Goal: Information Seeking & Learning: Learn about a topic

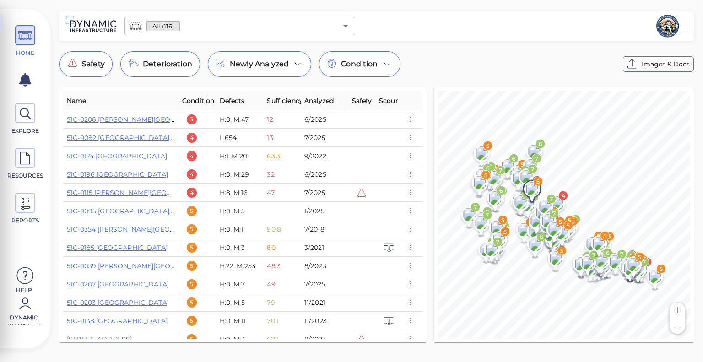
scroll to position [252, 0]
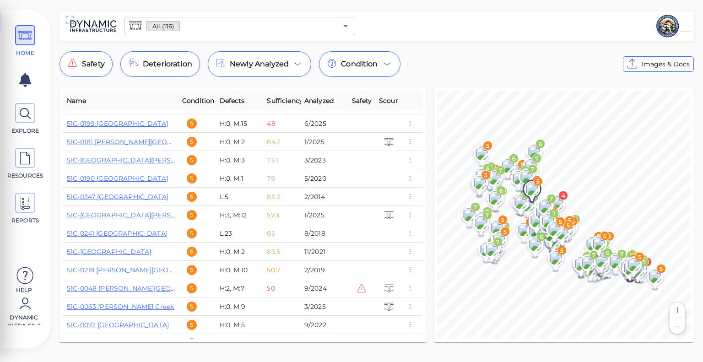
click at [474, 50] on div "All (116) ​ Safety Deterioration Newly Analyzed Condition Images & Docs Name Co…" at bounding box center [376, 179] width 653 height 336
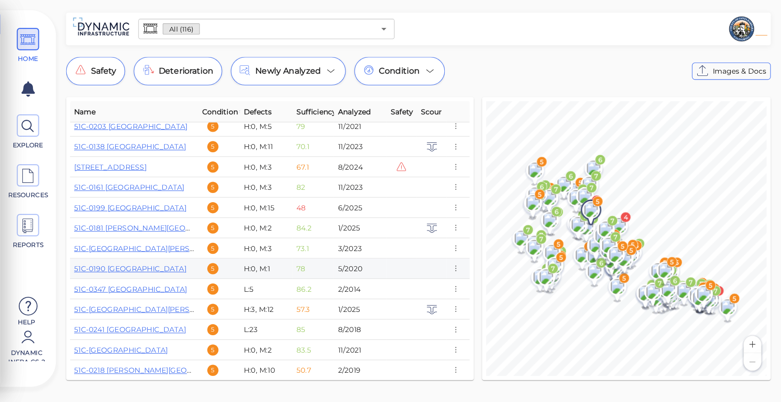
scroll to position [188, 0]
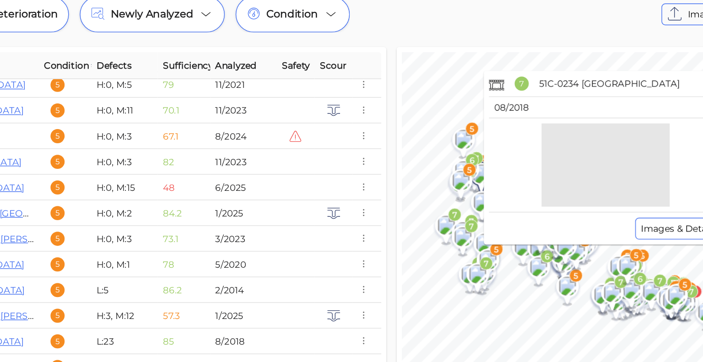
click at [501, 175] on div at bounding box center [583, 171] width 167 height 59
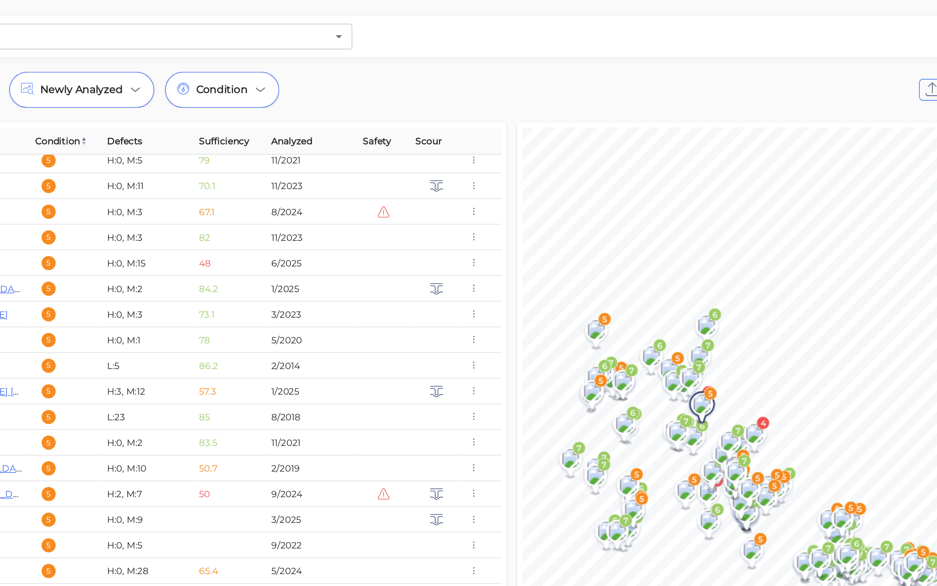
drag, startPoint x: 602, startPoint y: 19, endPoint x: 585, endPoint y: 30, distance: 20.2
click at [585, 30] on div at bounding box center [691, 26] width 470 height 26
click at [583, 70] on div "Safety Deterioration Newly Analyzed Condition Images & Docs" at bounding box center [493, 64] width 869 height 26
drag, startPoint x: 583, startPoint y: 70, endPoint x: 578, endPoint y: 63, distance: 7.9
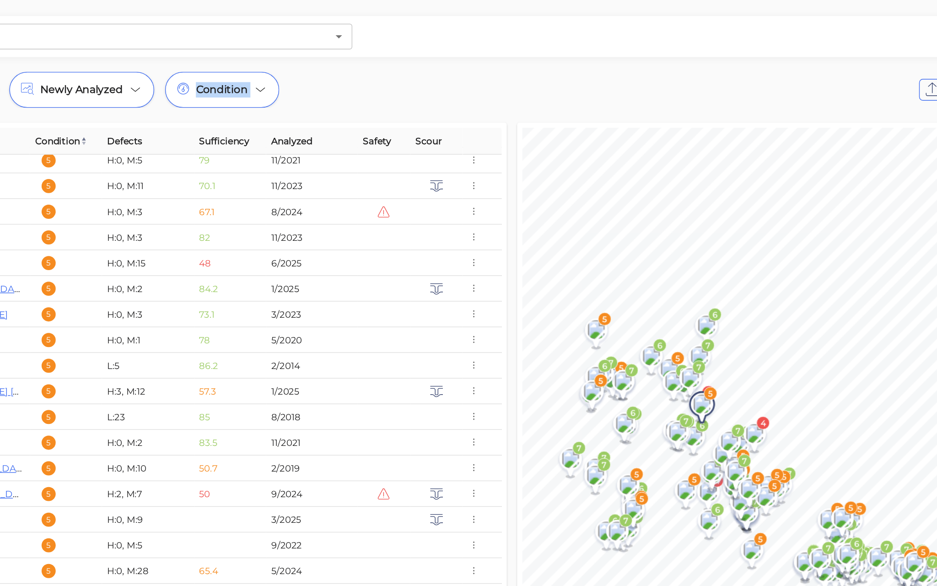
click at [578, 63] on div "Safety Deterioration Newly Analyzed Condition Images & Docs" at bounding box center [493, 64] width 869 height 26
click at [578, 64] on div "Safety Deterioration Newly Analyzed Condition Images & Docs" at bounding box center [493, 64] width 869 height 26
click at [540, 30] on div at bounding box center [691, 26] width 470 height 26
drag, startPoint x: 540, startPoint y: 96, endPoint x: 621, endPoint y: 286, distance: 205.7
click at [617, 280] on div "Name Condition Defects Sufficiency Analyzed Safety Scour 51C-0206 Arroyo Paredo…" at bounding box center [494, 327] width 876 height 486
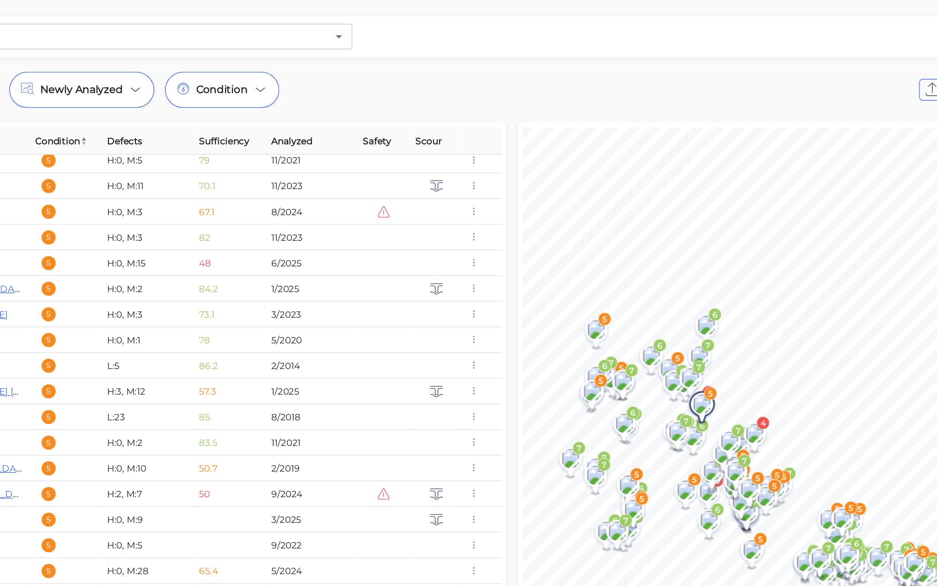
click at [500, 47] on div "All (116) ​ Safety Deterioration Newly Analyzed Condition Images & Docs Name Co…" at bounding box center [493, 291] width 887 height 560
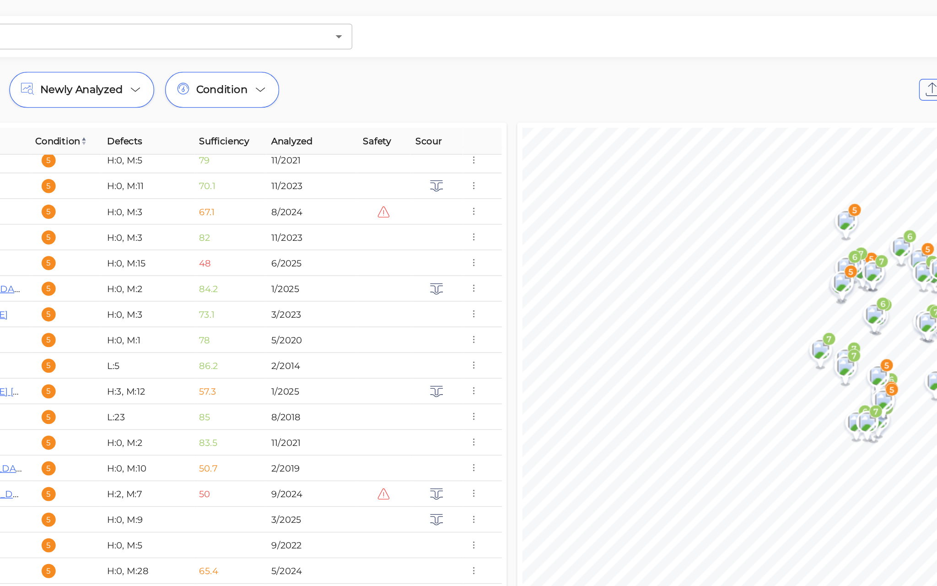
click at [702, 16] on div "All (116) ​ Safety Deterioration Newly Analyzed Condition Images & Docs Name Co…" at bounding box center [493, 291] width 887 height 560
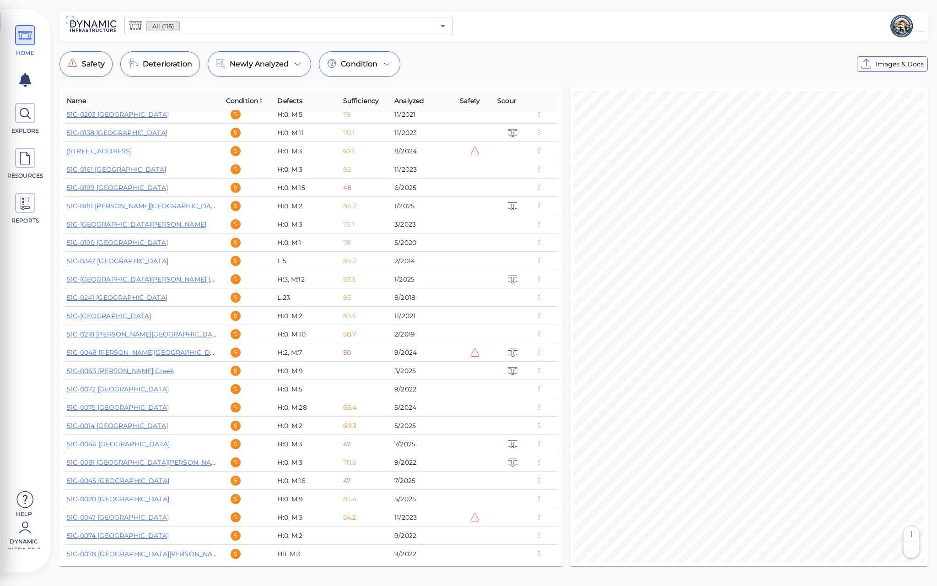
click at [702, 22] on div at bounding box center [691, 26] width 470 height 26
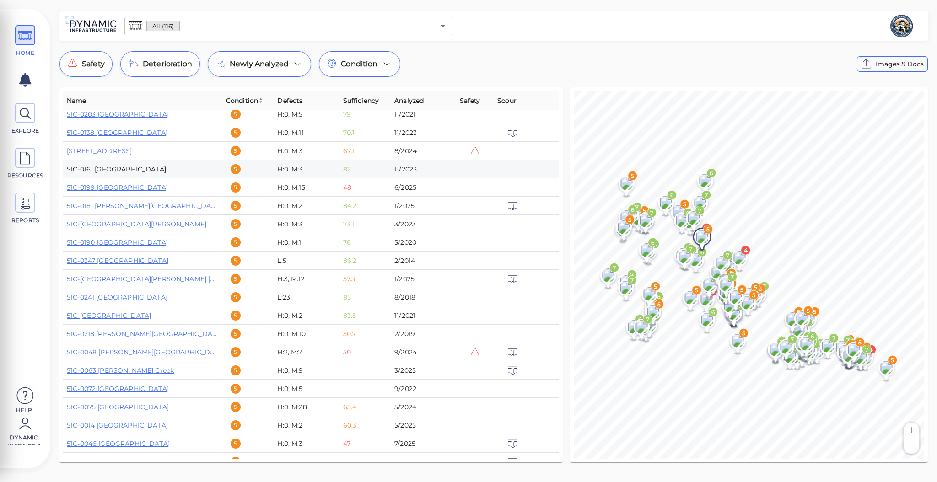
click at [166, 169] on link "51C-0161 [GEOGRAPHIC_DATA]" at bounding box center [116, 169] width 99 height 8
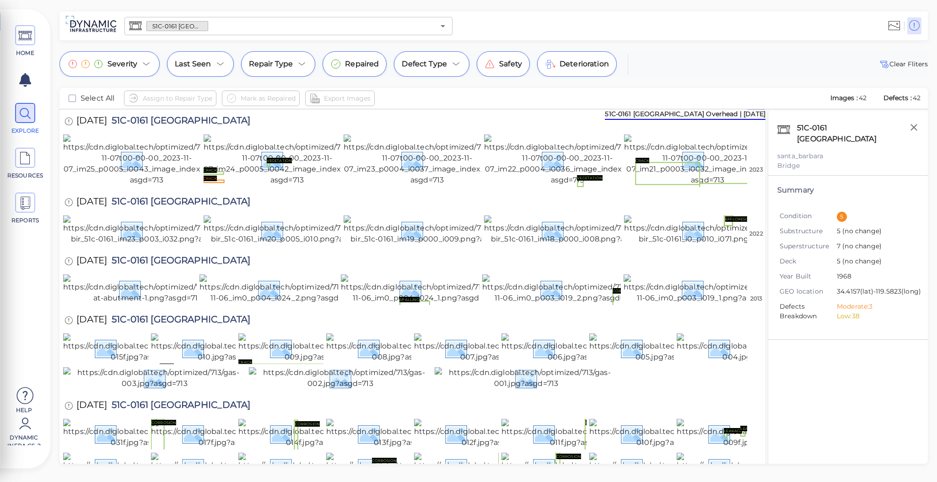
click at [269, 38] on div "51C-0161 Padaro Lane Overhead ​" at bounding box center [288, 26] width 335 height 26
click at [266, 22] on input "text" at bounding box center [321, 26] width 227 height 13
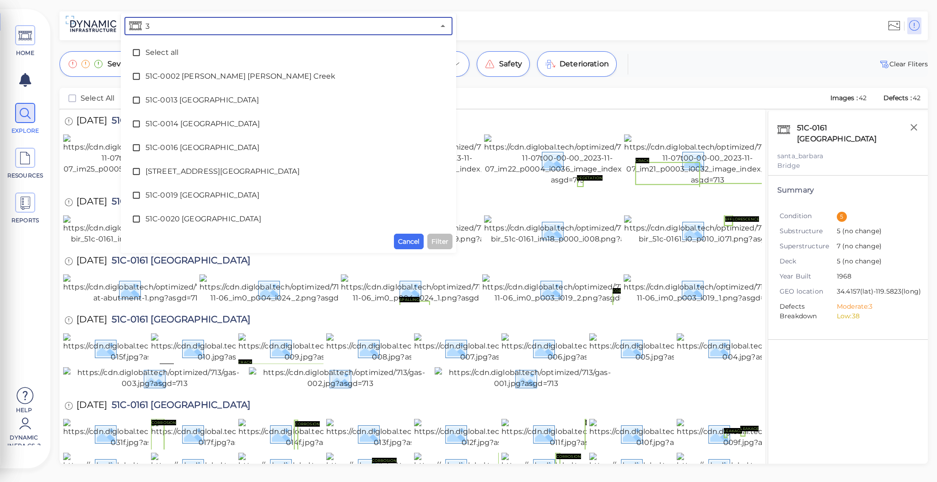
type input "39"
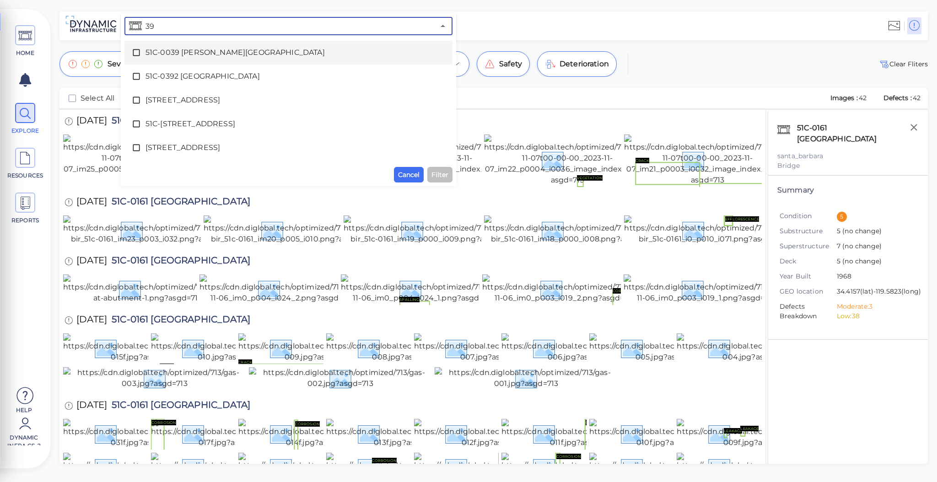
click at [135, 54] on icon at bounding box center [136, 52] width 9 height 9
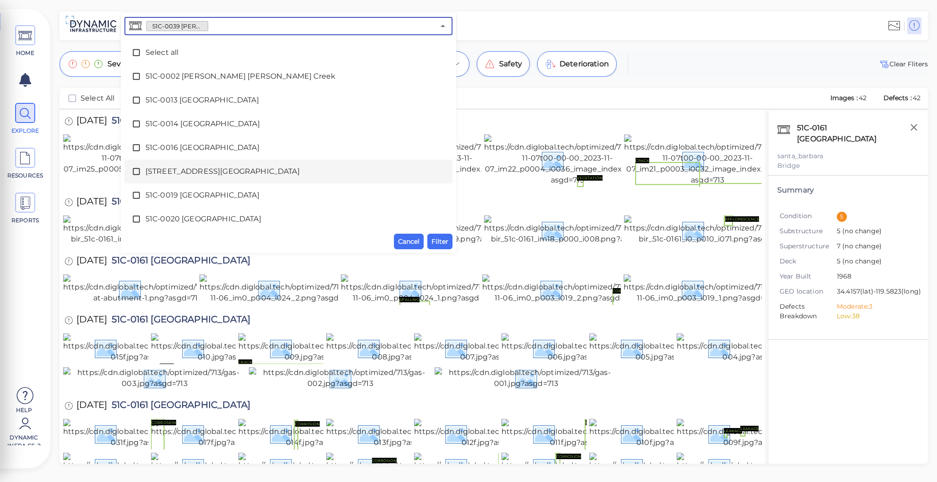
scroll to position [120, 0]
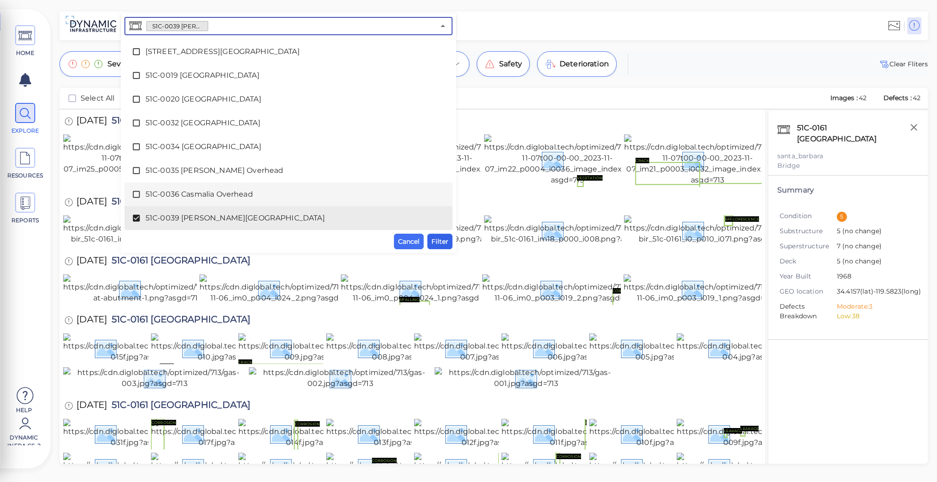
click at [445, 242] on span "Filter" at bounding box center [440, 241] width 17 height 11
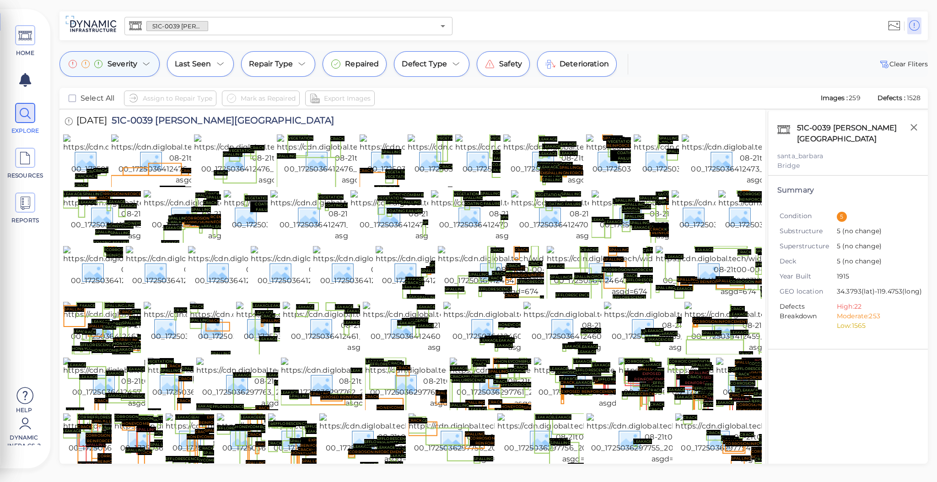
click at [141, 68] on icon at bounding box center [146, 64] width 11 height 11
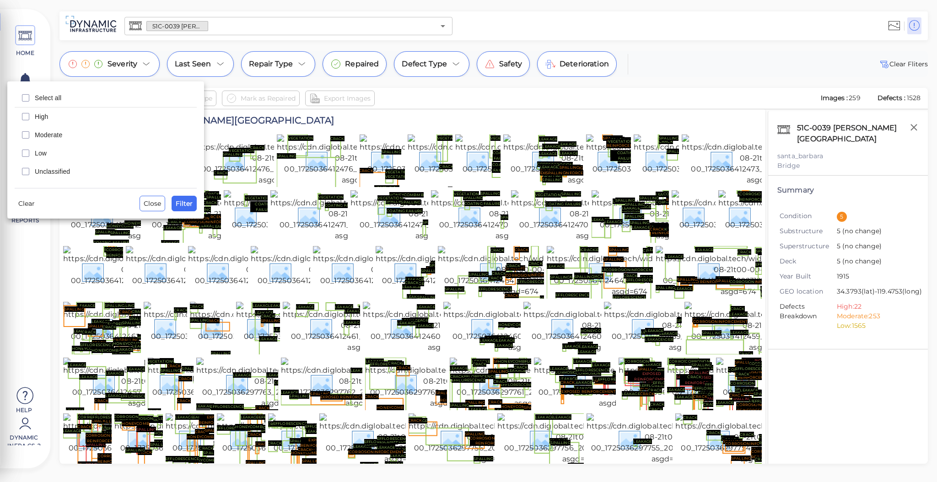
click at [39, 116] on span "High" at bounding box center [113, 116] width 157 height 9
click at [37, 130] on span "Moderate" at bounding box center [113, 134] width 157 height 9
click at [189, 209] on button "Filter" at bounding box center [184, 204] width 25 height 16
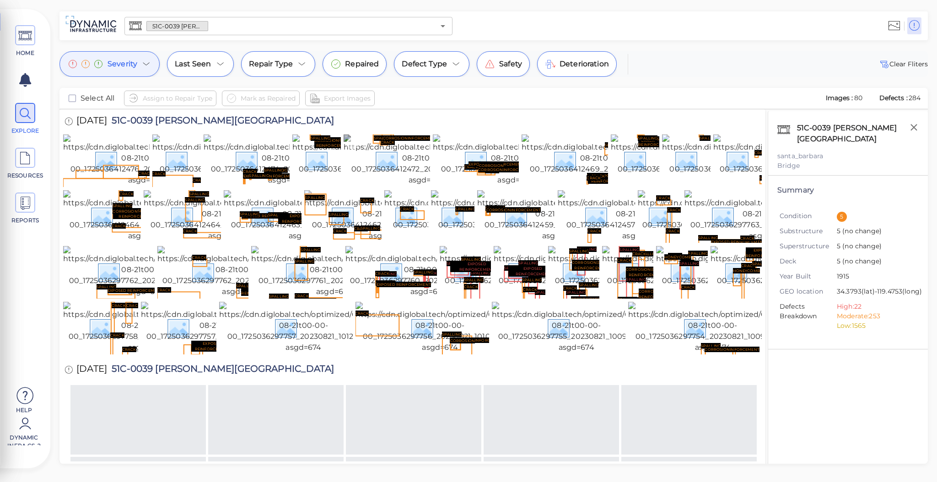
click at [391, 180] on img at bounding box center [427, 160] width 166 height 51
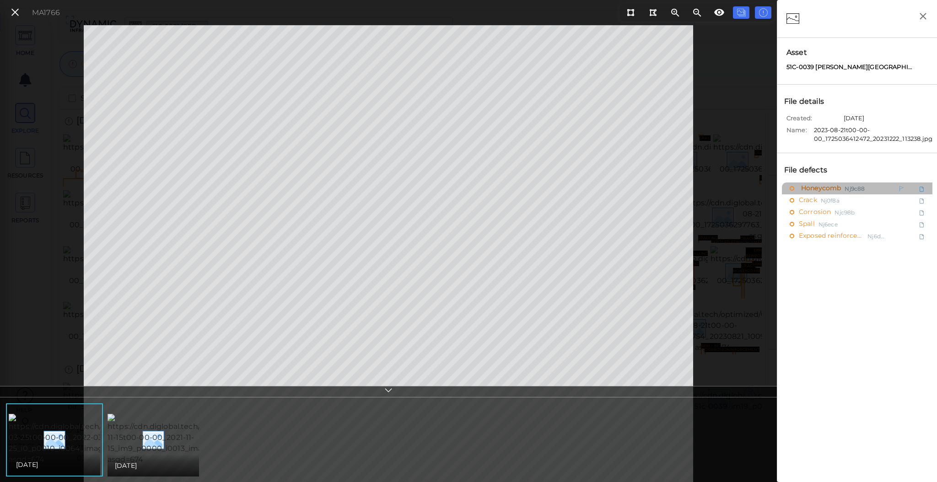
click at [818, 186] on span "Honeycomb" at bounding box center [820, 188] width 42 height 11
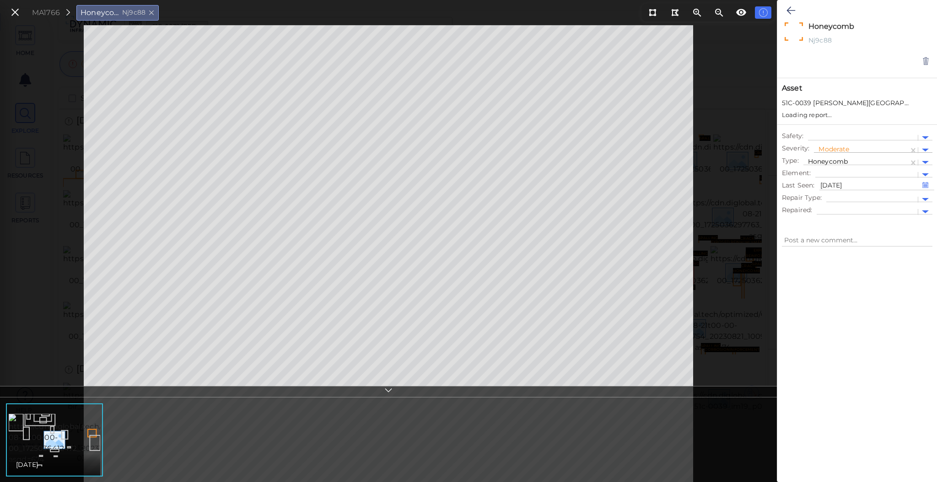
type textarea "x"
click at [843, 143] on div at bounding box center [862, 142] width 86 height 10
click at [851, 140] on div at bounding box center [862, 142] width 86 height 10
click at [848, 115] on div "Safety : Severity : 4 results available. Use Up and Down to choose options, pre…" at bounding box center [858, 165] width 160 height 100
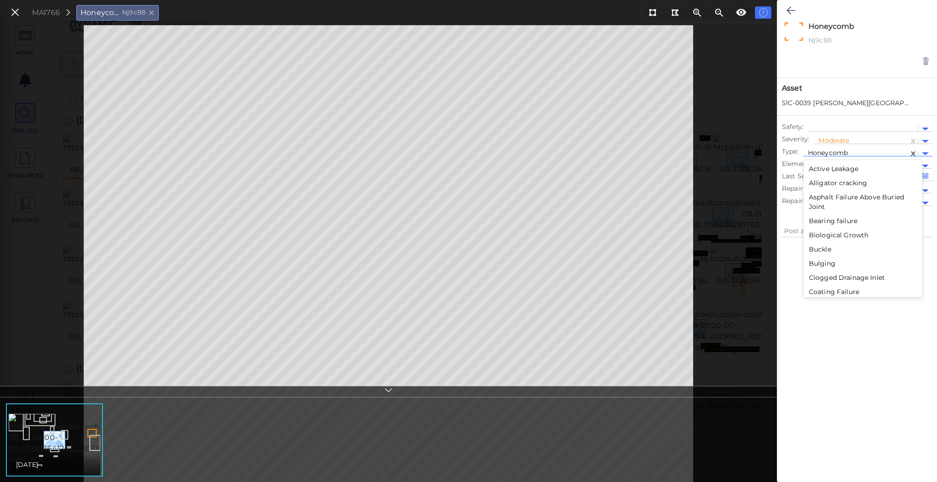
click at [845, 155] on div at bounding box center [856, 154] width 96 height 10
type input "s"
type textarea "x"
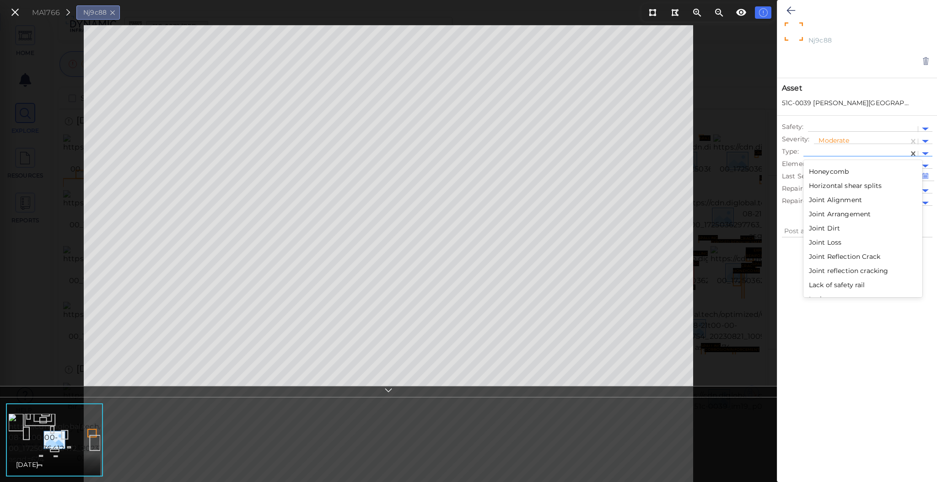
click at [838, 172] on div "Honeycomb" at bounding box center [863, 172] width 119 height 14
type textarea "x"
type textarea "Honeycomb"
type textarea "x"
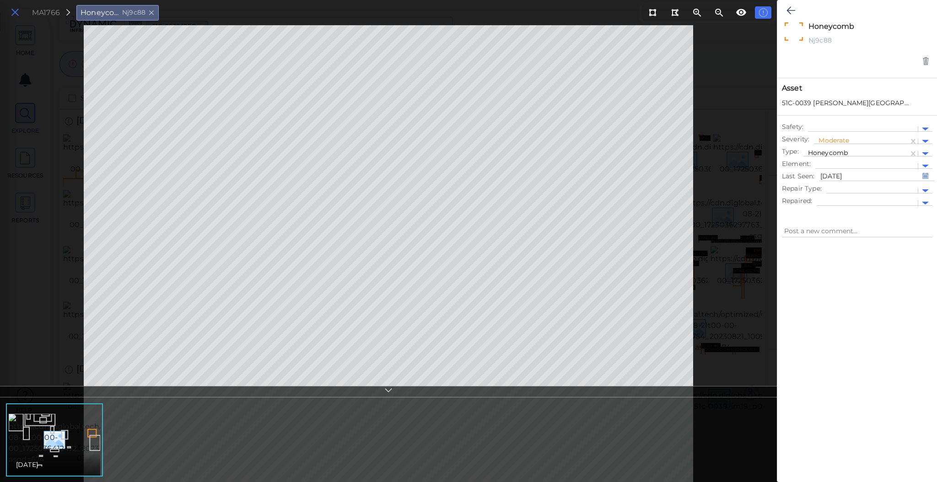
click at [16, 12] on icon at bounding box center [15, 12] width 10 height 12
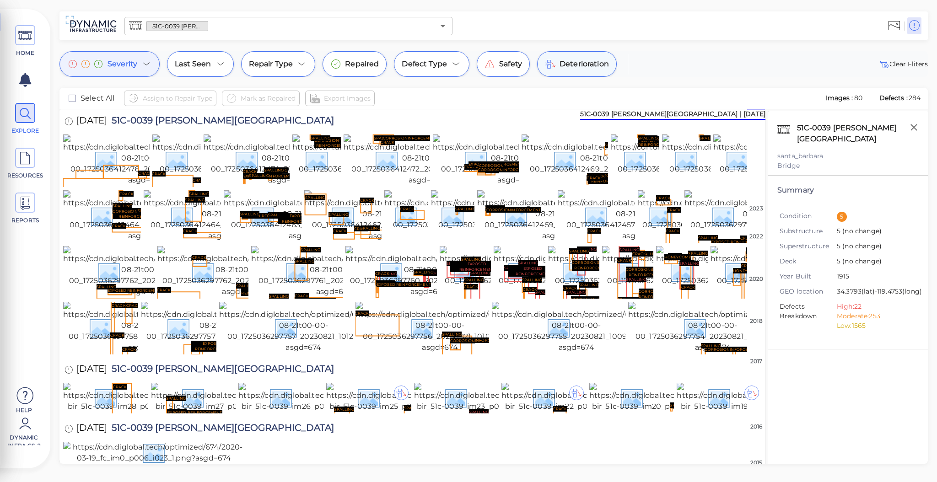
click at [588, 68] on span "Deterioration" at bounding box center [584, 64] width 49 height 11
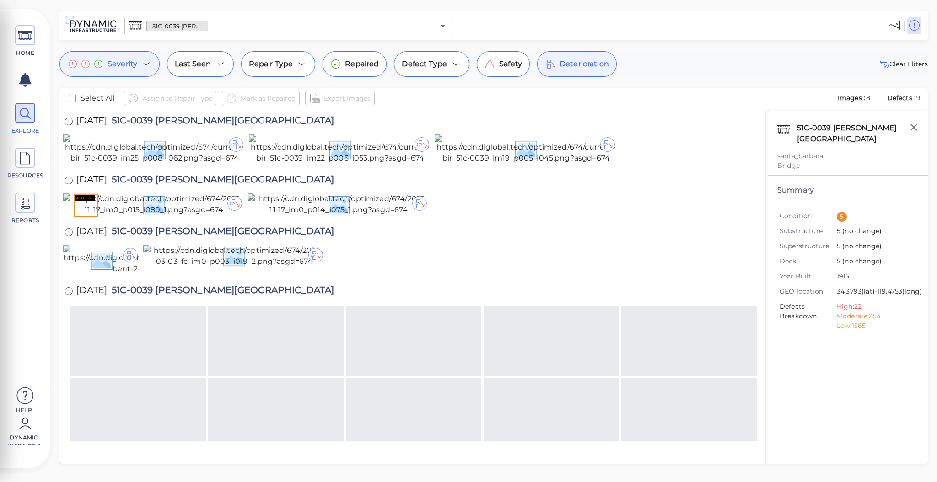
click at [589, 67] on span "Deterioration" at bounding box center [584, 64] width 49 height 11
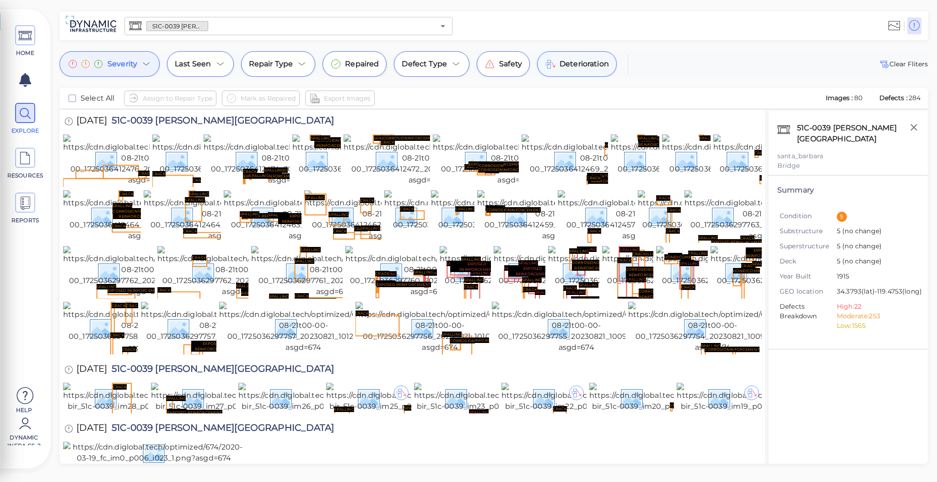
click at [589, 67] on span "Deterioration" at bounding box center [584, 64] width 49 height 11
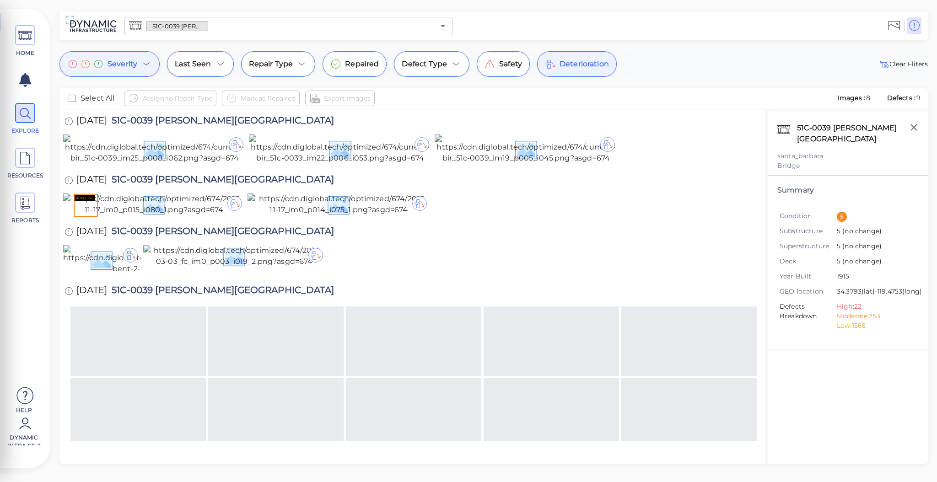
click at [580, 65] on span "Deterioration" at bounding box center [584, 64] width 49 height 11
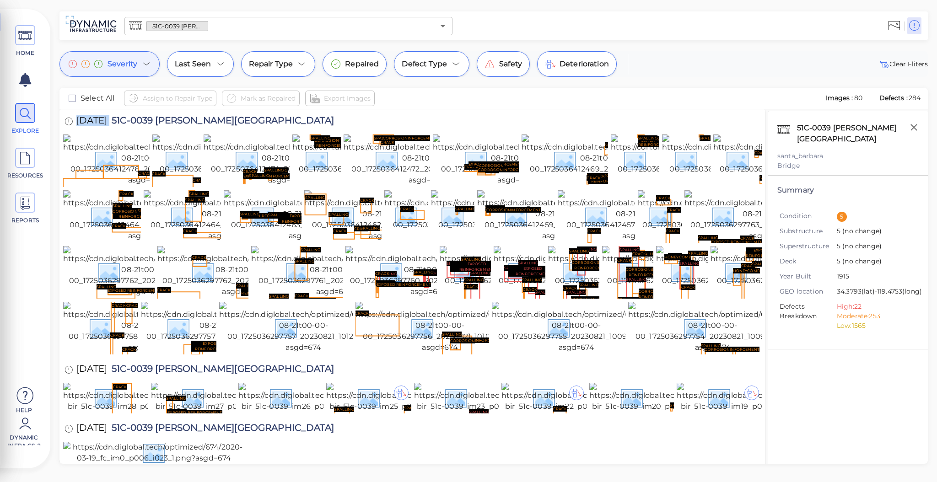
drag, startPoint x: 123, startPoint y: 122, endPoint x: 76, endPoint y: 123, distance: 46.2
click at [76, 123] on div "8/20/2023 51C-0039 Rincon Creek" at bounding box center [208, 121] width 291 height 25
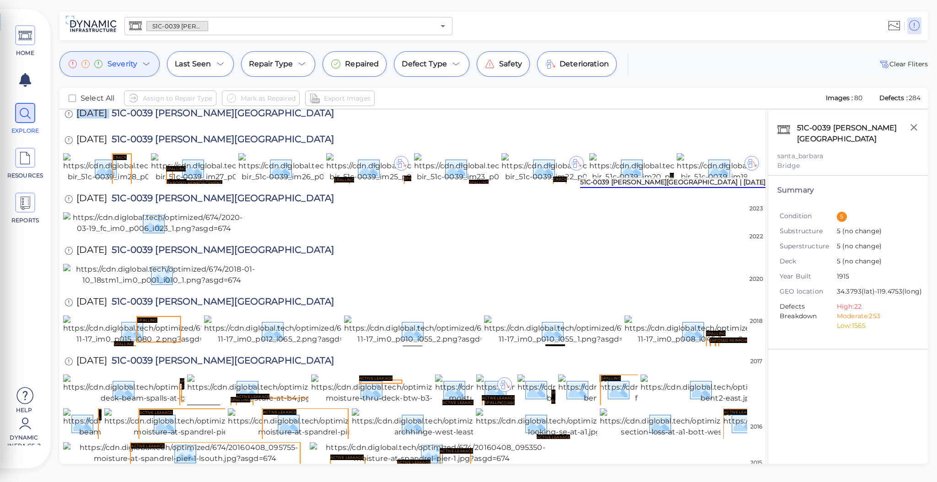
scroll to position [229, 0]
drag, startPoint x: 115, startPoint y: 291, endPoint x: 101, endPoint y: 292, distance: 14.3
click at [101, 147] on span "[DATE]" at bounding box center [91, 141] width 31 height 12
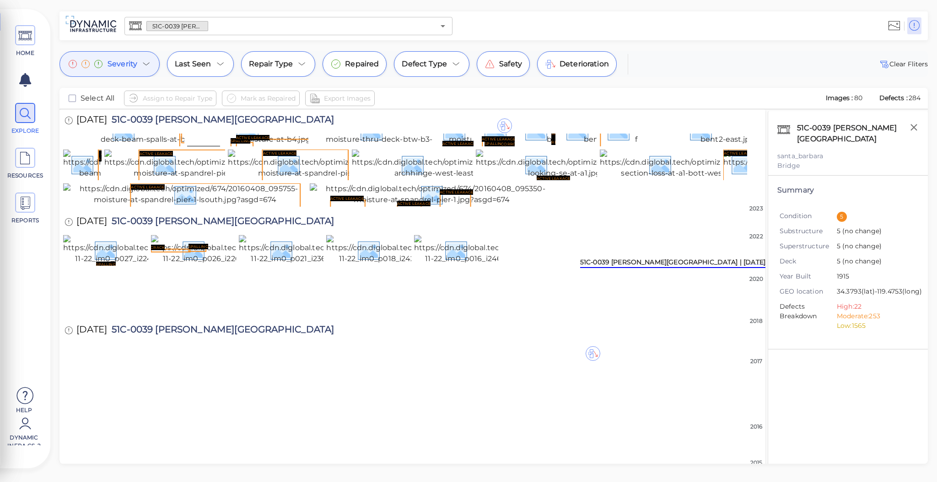
scroll to position [528, 0]
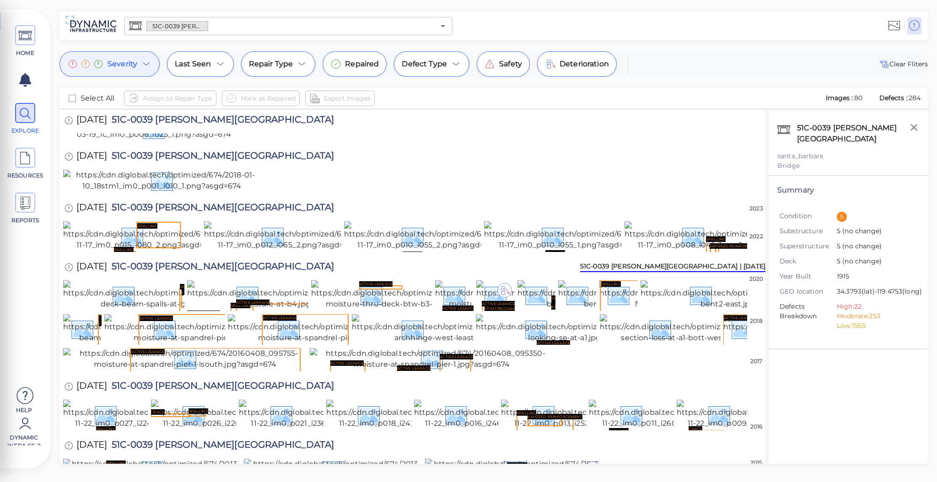
drag, startPoint x: 118, startPoint y: 271, endPoint x: 92, endPoint y: 274, distance: 25.8
click at [92, 163] on span "[DATE]" at bounding box center [91, 157] width 31 height 12
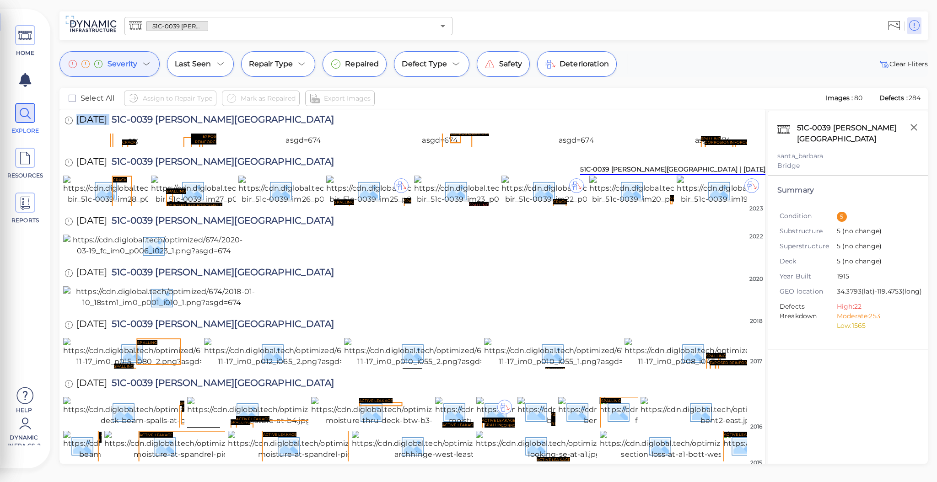
scroll to position [0, 0]
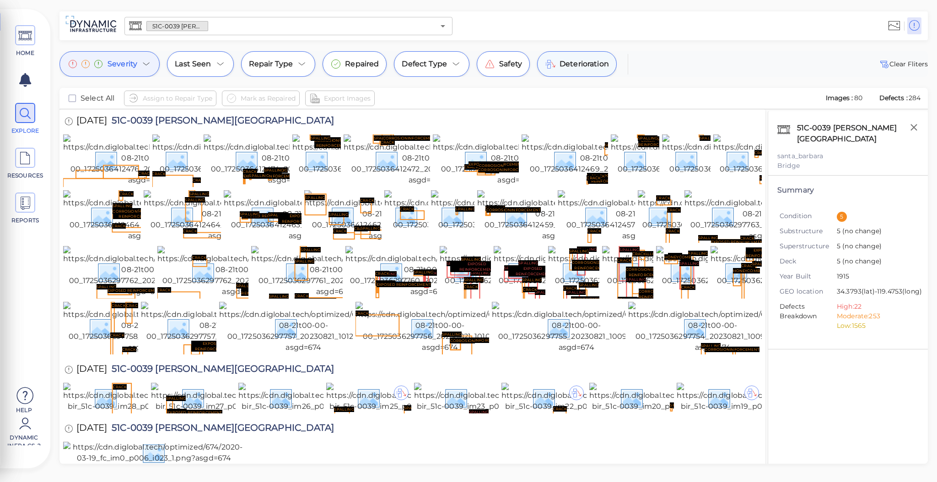
click at [568, 69] on span "Deterioration" at bounding box center [584, 64] width 49 height 11
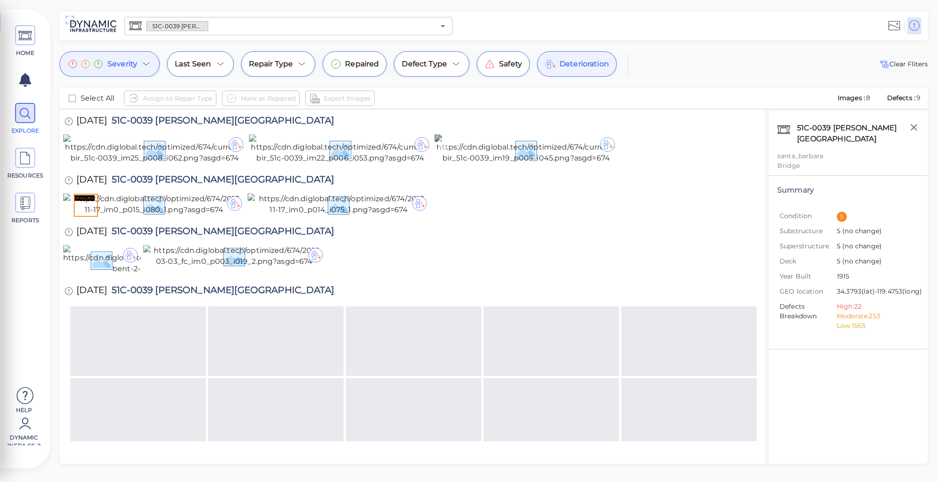
click at [532, 164] on img at bounding box center [526, 149] width 183 height 29
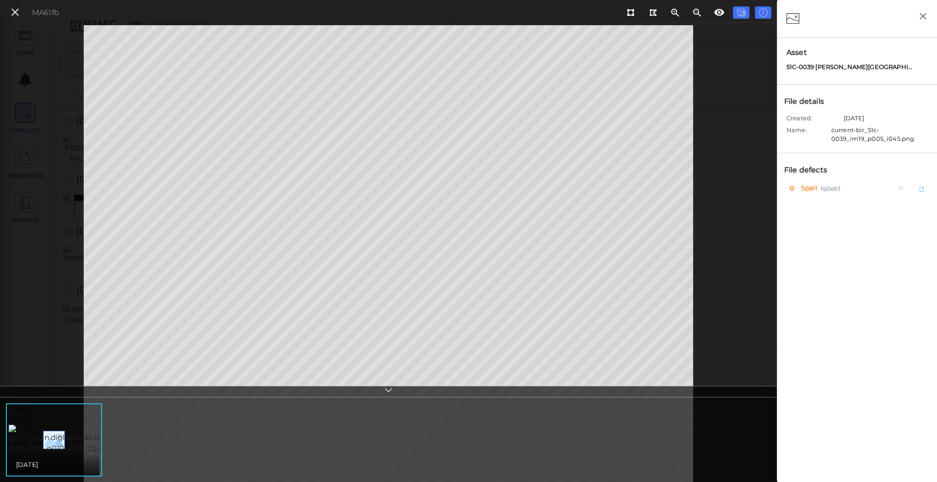
click at [810, 187] on span "Spall" at bounding box center [808, 188] width 18 height 11
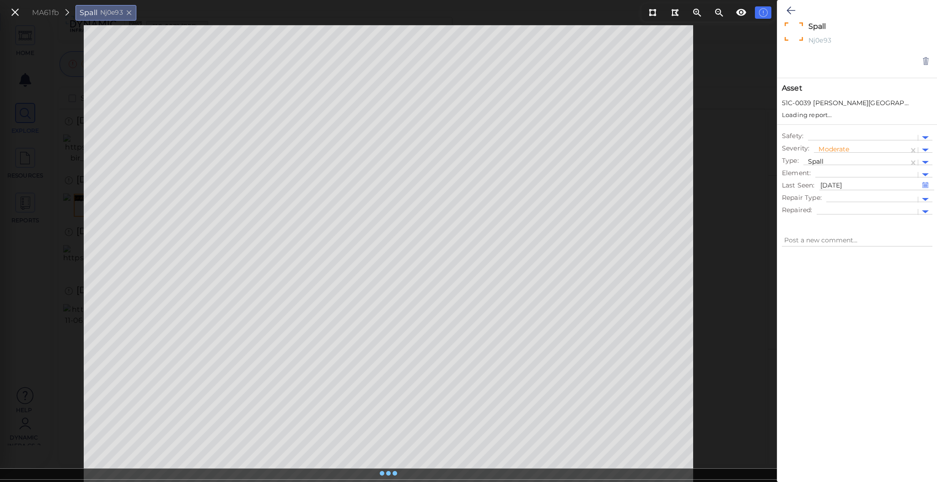
type textarea "x"
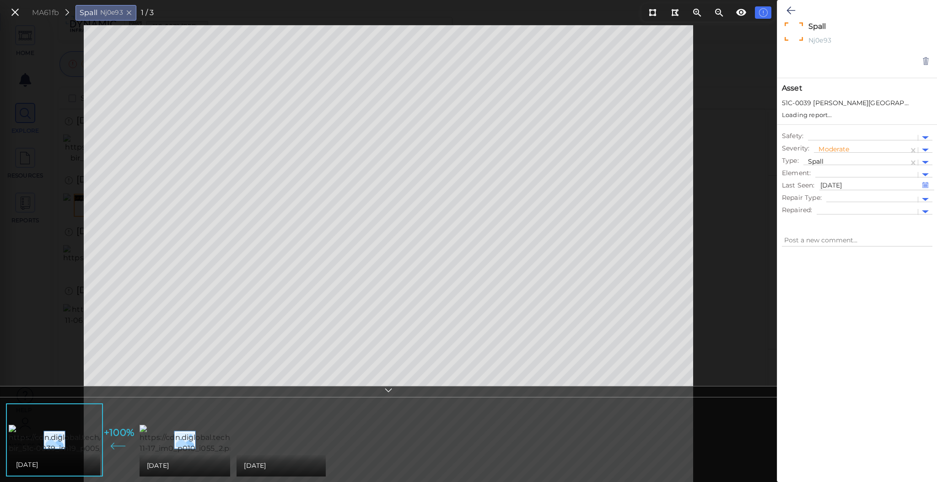
type textarea "x"
click at [301, 465] on div "[DATE]" at bounding box center [281, 465] width 75 height 11
type textarea "x"
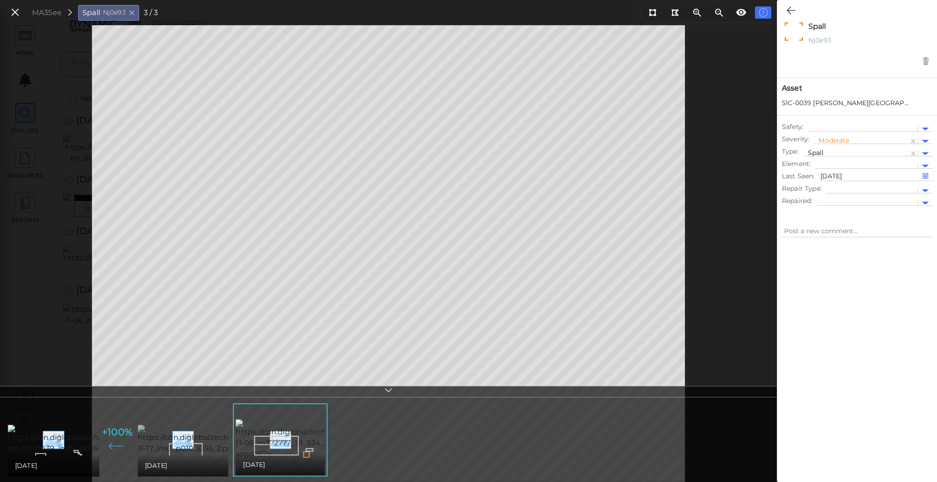
click at [208, 452] on img at bounding box center [220, 439] width 164 height 29
type textarea "x"
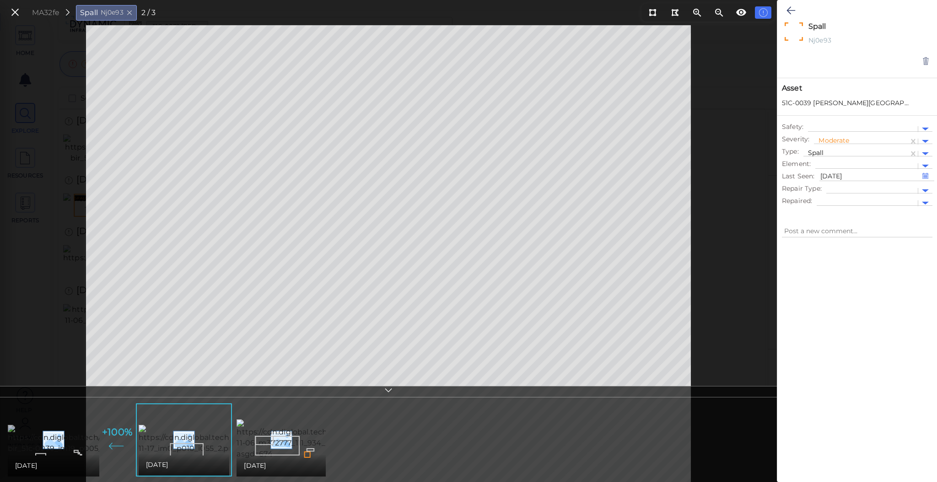
click at [73, 449] on img at bounding box center [95, 439] width 175 height 29
type textarea "x"
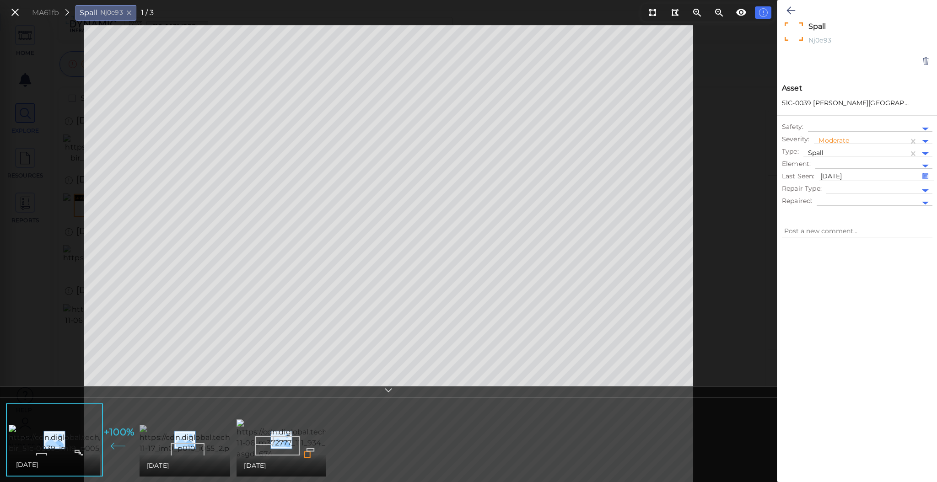
click at [203, 449] on img at bounding box center [222, 439] width 164 height 29
type textarea "x"
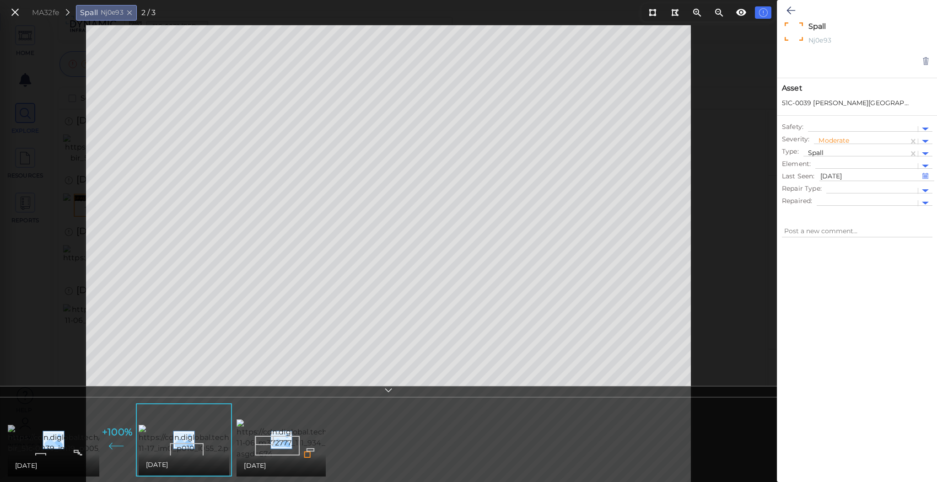
click at [76, 447] on img at bounding box center [95, 439] width 175 height 29
type textarea "x"
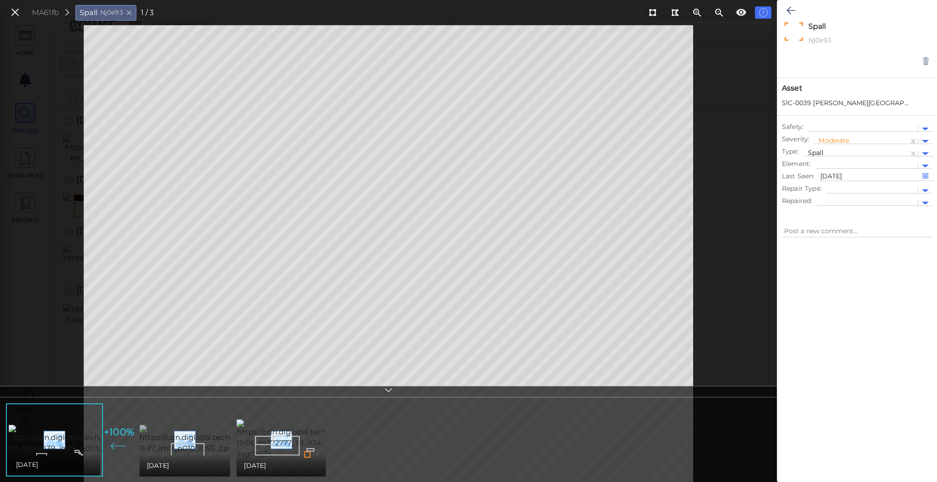
click at [212, 438] on img at bounding box center [222, 439] width 164 height 29
type textarea "x"
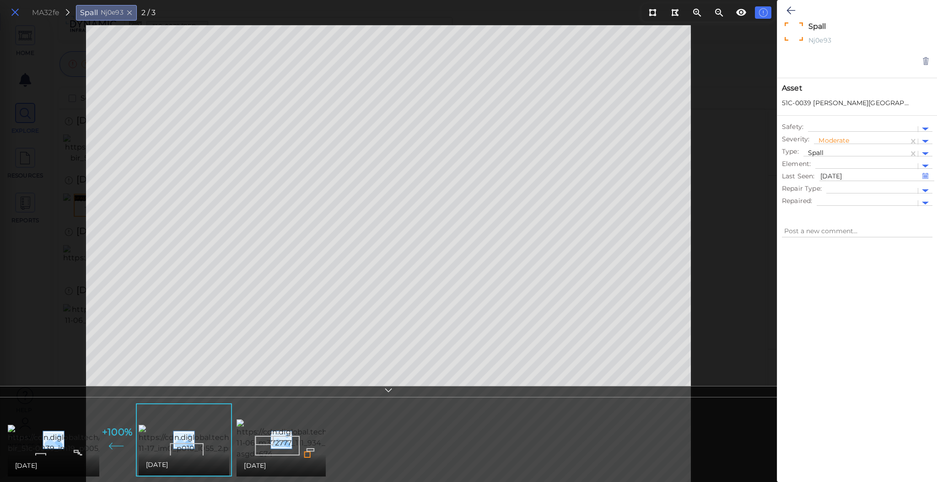
click at [15, 12] on icon at bounding box center [15, 12] width 10 height 12
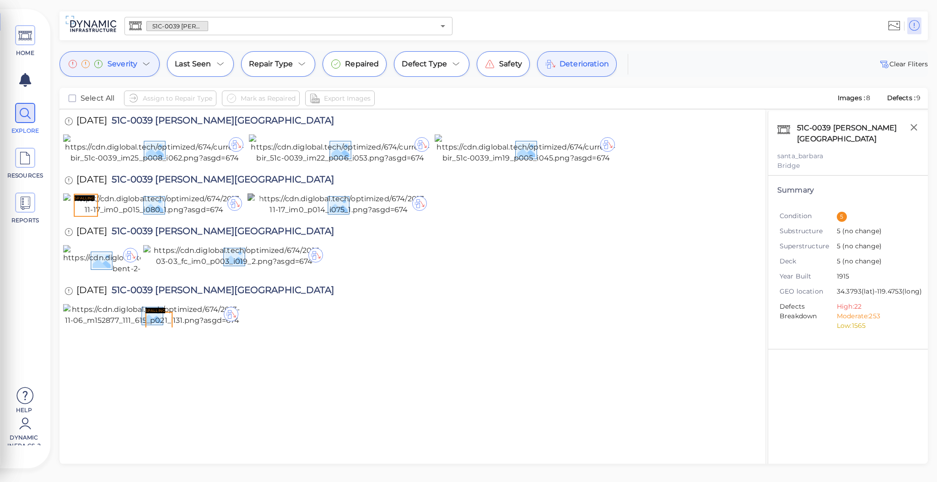
click at [306, 216] on img at bounding box center [339, 205] width 182 height 22
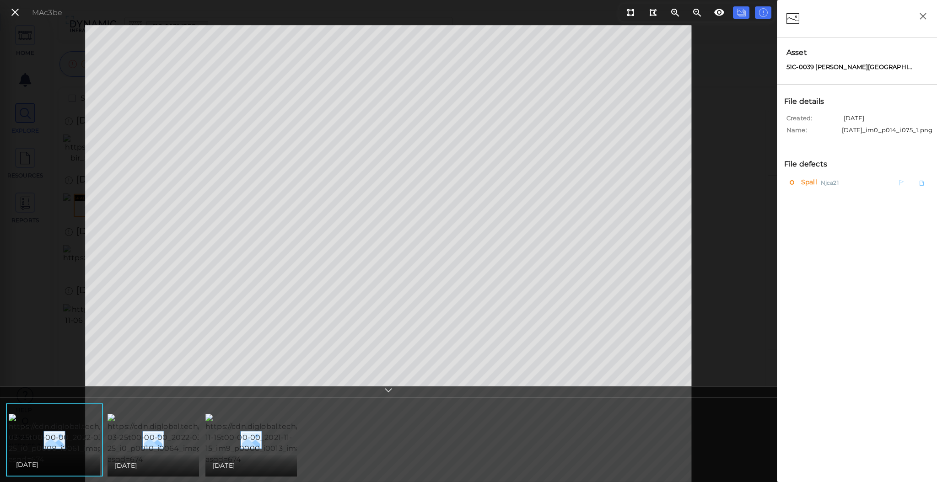
click at [808, 186] on span "Spall" at bounding box center [808, 182] width 18 height 11
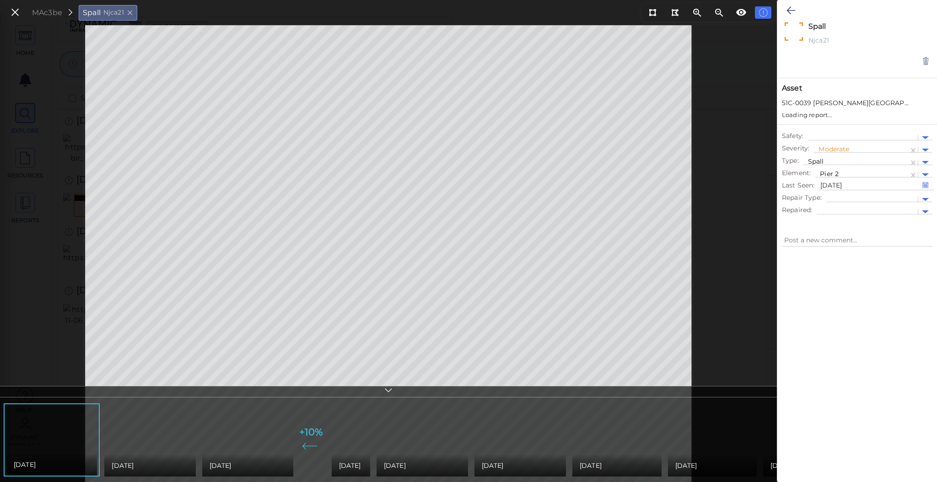
type textarea "x"
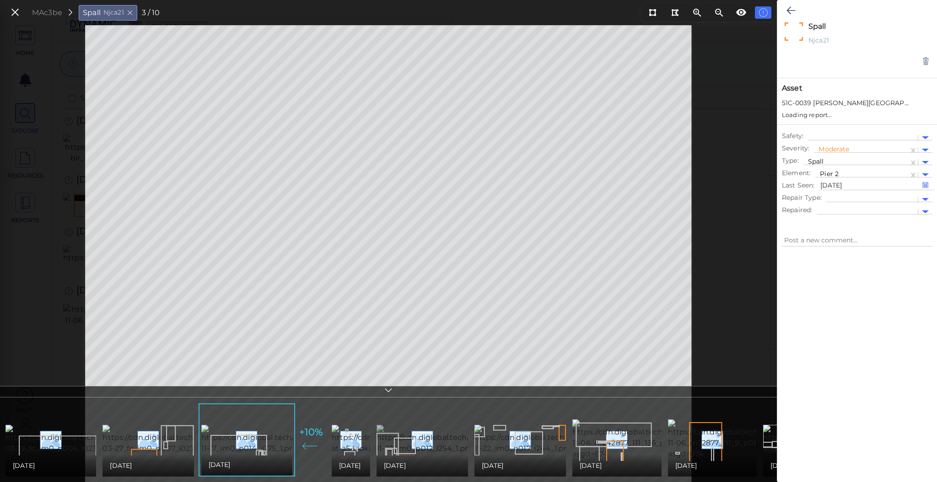
type textarea "x"
click at [628, 455] on div "[DATE]" at bounding box center [617, 466] width 89 height 22
type textarea "x"
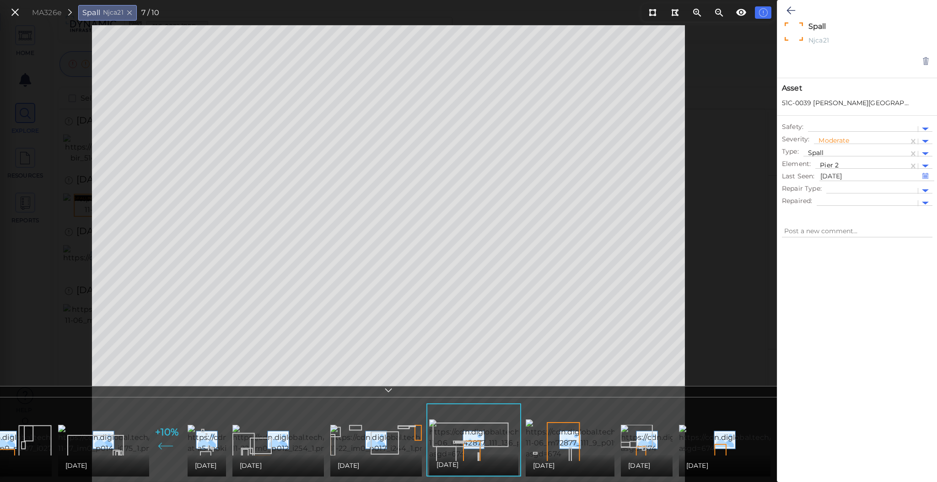
scroll to position [0, 146]
click at [708, 460] on span "06/18/2002" at bounding box center [697, 465] width 22 height 11
type textarea "x"
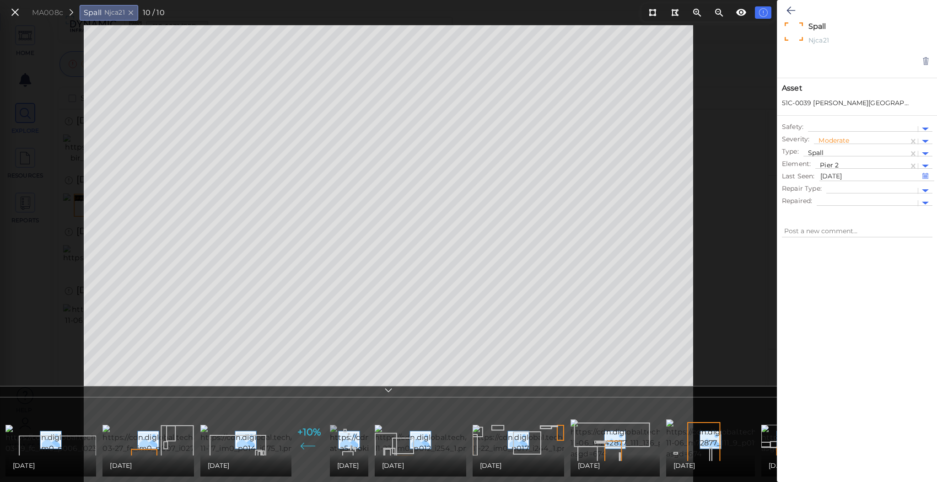
scroll to position [0, 4]
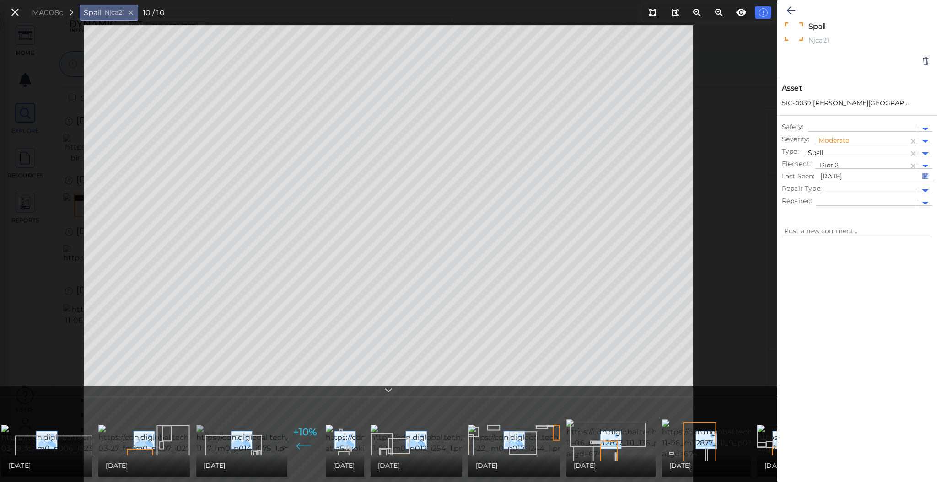
click at [258, 430] on img at bounding box center [278, 439] width 164 height 29
type textarea "x"
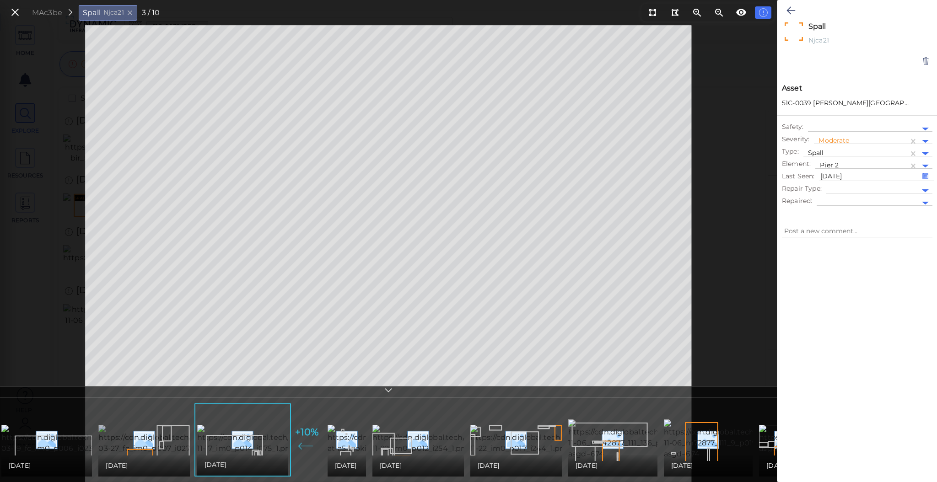
click at [157, 432] on img at bounding box center [180, 439] width 165 height 29
type textarea "x"
click at [37, 455] on div "03/18/2020" at bounding box center [46, 466] width 91 height 22
type textarea "x"
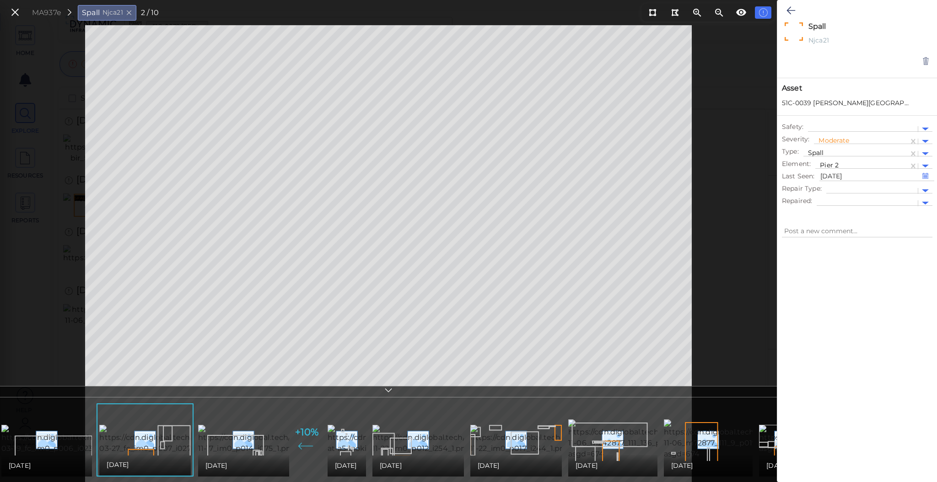
type textarea "x"
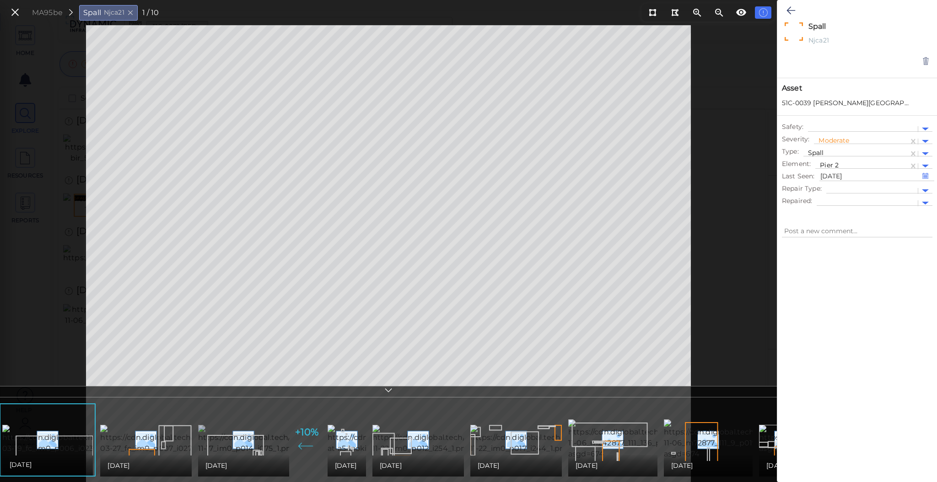
scroll to position [0, 0]
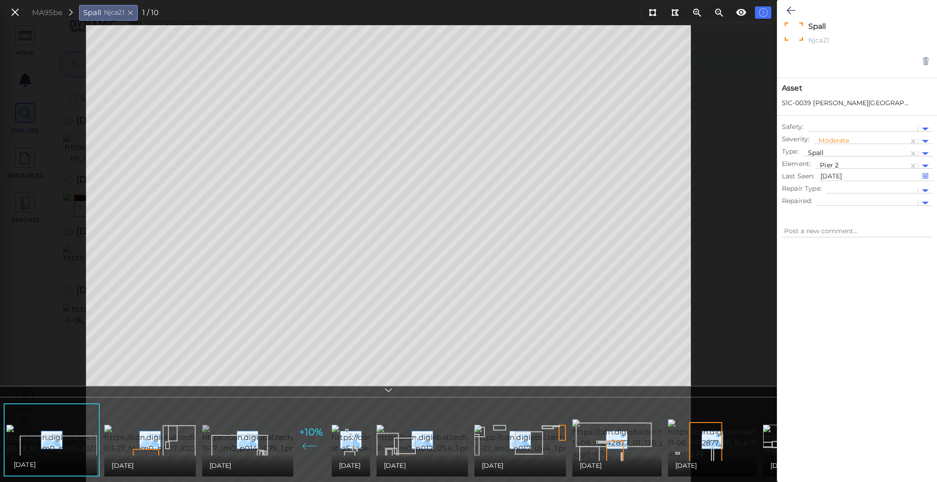
click at [246, 444] on img at bounding box center [284, 439] width 164 height 29
type textarea "x"
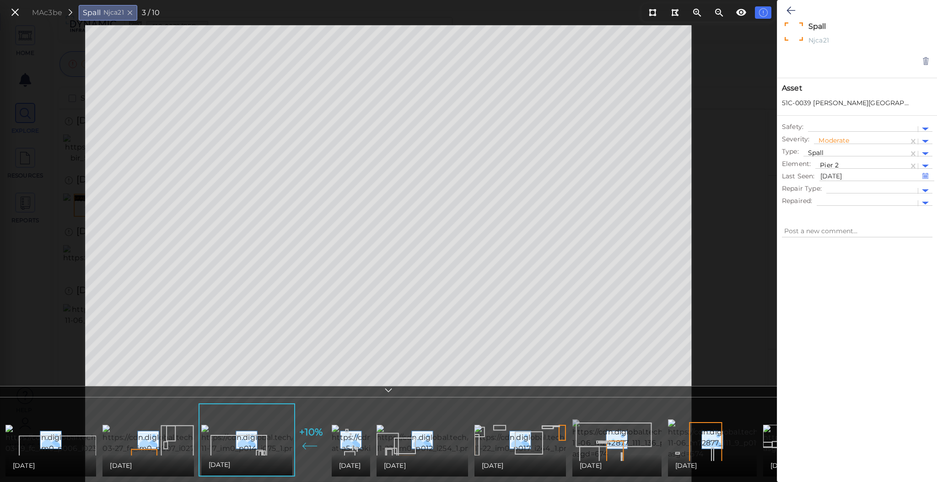
click at [622, 420] on img at bounding box center [655, 440] width 164 height 40
type textarea "x"
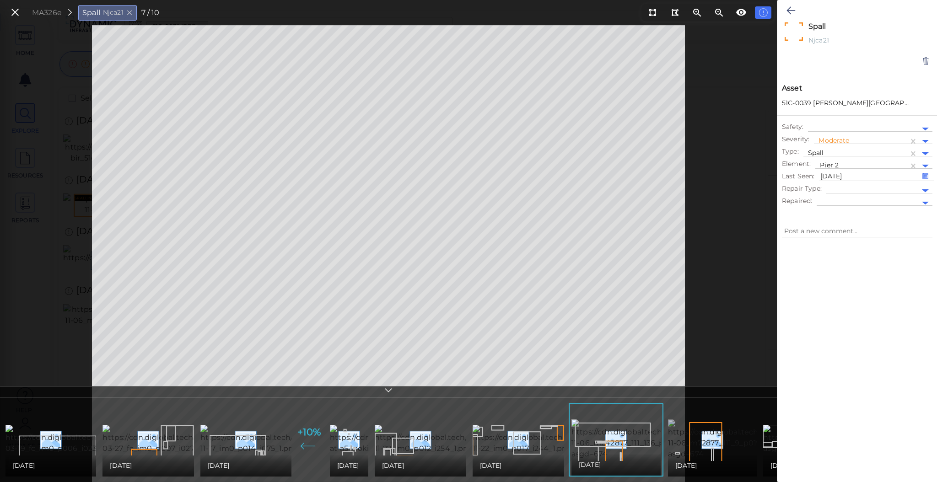
click at [722, 443] on img at bounding box center [750, 440] width 164 height 40
type textarea "x"
click at [46, 49] on div "MAc0ee Spall Njca21 8 / 10" at bounding box center [388, 253] width 777 height 457
click at [22, 13] on button at bounding box center [15, 12] width 16 height 13
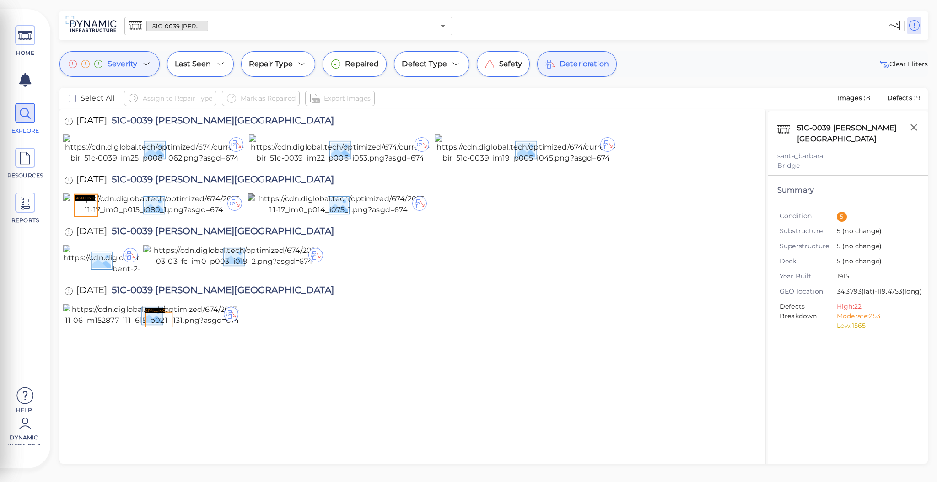
click at [367, 216] on img at bounding box center [339, 205] width 182 height 22
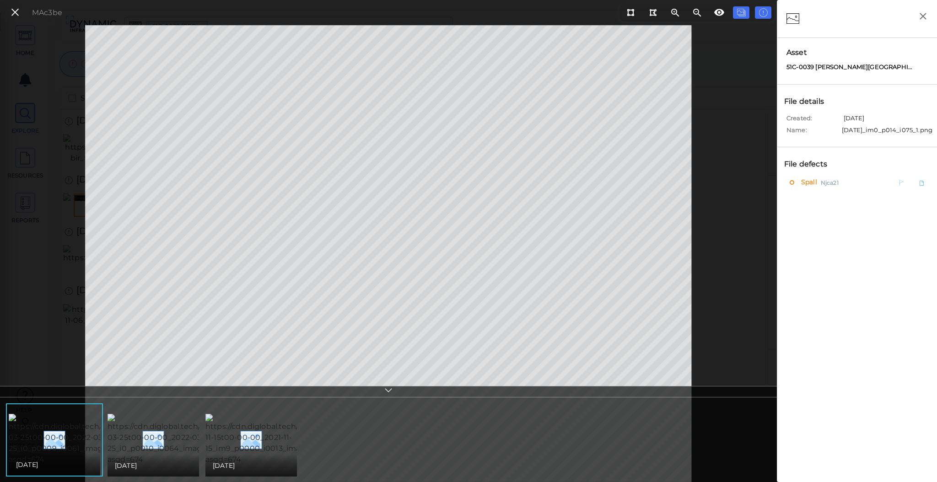
click at [811, 185] on span "Spall" at bounding box center [808, 182] width 18 height 11
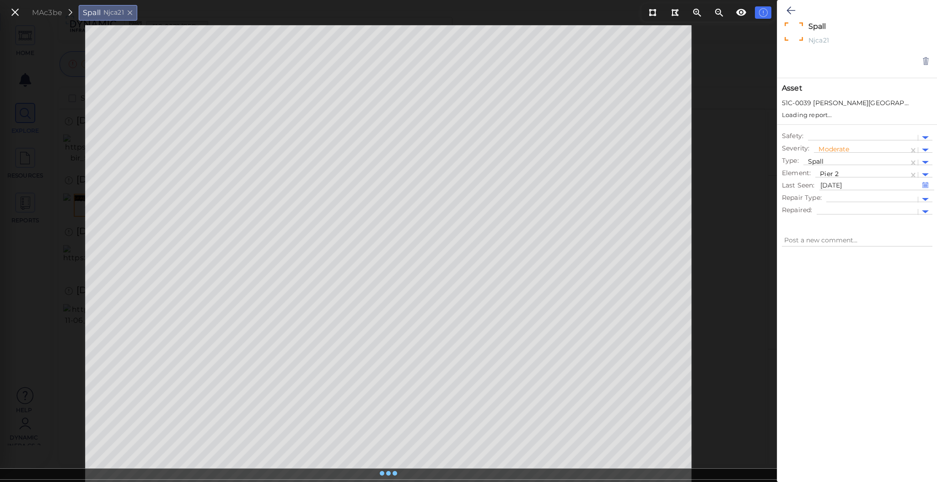
type textarea "x"
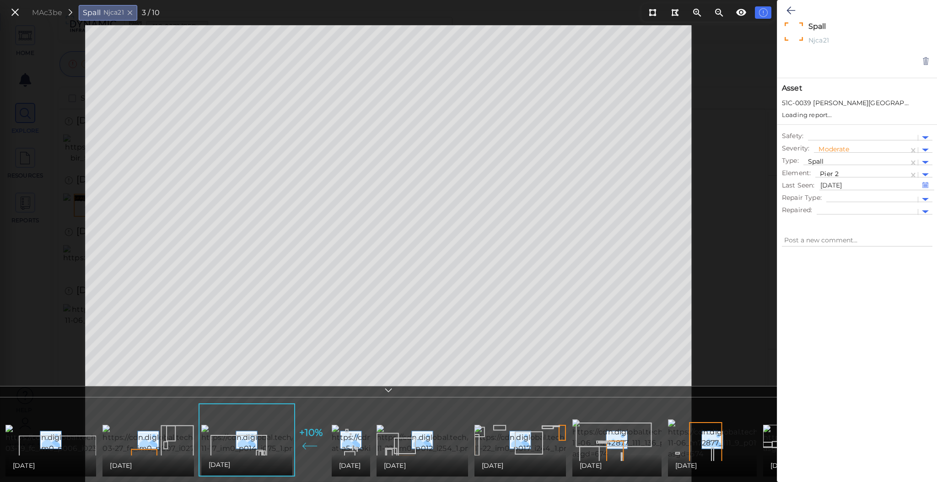
type textarea "x"
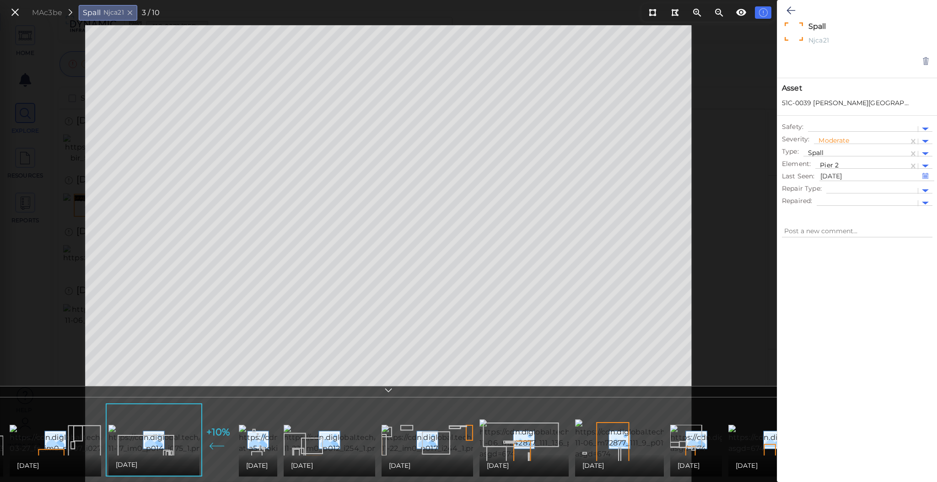
scroll to position [0, 147]
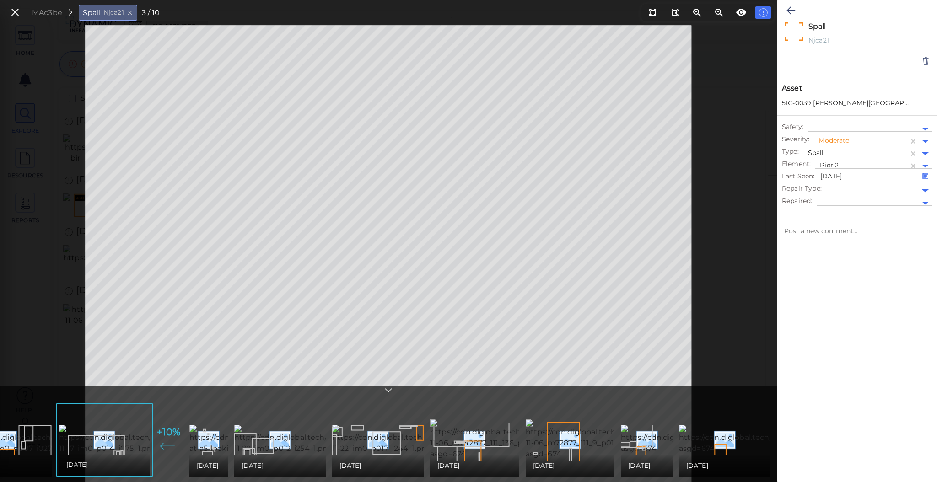
click at [363, 455] on div "10/31/2015" at bounding box center [378, 466] width 92 height 22
type textarea "x"
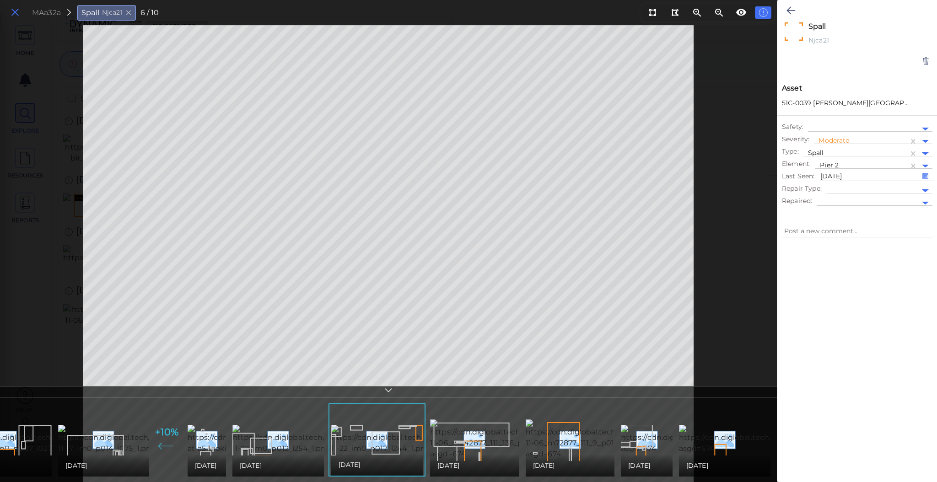
click at [15, 11] on icon at bounding box center [15, 12] width 10 height 12
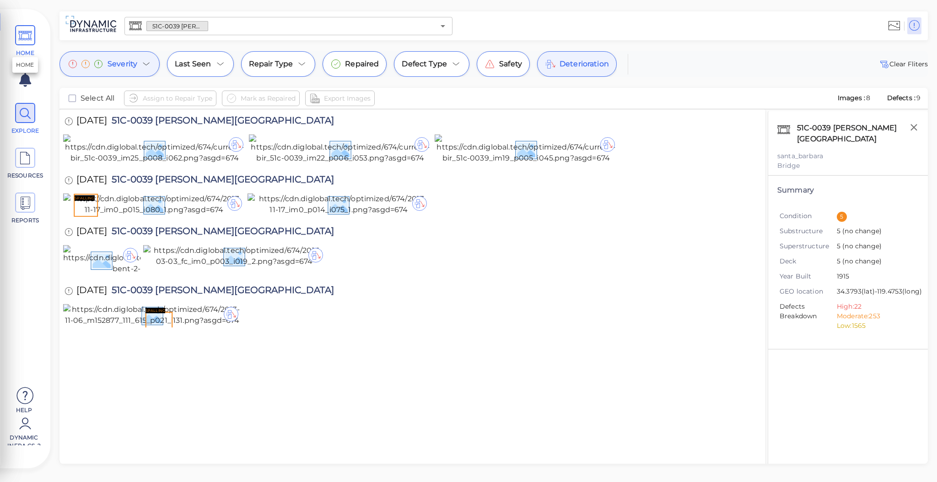
click at [27, 28] on icon at bounding box center [25, 36] width 14 height 21
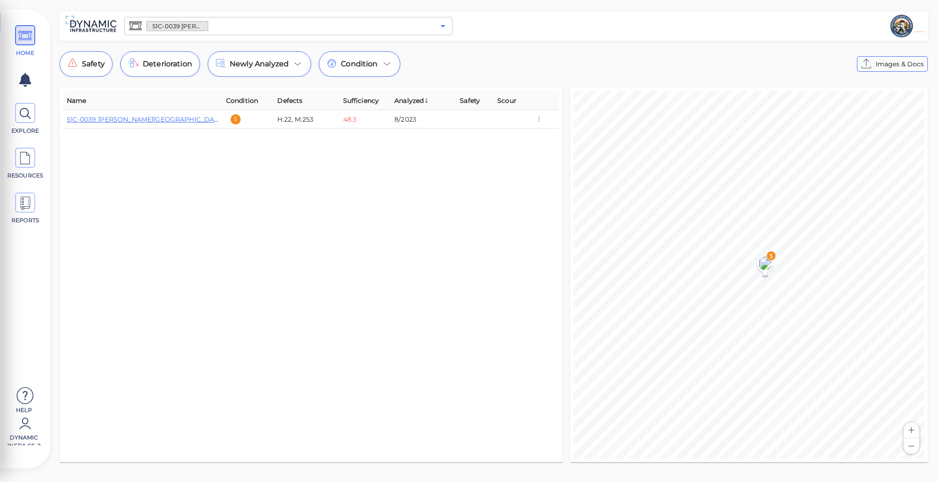
click at [446, 27] on icon "Open" at bounding box center [443, 26] width 11 height 11
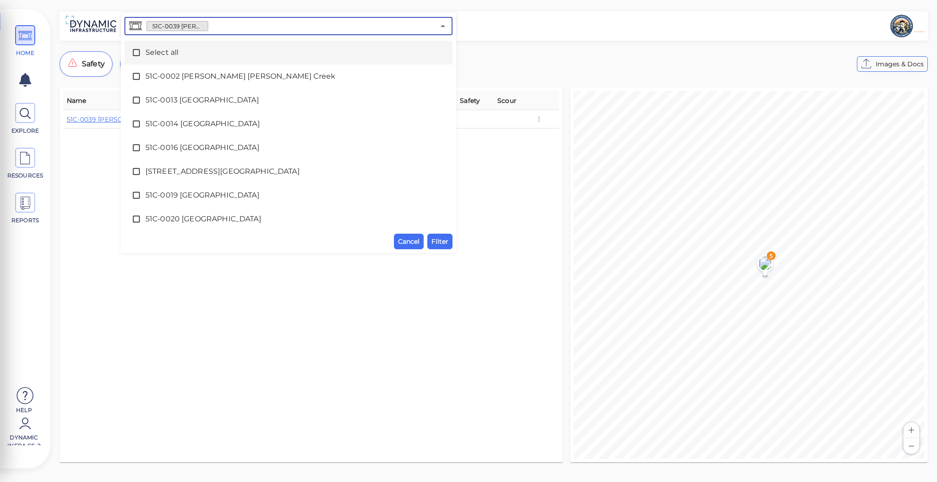
click at [135, 56] on icon at bounding box center [136, 52] width 9 height 9
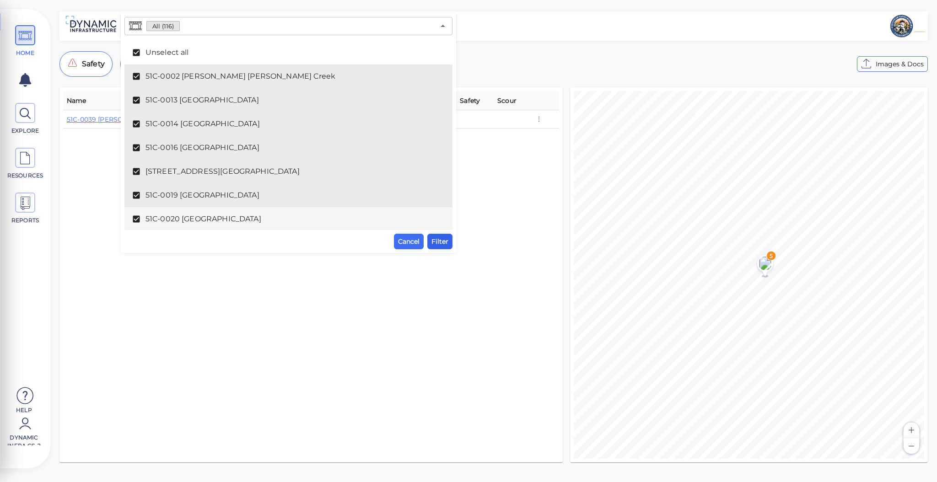
click at [438, 243] on span "Filter" at bounding box center [440, 241] width 17 height 11
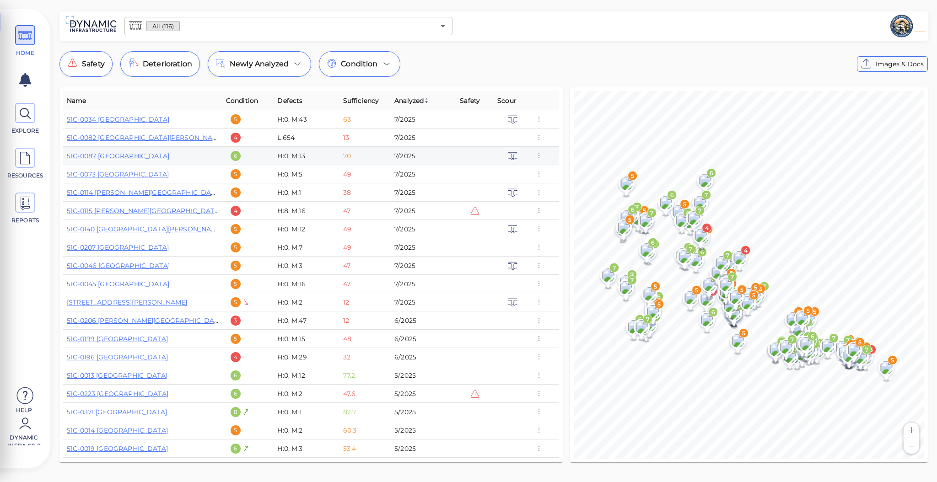
click at [259, 153] on div "6" at bounding box center [251, 156] width 40 height 10
click at [244, 100] on span "Condition" at bounding box center [242, 100] width 32 height 11
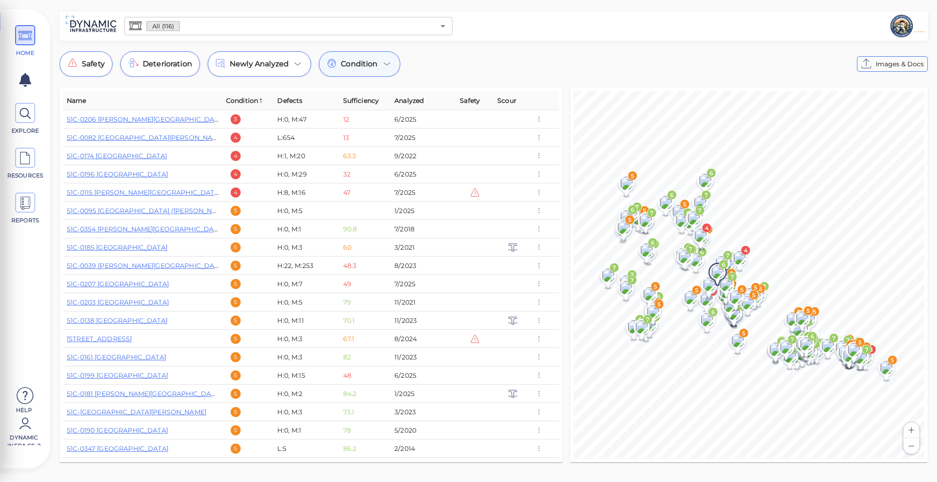
click at [354, 70] on div "Condition" at bounding box center [359, 64] width 81 height 26
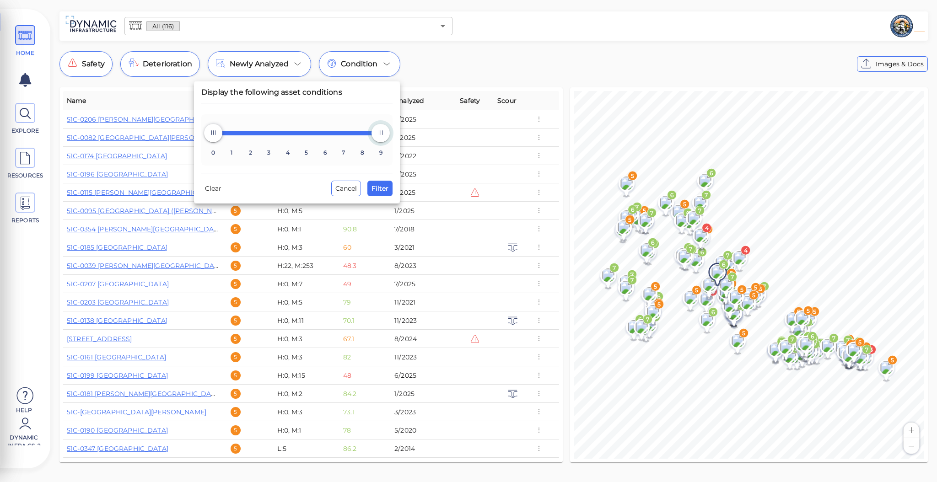
drag, startPoint x: 389, startPoint y: 134, endPoint x: 373, endPoint y: 136, distance: 16.2
drag, startPoint x: 373, startPoint y: 136, endPoint x: 335, endPoint y: 136, distance: 37.5
click at [335, 136] on span "0 1 2 3 4 5 6 7 8 9 0 7" at bounding box center [297, 133] width 168 height 16
drag, startPoint x: 340, startPoint y: 134, endPoint x: 320, endPoint y: 134, distance: 19.7
click at [320, 134] on span "6" at bounding box center [325, 133] width 18 height 18
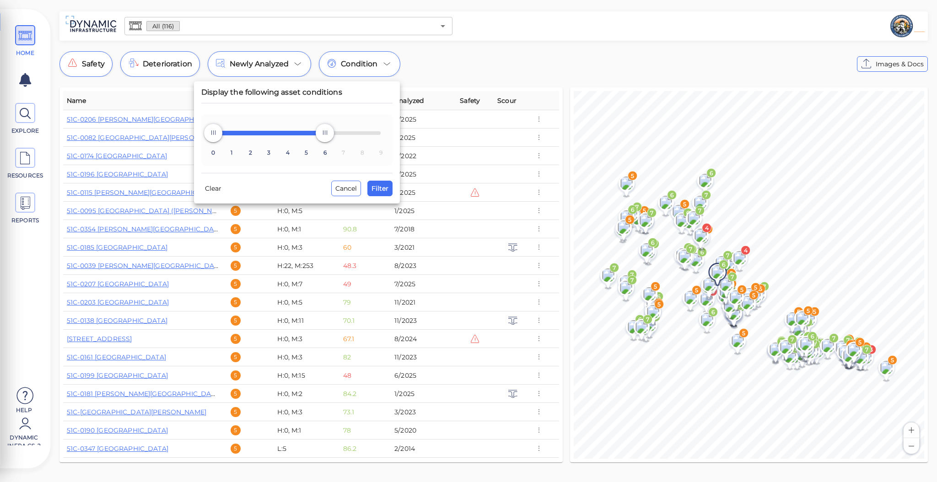
click at [393, 196] on div "Display the following asset conditions 0 1 2 3 4 5 6 7 8 9 0 6 Clear Cancel Fil…" at bounding box center [297, 142] width 206 height 122
click at [389, 189] on button "Filter" at bounding box center [379, 189] width 25 height 16
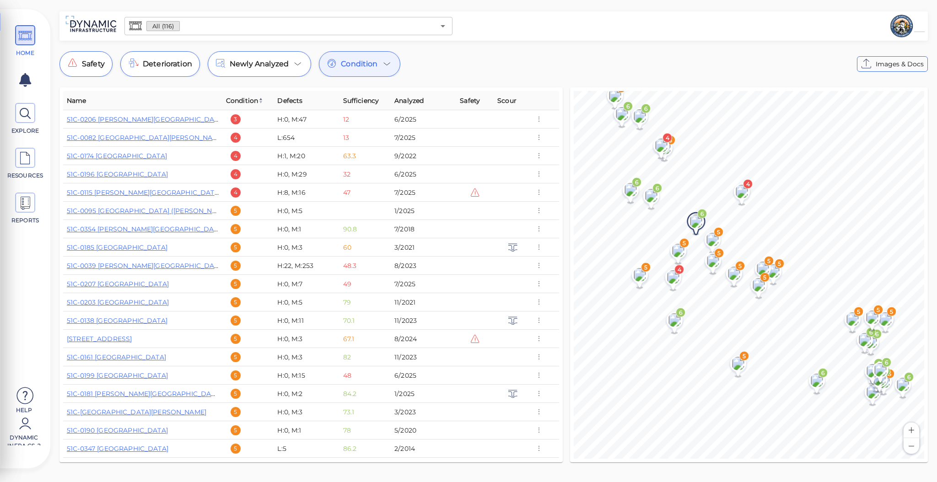
click at [912, 431] on button "Zoom in" at bounding box center [912, 431] width 16 height 16
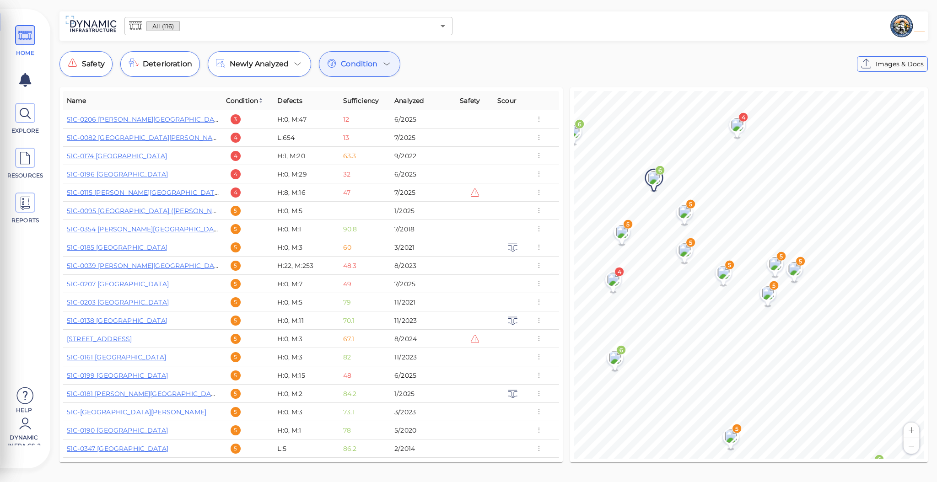
click at [912, 431] on button "Zoom in" at bounding box center [912, 431] width 16 height 16
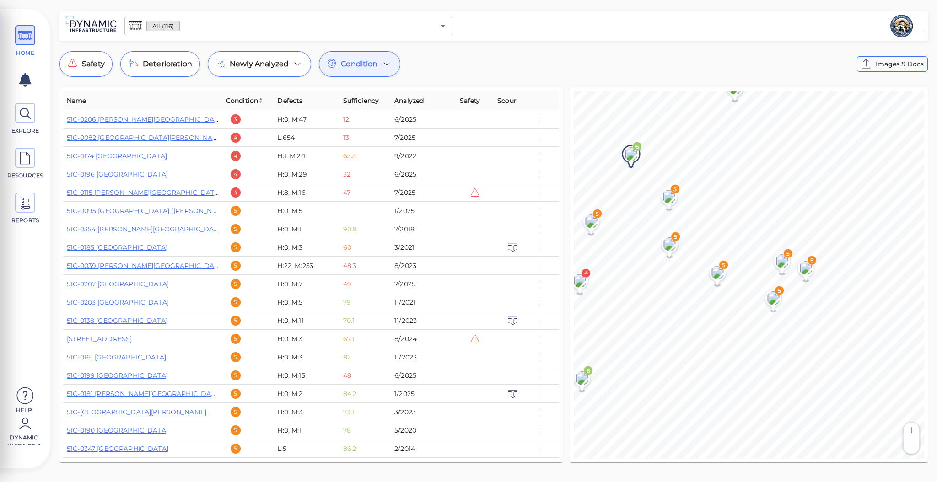
click at [912, 431] on button "Zoom in" at bounding box center [912, 431] width 16 height 16
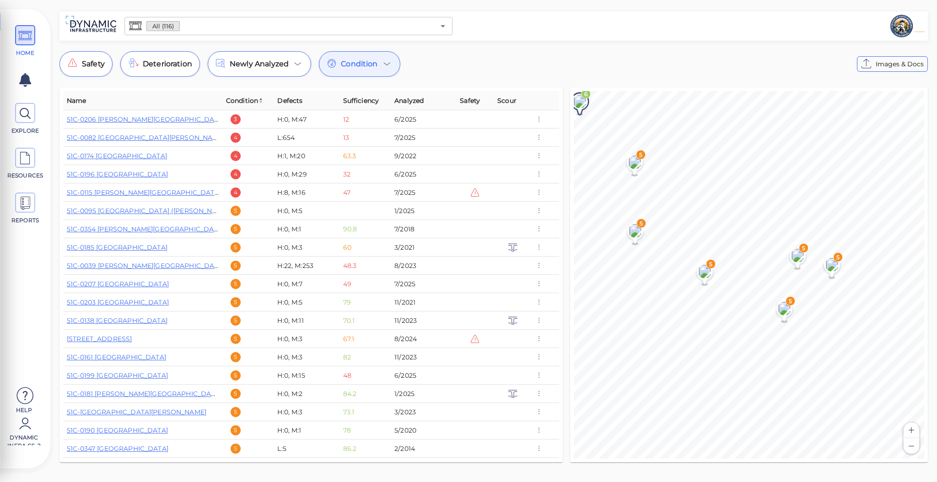
click at [912, 431] on button "Zoom in" at bounding box center [912, 431] width 16 height 16
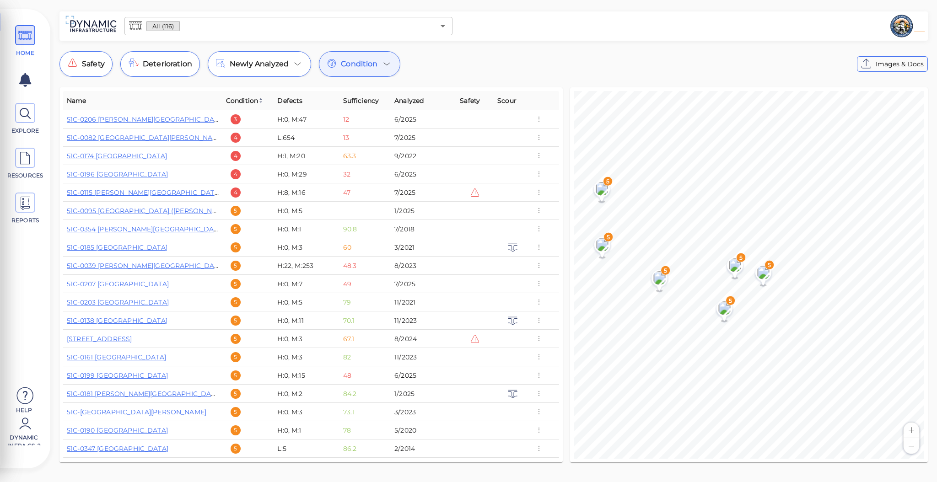
click at [370, 70] on div "Condition" at bounding box center [359, 64] width 81 height 26
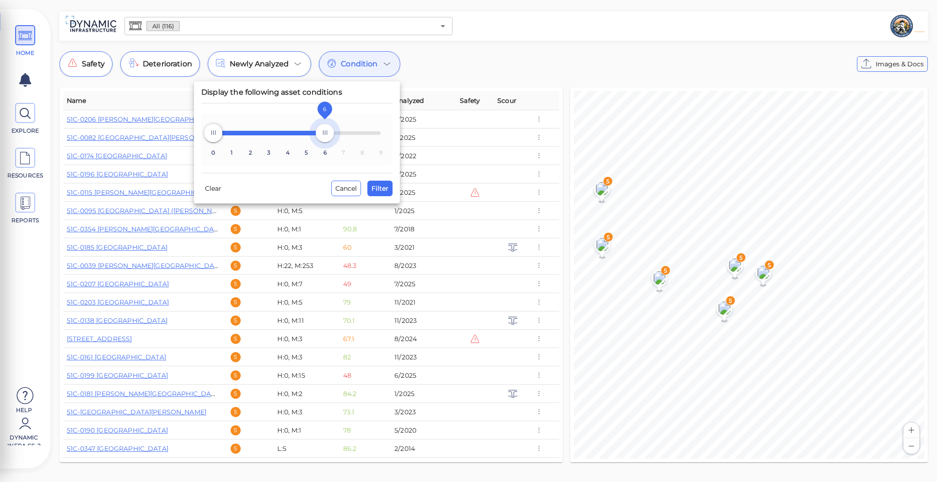
type input "9"
drag, startPoint x: 331, startPoint y: 138, endPoint x: 389, endPoint y: 146, distance: 58.6
click at [389, 146] on div "0 1 2 3 4 5 6 7 8 9 0 9" at bounding box center [296, 139] width 191 height 51
click at [386, 185] on span "Filter" at bounding box center [380, 188] width 17 height 11
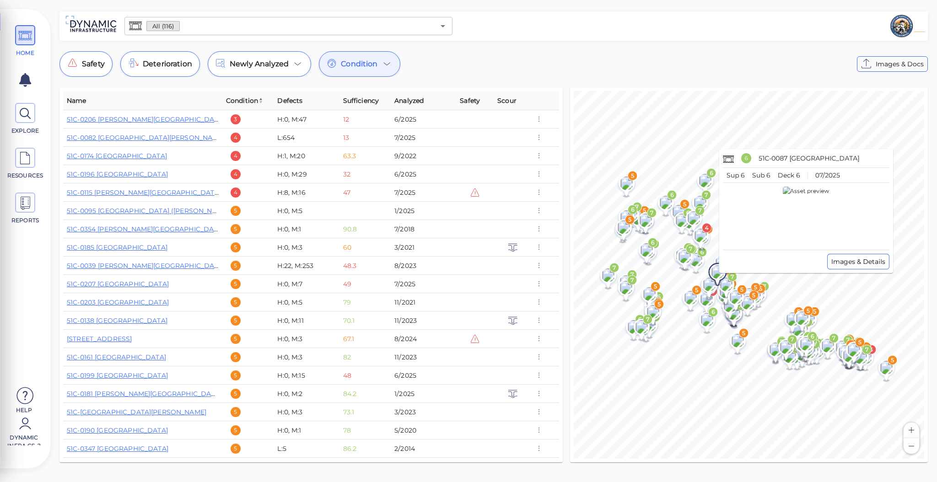
click at [688, 307] on div "© Mapbox © OpenStreetMap Improve this map 5 6 7 6 6 7 5 7 7 5 4 6 5 6 7 7 7 3 7…" at bounding box center [749, 275] width 351 height 368
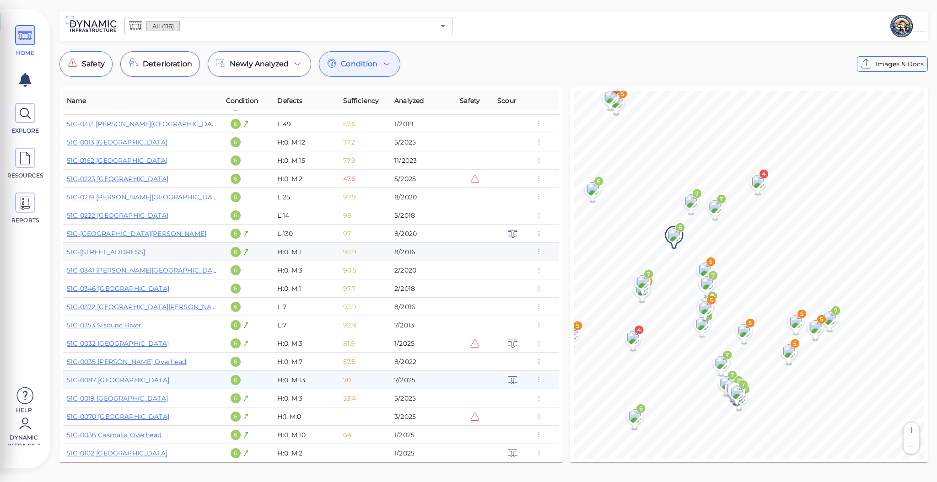
scroll to position [802, 0]
drag, startPoint x: 340, startPoint y: 259, endPoint x: 254, endPoint y: 236, distance: 89.1
click at [254, 236] on div "6" at bounding box center [251, 233] width 40 height 10
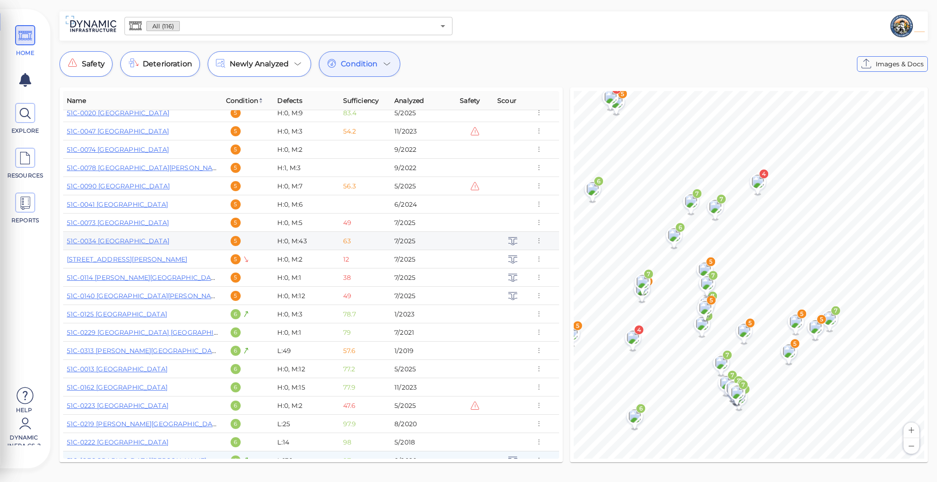
scroll to position [574, 0]
click at [144, 256] on link "51C-0210 Tabor Lane Bridge" at bounding box center [127, 259] width 120 height 8
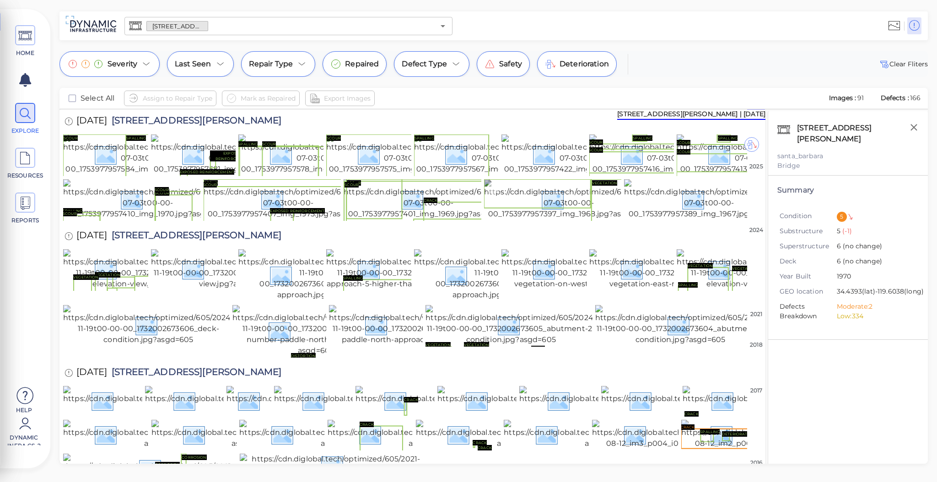
click at [589, 220] on img at bounding box center [569, 199] width 170 height 40
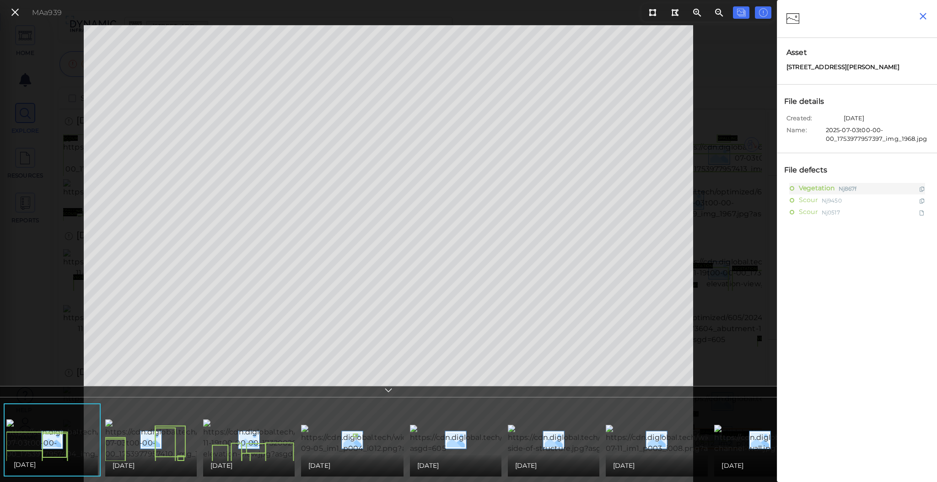
click at [922, 20] on icon "button" at bounding box center [923, 16] width 11 height 11
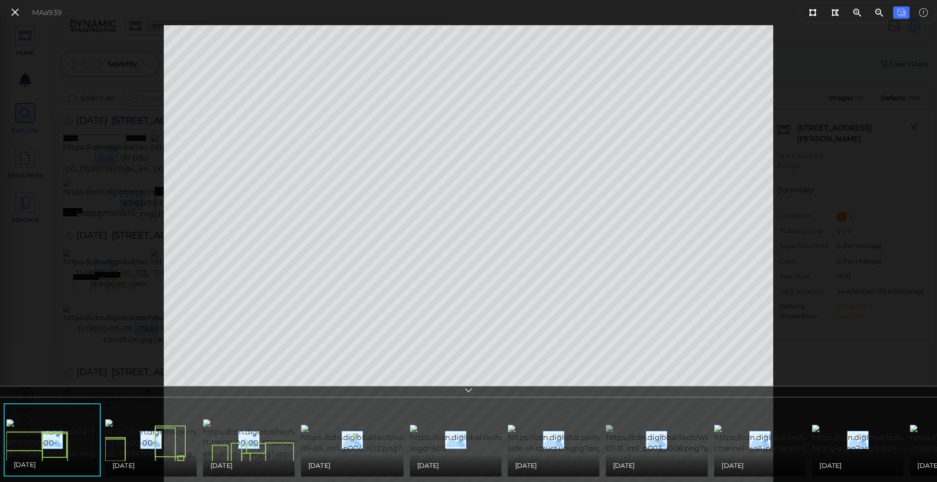
click at [645, 444] on img at bounding box center [688, 439] width 165 height 29
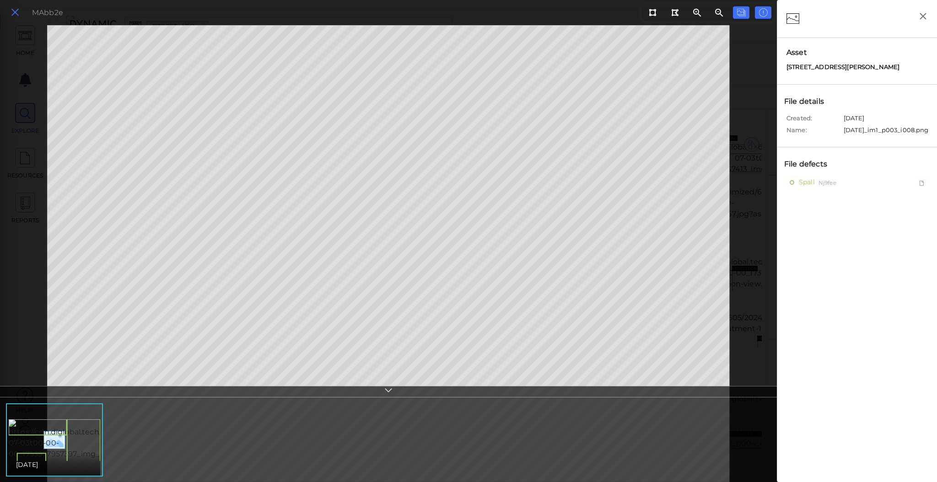
click at [17, 17] on icon at bounding box center [15, 12] width 10 height 12
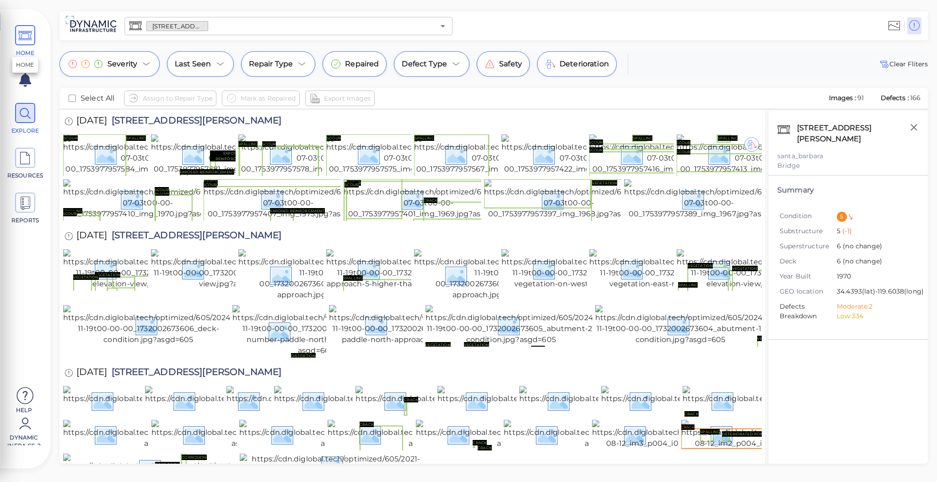
click at [33, 33] on span at bounding box center [25, 35] width 20 height 20
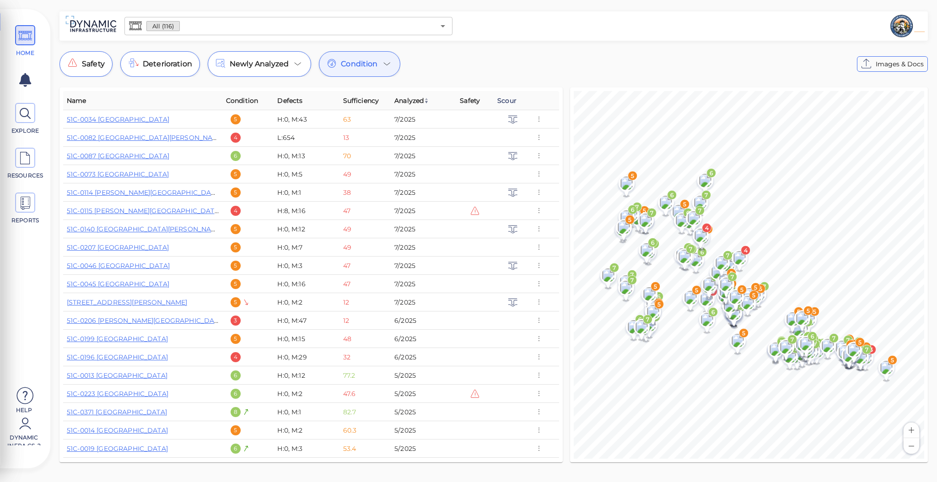
click at [514, 102] on span "Scour" at bounding box center [506, 100] width 19 height 11
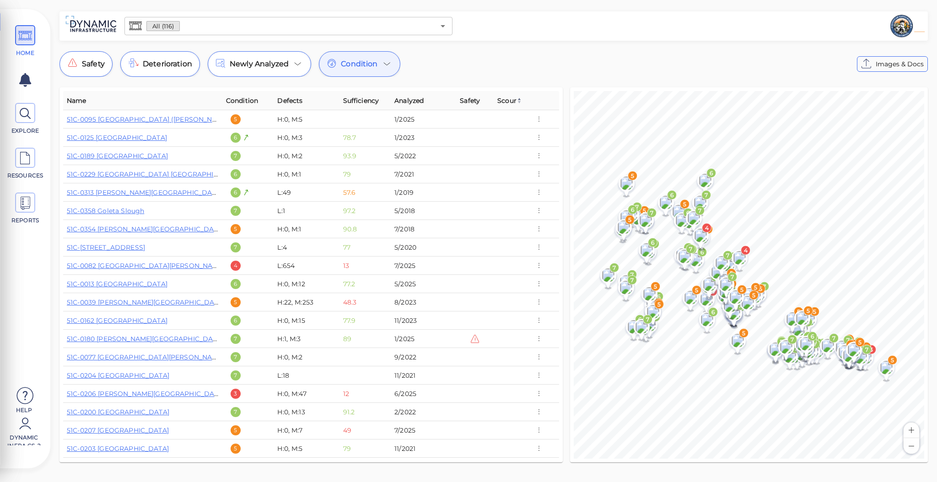
click at [514, 102] on span "Scour" at bounding box center [509, 100] width 25 height 11
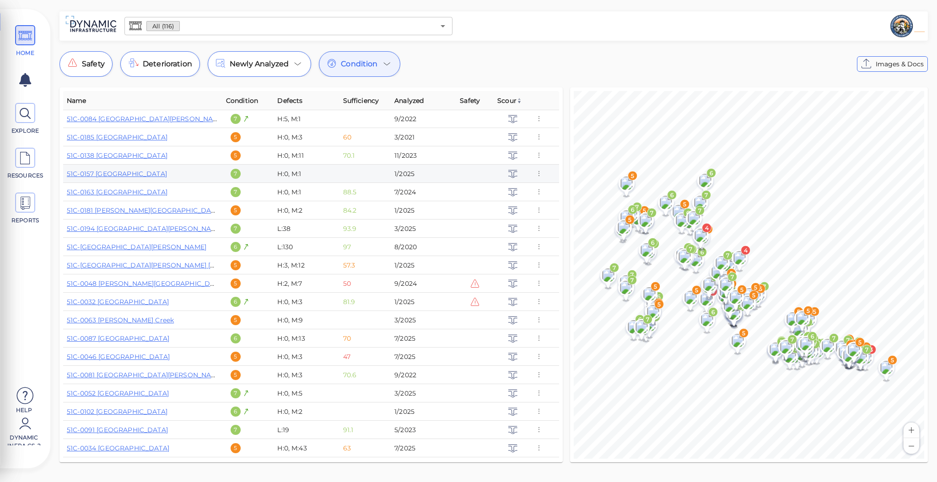
scroll to position [0, 0]
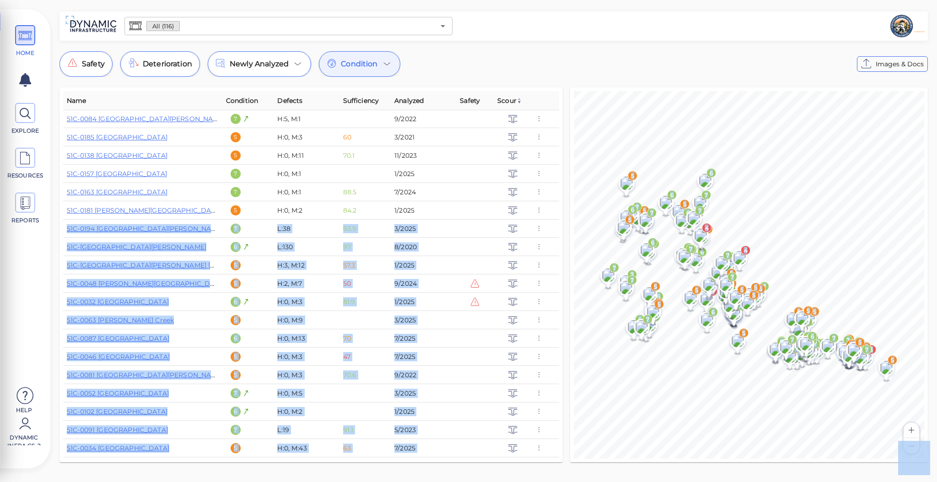
drag, startPoint x: 523, startPoint y: 211, endPoint x: 236, endPoint y: -55, distance: 390.9
click at [236, 0] on html "This app is not optimized for mobile screens. Please access using a desktop or …" at bounding box center [468, 0] width 937 height 0
click at [658, 84] on div "© Mapbox © OpenStreetMap Improve this map 5 6 7 6 6 7 5 7 7 5 4 6 5 6 7 7 7 3 7…" at bounding box center [749, 275] width 365 height 383
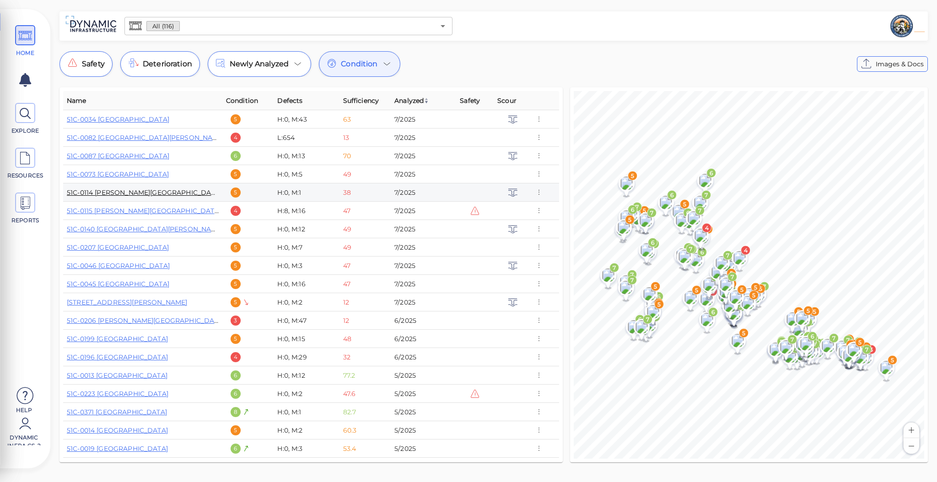
click at [158, 190] on link "51C-0114 [PERSON_NAME][GEOGRAPHIC_DATA]" at bounding box center [144, 193] width 155 height 8
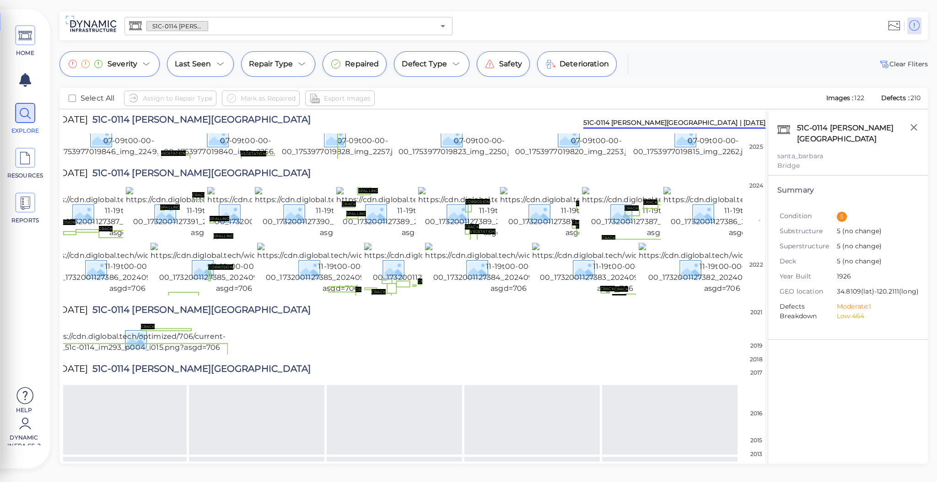
scroll to position [46, 19]
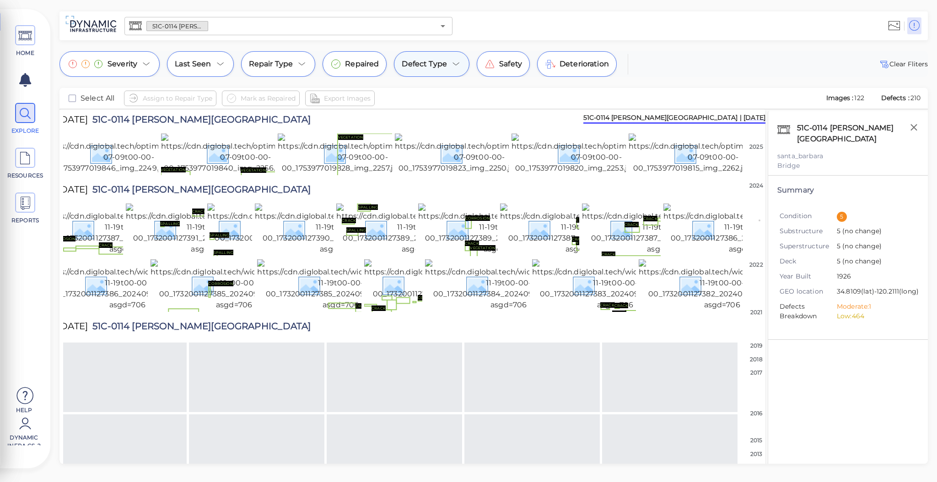
click at [454, 59] on icon at bounding box center [456, 64] width 11 height 11
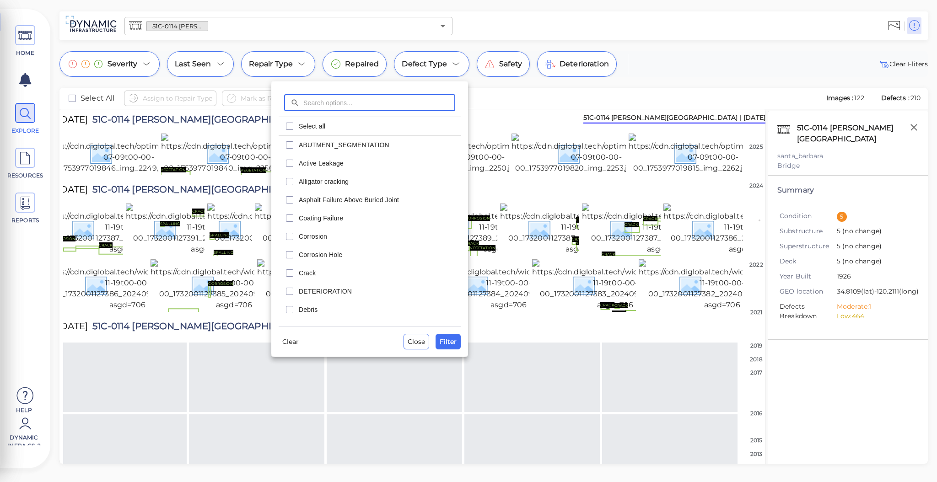
click at [454, 62] on div at bounding box center [468, 241] width 937 height 482
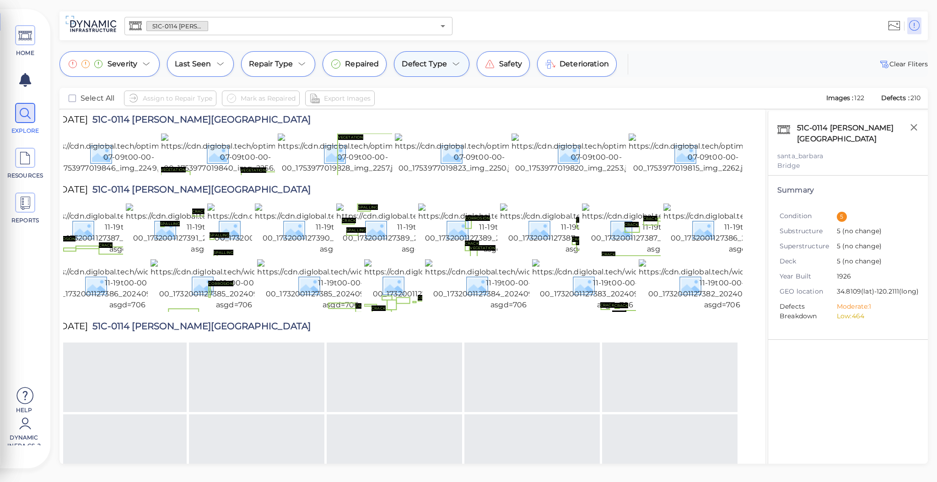
click at [454, 65] on icon at bounding box center [456, 64] width 6 height 3
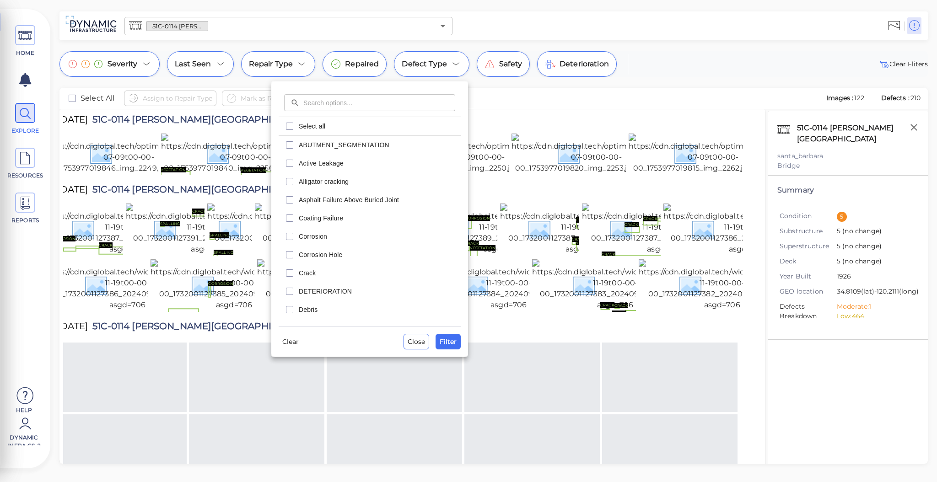
click at [230, 21] on div at bounding box center [468, 241] width 937 height 482
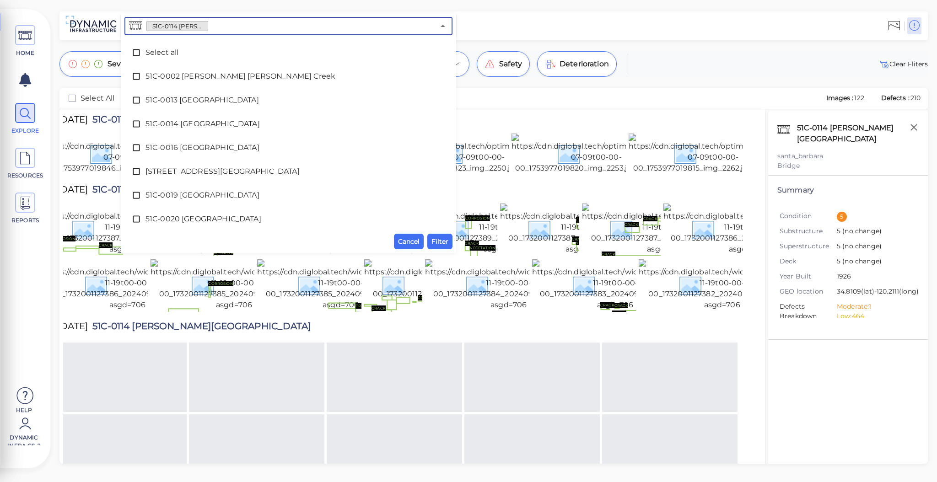
click at [227, 22] on input "text" at bounding box center [321, 26] width 227 height 13
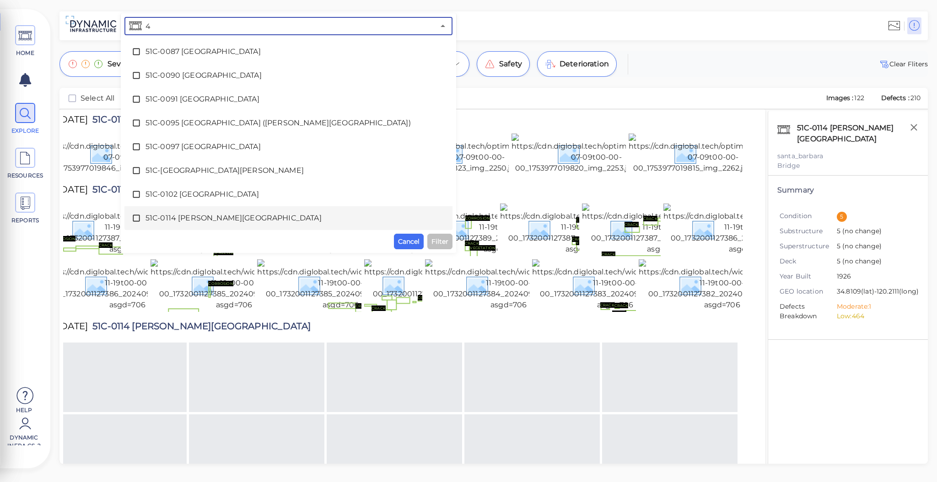
scroll to position [0, 0]
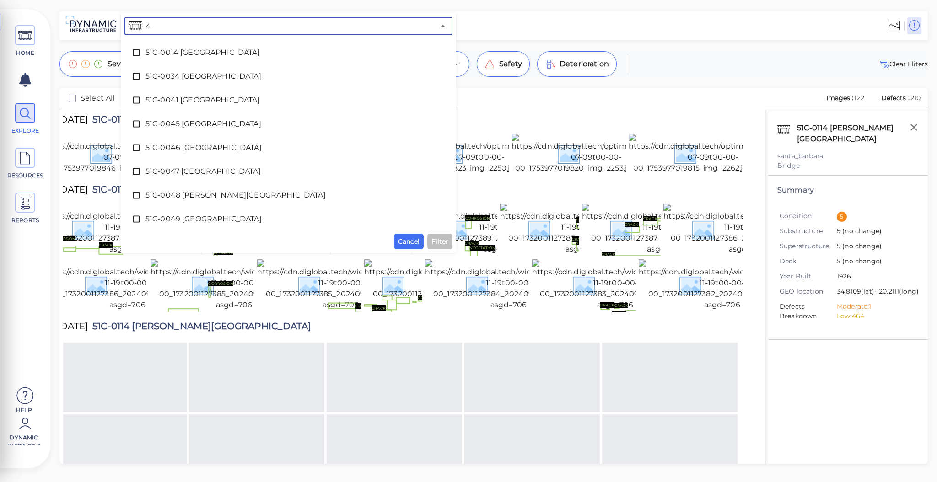
type input "49"
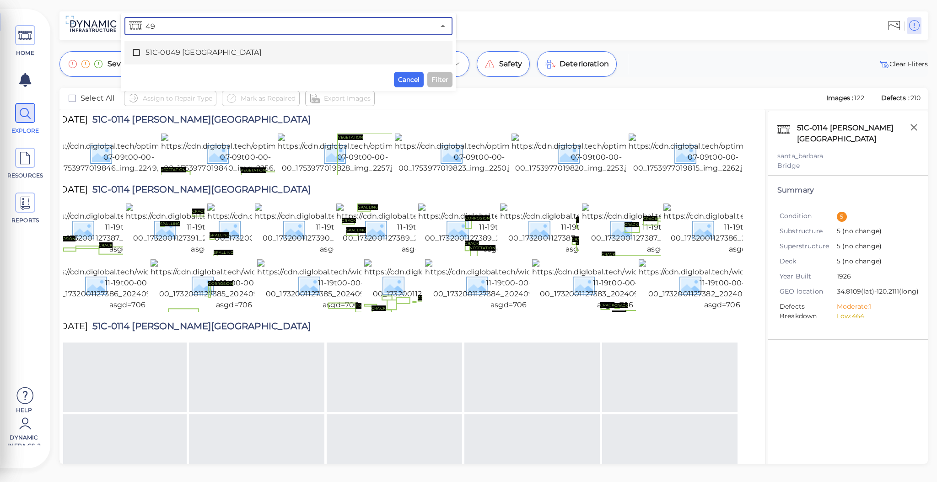
click at [136, 54] on icon at bounding box center [136, 52] width 9 height 9
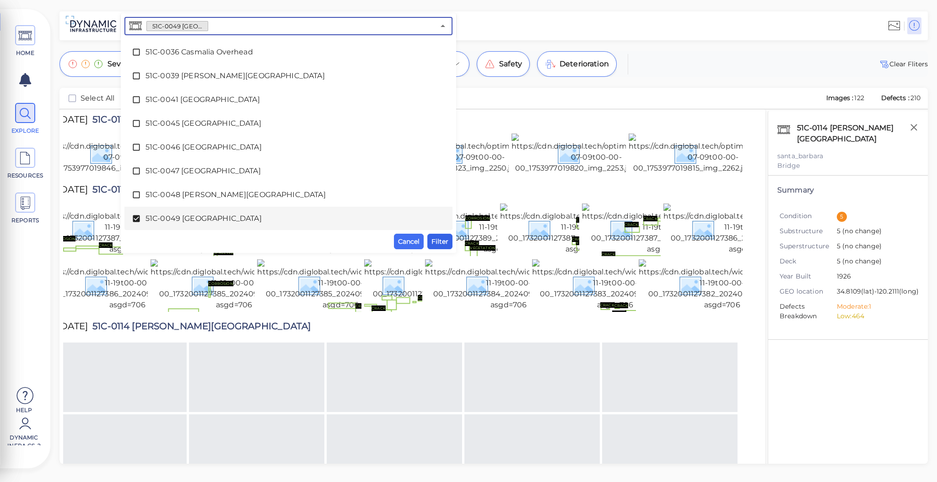
click at [441, 241] on span "Filter" at bounding box center [440, 241] width 17 height 11
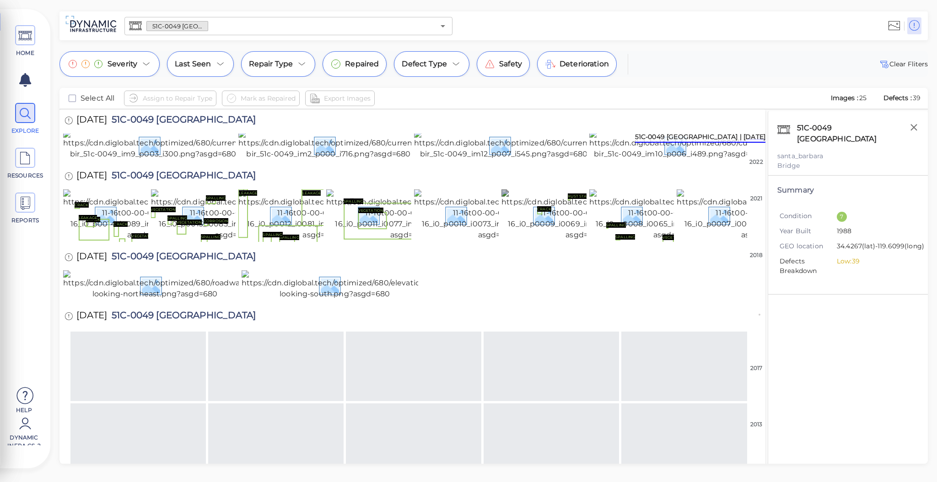
scroll to position [0, 0]
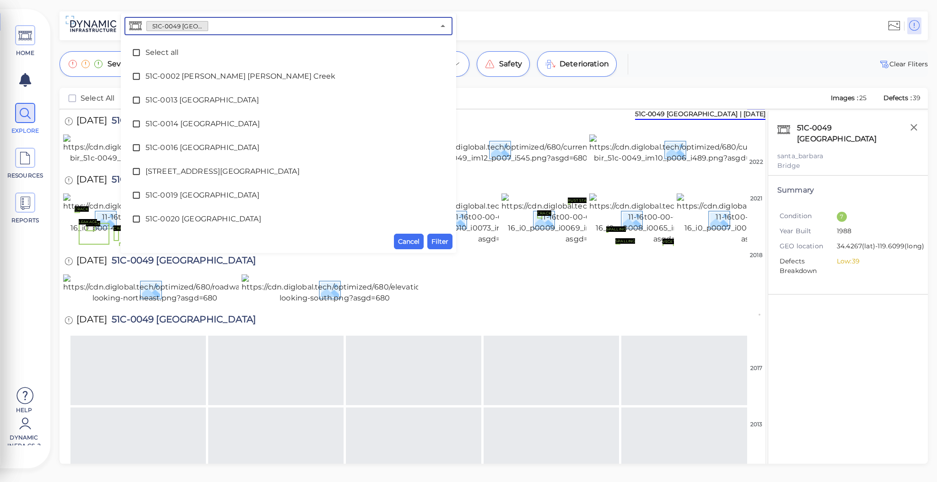
click at [400, 24] on input "text" at bounding box center [321, 26] width 227 height 13
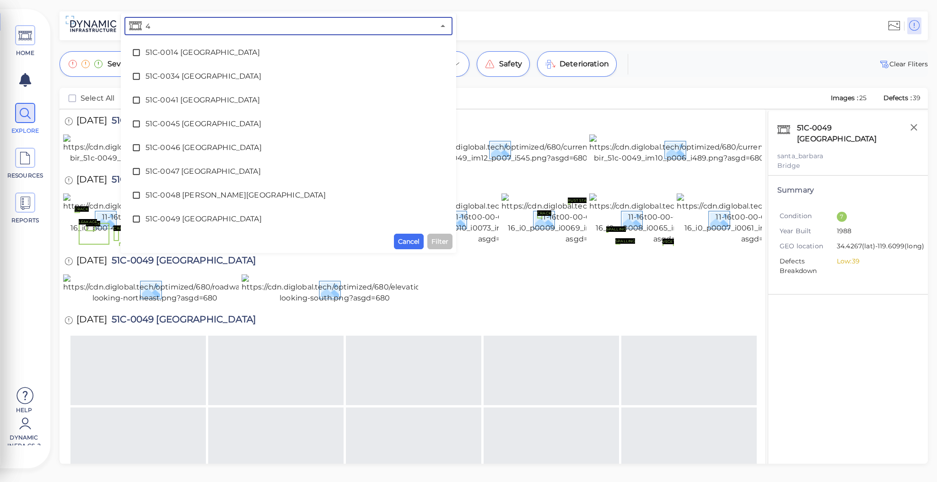
type input "48"
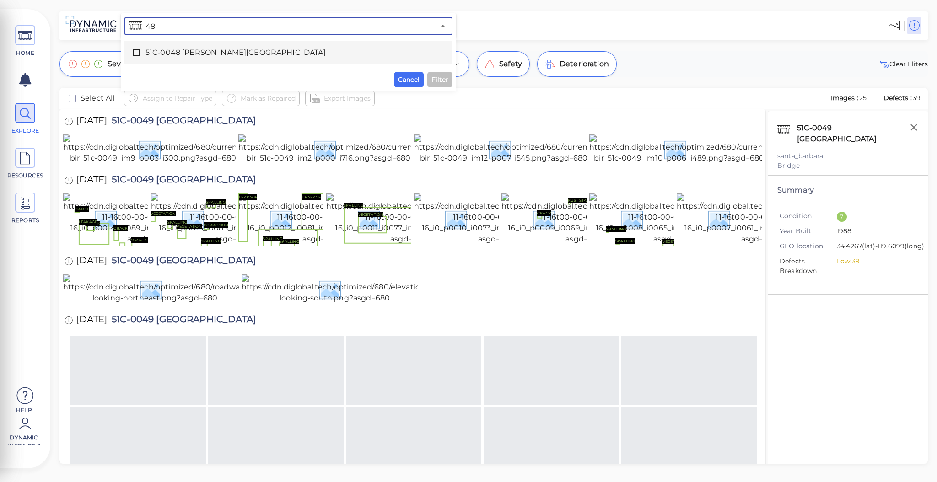
click at [138, 52] on icon at bounding box center [136, 52] width 9 height 9
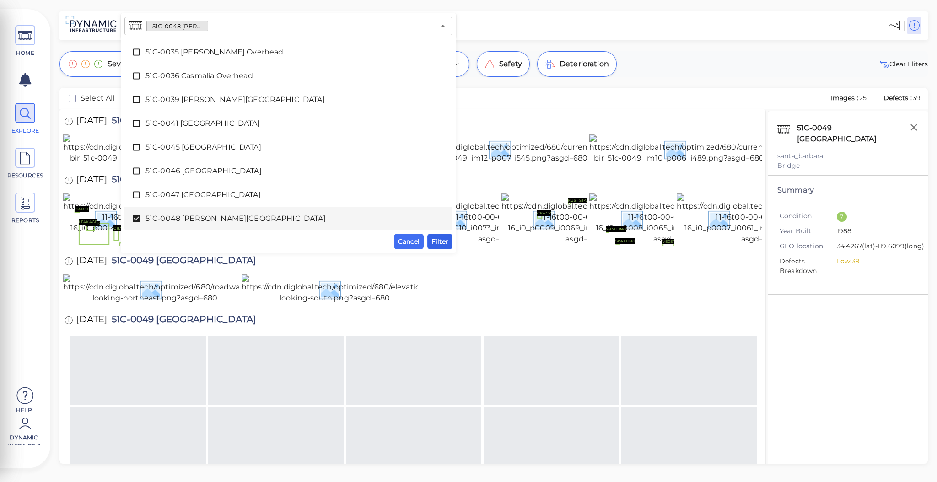
click at [444, 239] on span "Filter" at bounding box center [440, 241] width 17 height 11
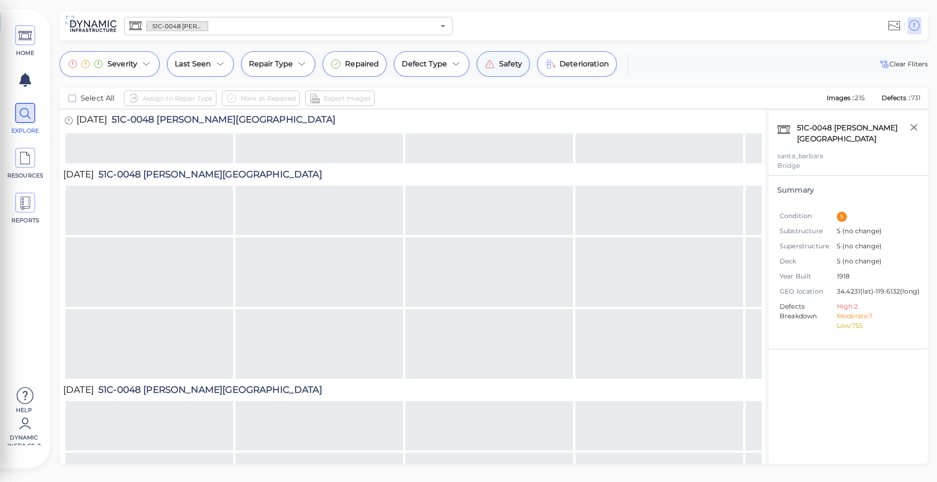
scroll to position [967, 0]
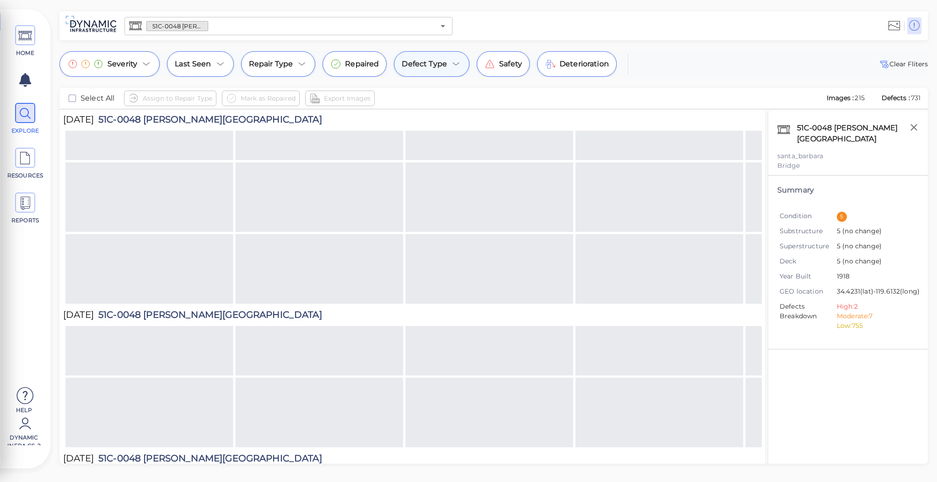
click at [455, 68] on icon at bounding box center [456, 64] width 11 height 11
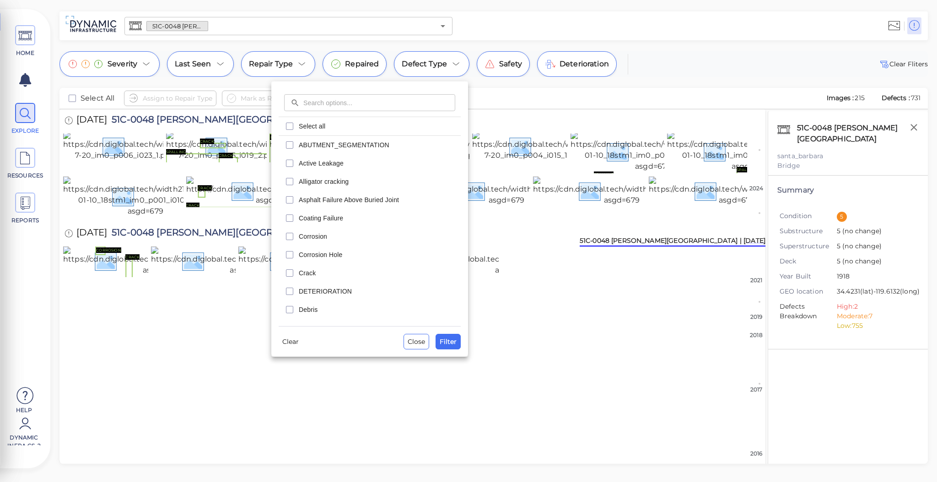
click at [145, 64] on div at bounding box center [468, 241] width 937 height 482
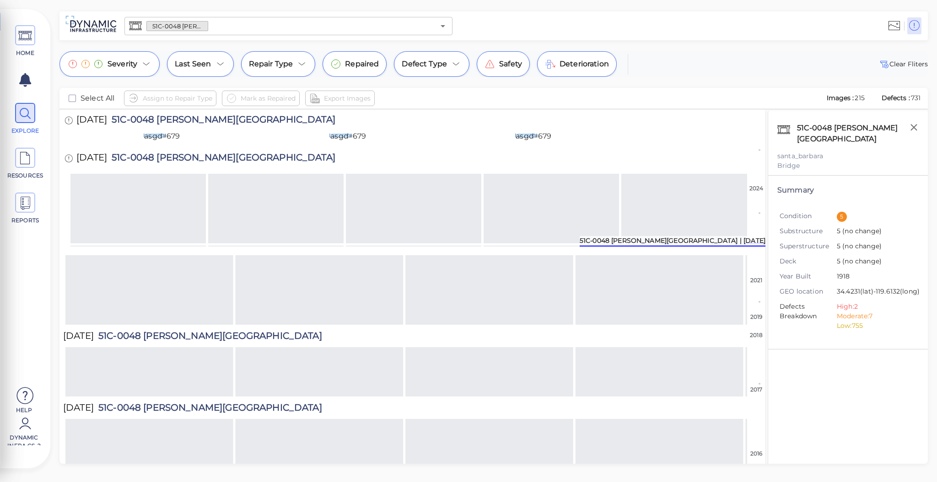
click at [145, 64] on icon at bounding box center [146, 64] width 11 height 11
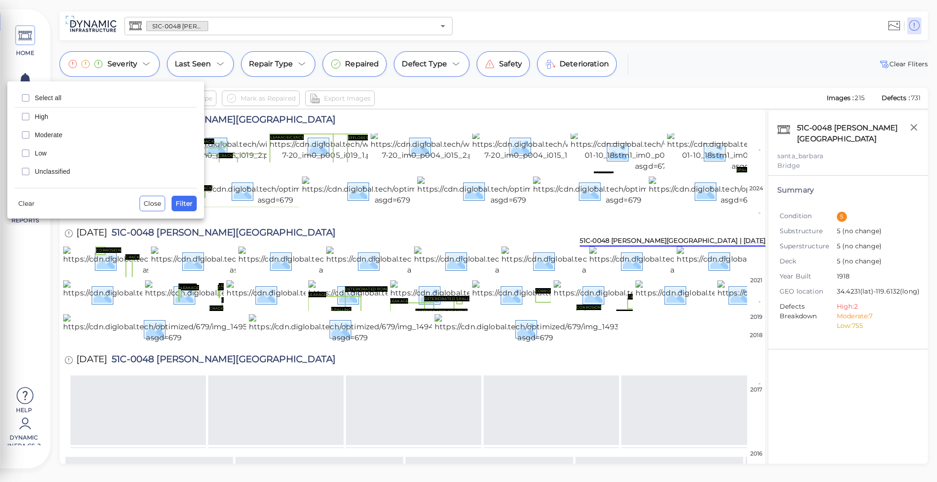
click at [49, 137] on span "Moderate" at bounding box center [113, 134] width 157 height 9
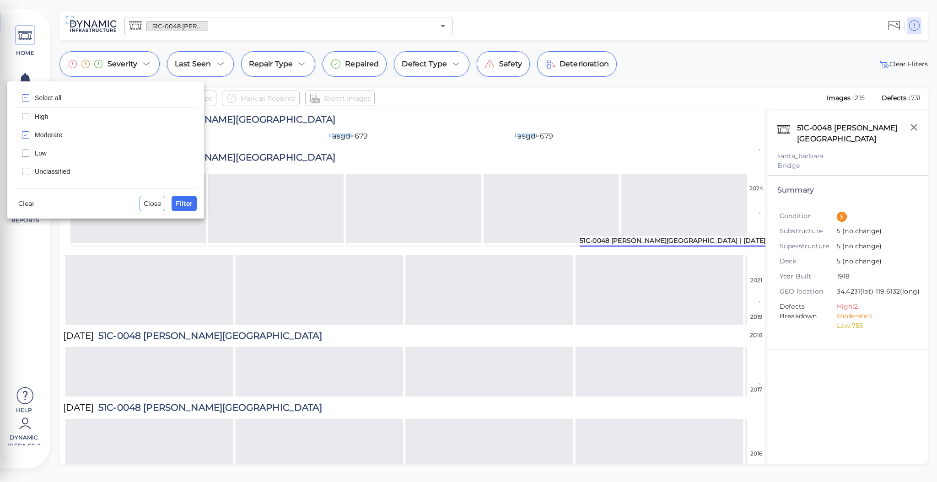
click at [44, 121] on div "High" at bounding box center [106, 117] width 182 height 18
click at [184, 198] on span "Filter" at bounding box center [184, 203] width 17 height 11
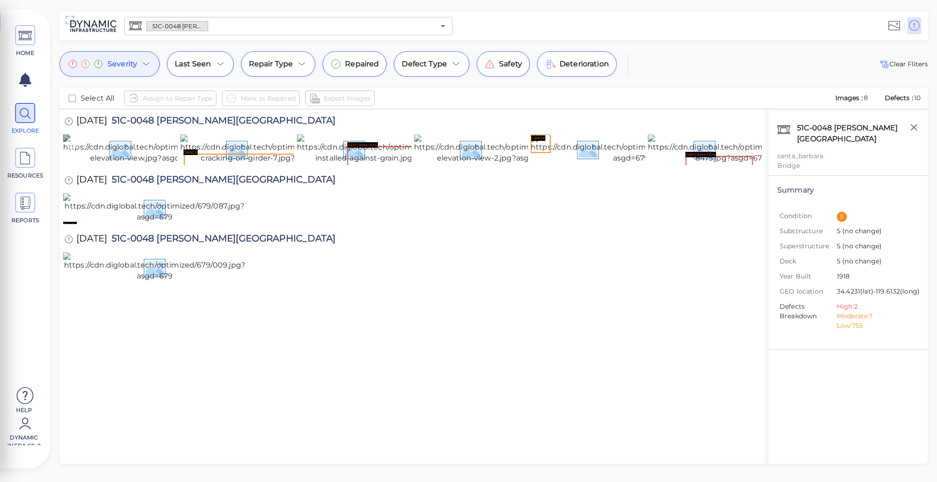
click at [131, 164] on img at bounding box center [143, 149] width 161 height 29
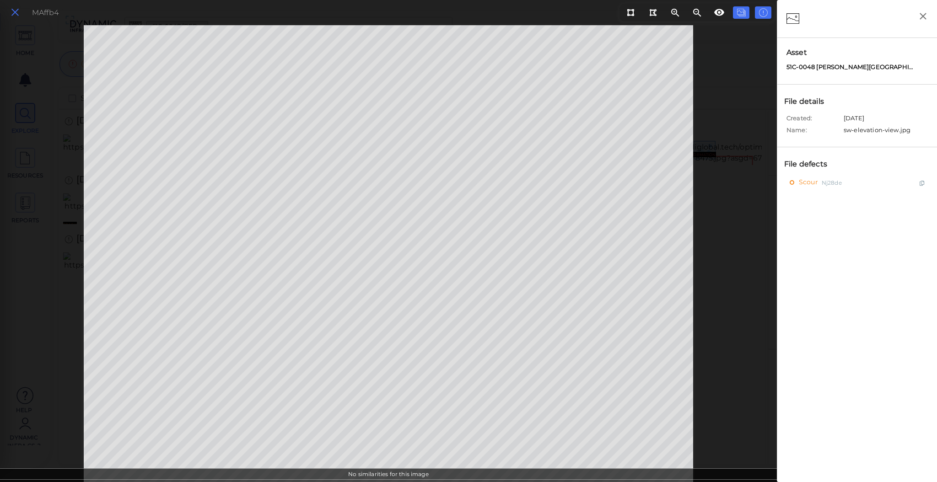
click at [15, 18] on icon at bounding box center [15, 12] width 10 height 12
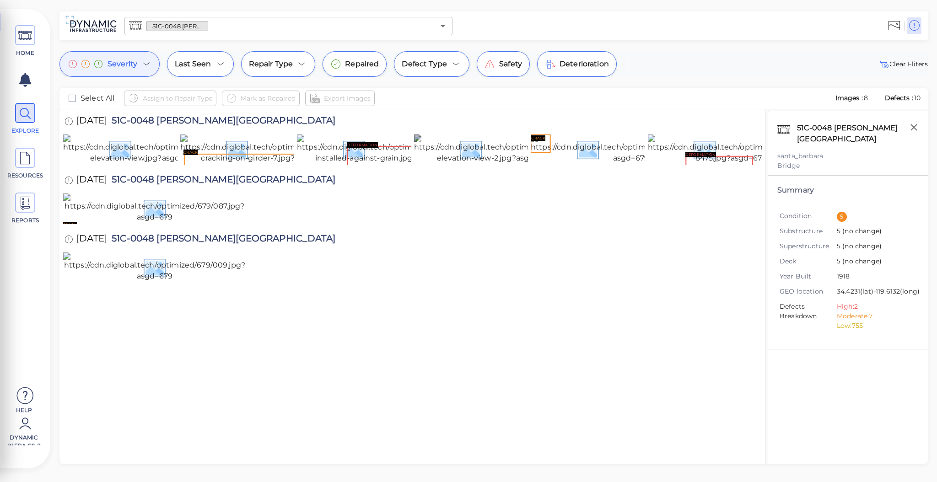
click at [461, 164] on img at bounding box center [494, 149] width 161 height 29
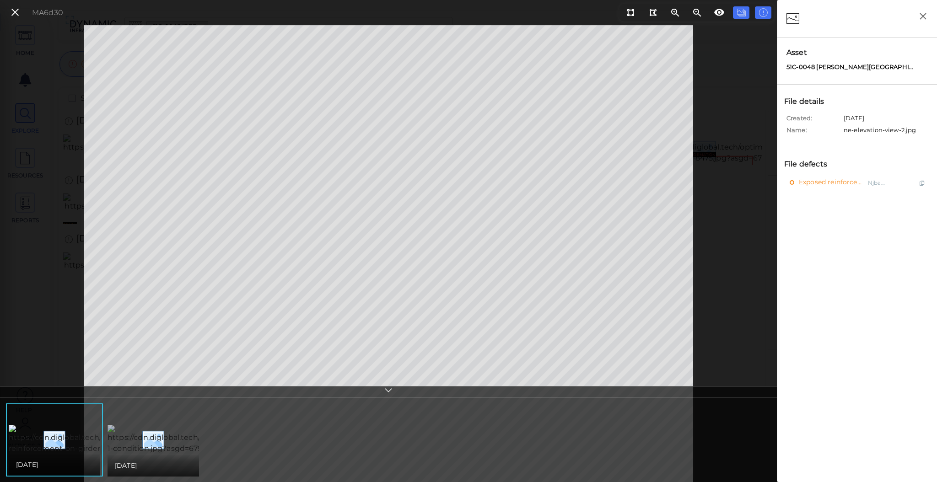
click at [163, 449] on img at bounding box center [201, 439] width 186 height 29
click at [14, 14] on icon at bounding box center [15, 12] width 10 height 12
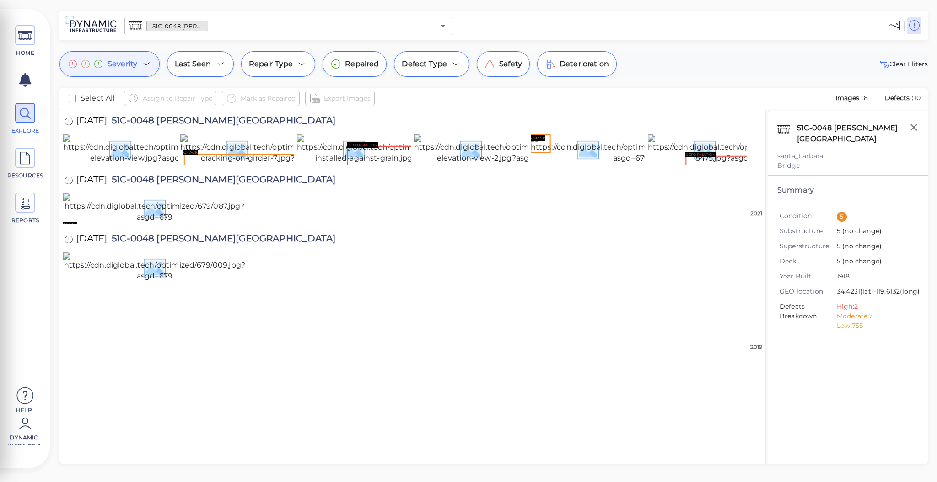
scroll to position [89, 0]
click at [219, 282] on img at bounding box center [154, 267] width 183 height 29
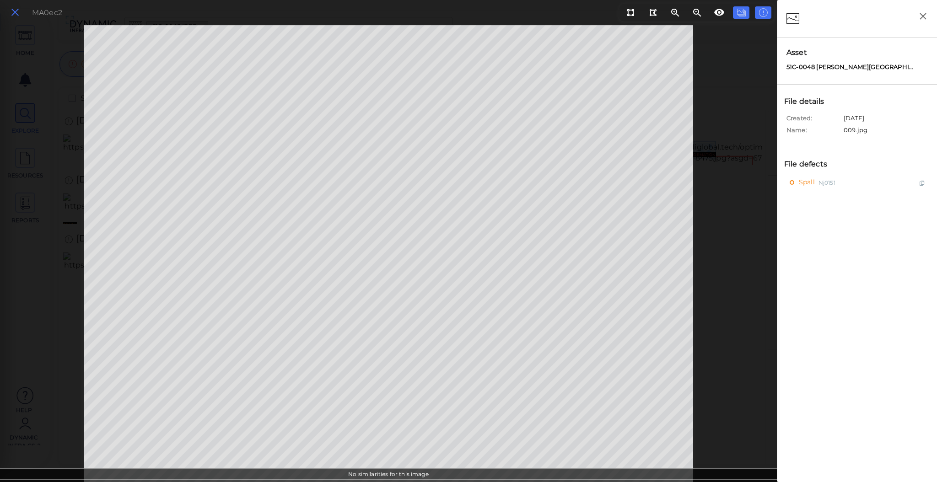
click at [21, 12] on button at bounding box center [15, 12] width 16 height 13
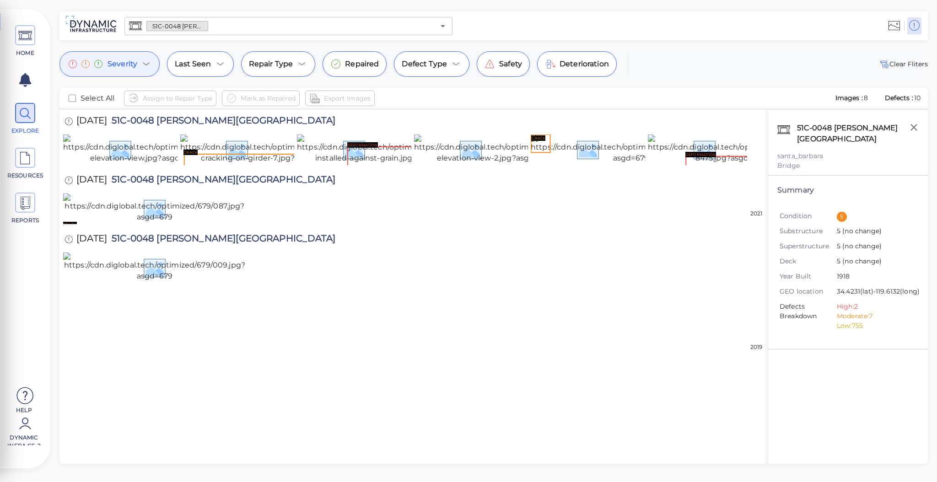
scroll to position [92, 0]
click at [143, 64] on icon at bounding box center [146, 64] width 11 height 11
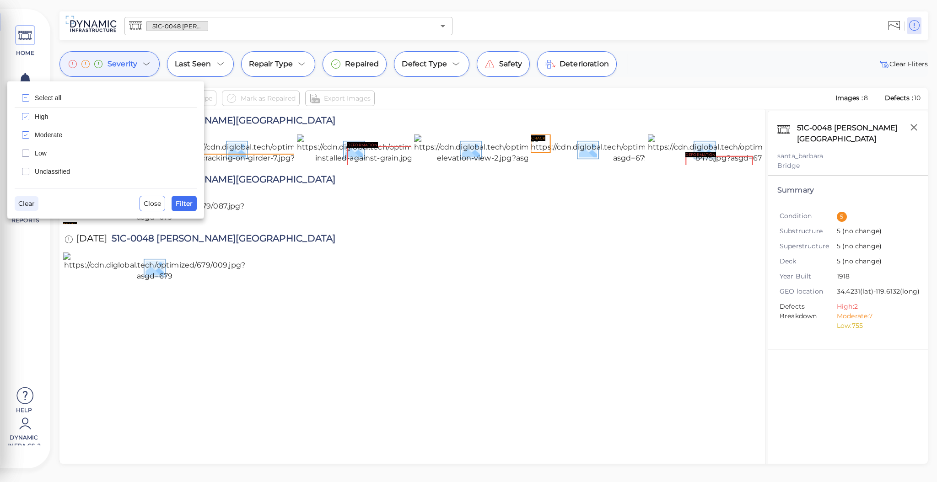
click at [24, 205] on span "Clear" at bounding box center [26, 203] width 16 height 11
click at [192, 201] on span "Filter" at bounding box center [184, 203] width 17 height 11
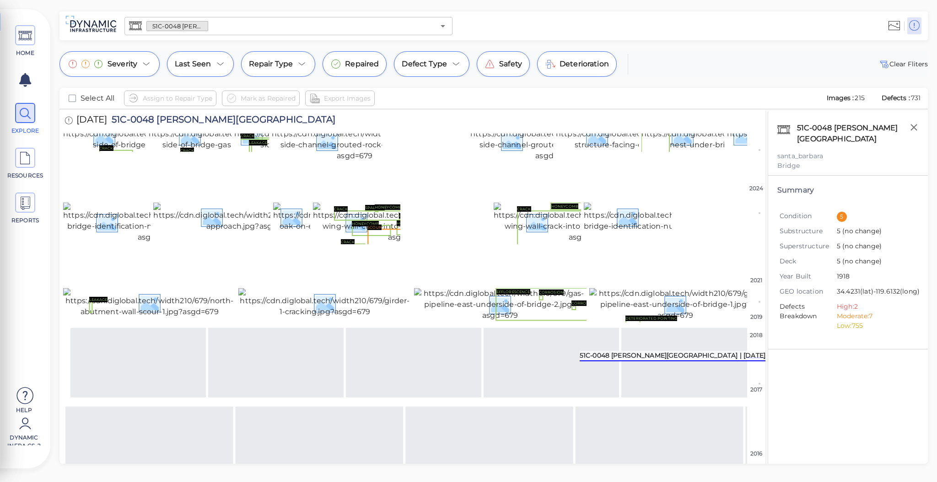
scroll to position [2090, 0]
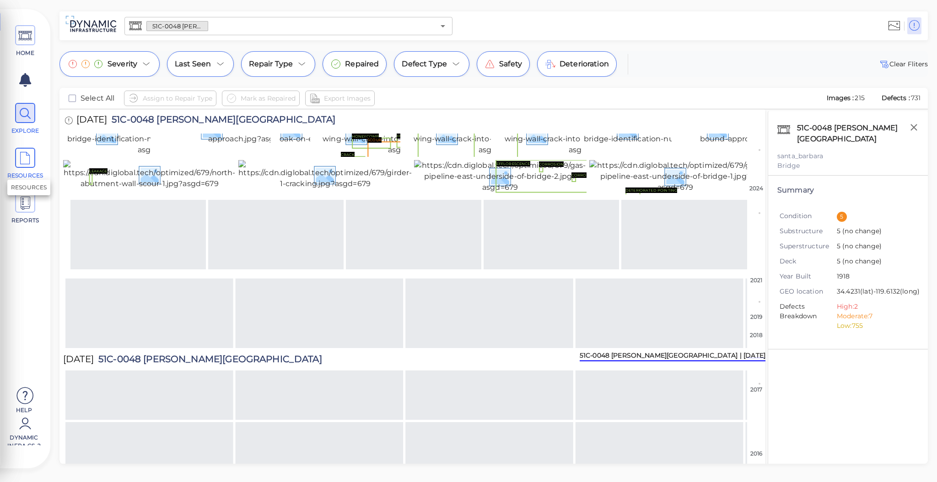
click at [20, 167] on icon at bounding box center [25, 158] width 14 height 21
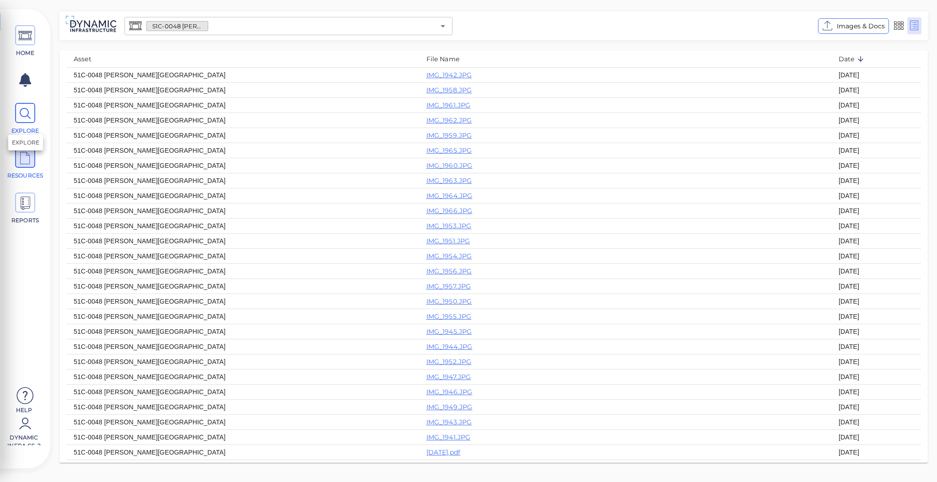
click at [31, 110] on icon at bounding box center [25, 113] width 14 height 21
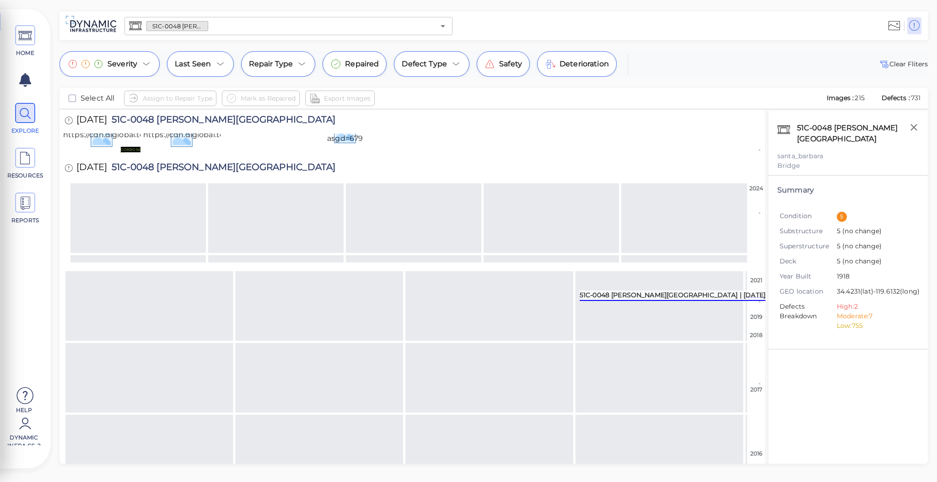
scroll to position [1564, 0]
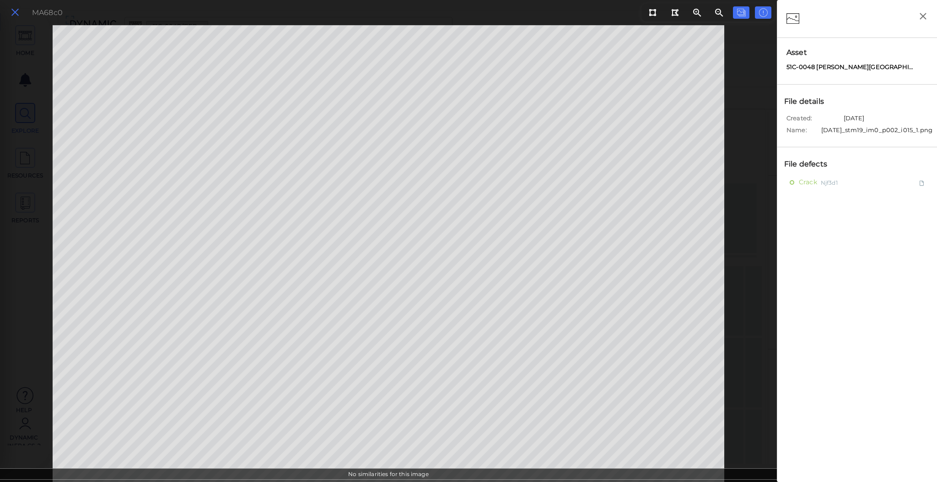
click at [18, 10] on icon at bounding box center [15, 12] width 10 height 12
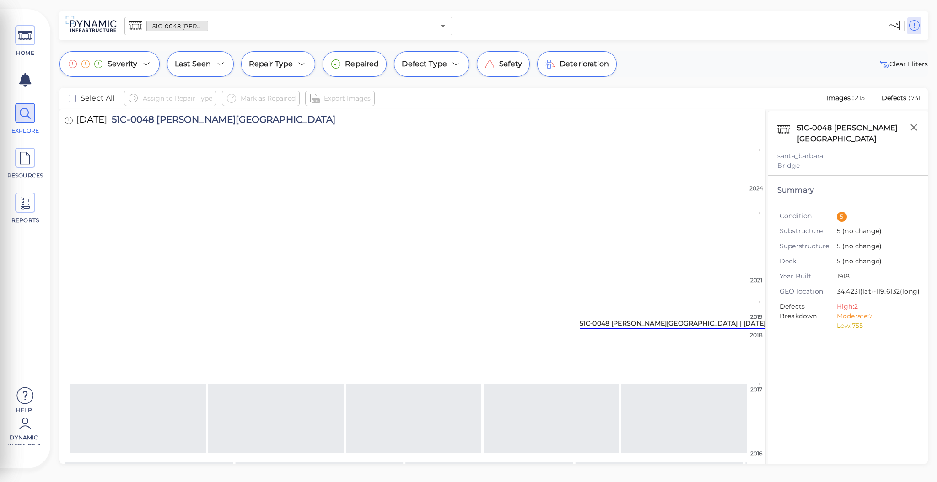
scroll to position [1756, 0]
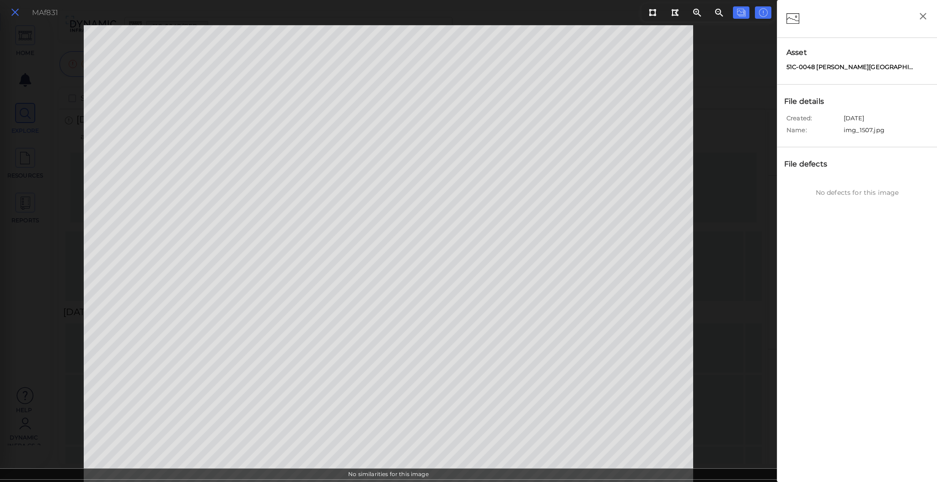
click at [22, 17] on button at bounding box center [15, 12] width 16 height 13
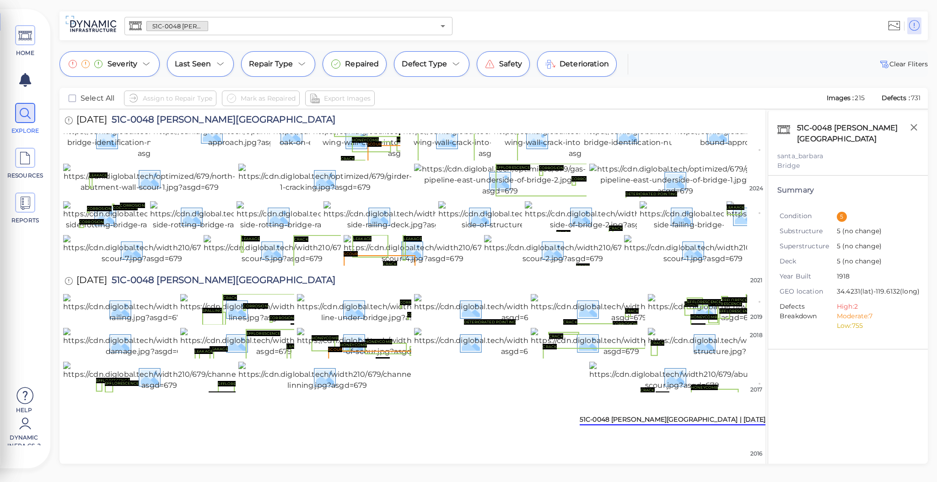
scroll to position [2771, 0]
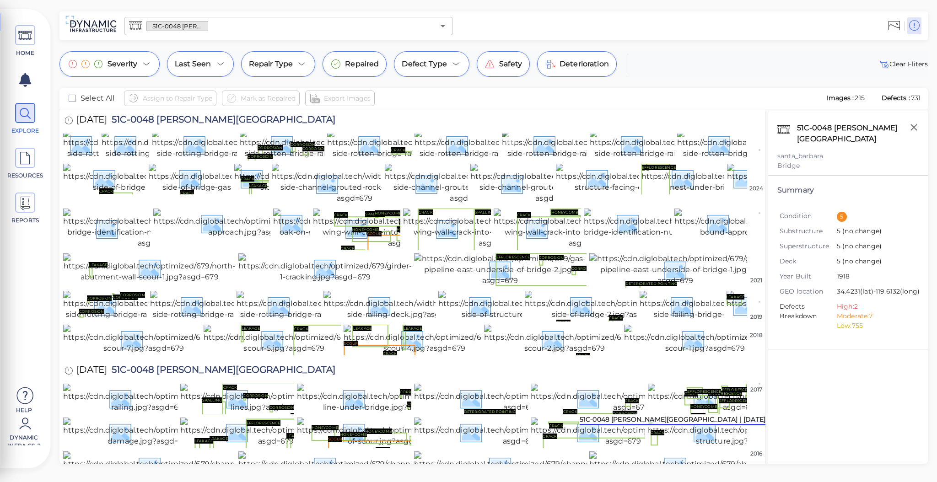
click at [531, 159] on img at bounding box center [585, 144] width 166 height 29
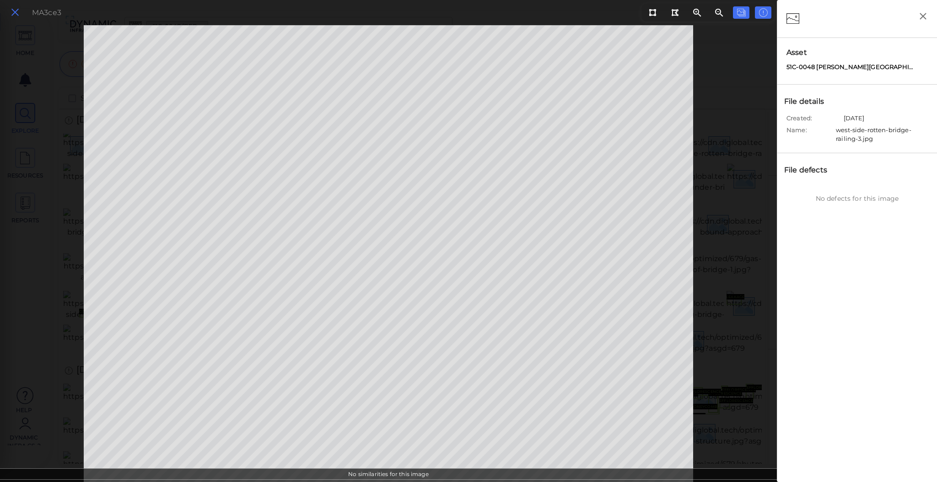
click at [18, 11] on icon at bounding box center [15, 12] width 10 height 12
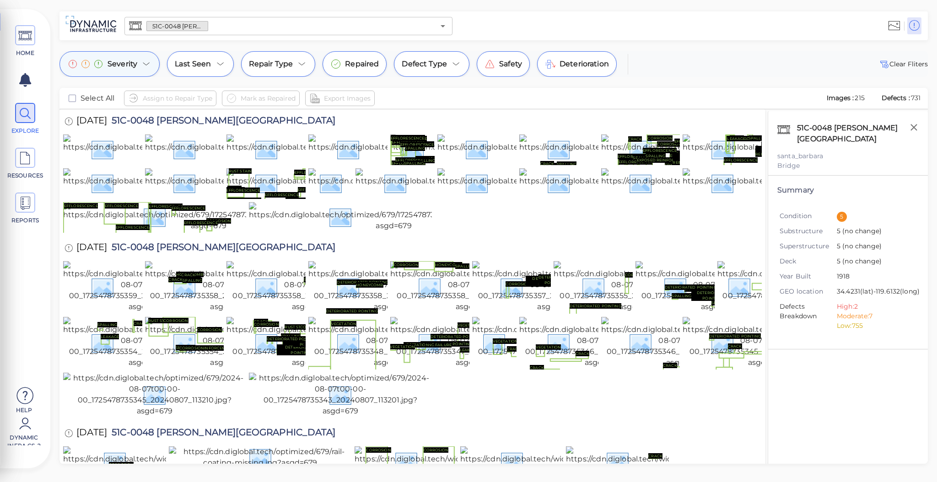
click at [147, 64] on icon at bounding box center [146, 64] width 6 height 3
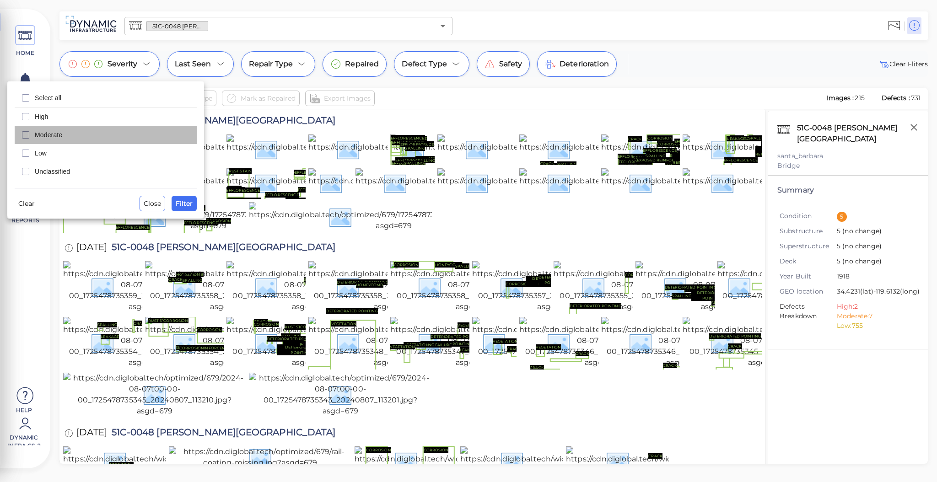
click at [61, 135] on span "Moderate" at bounding box center [113, 134] width 157 height 9
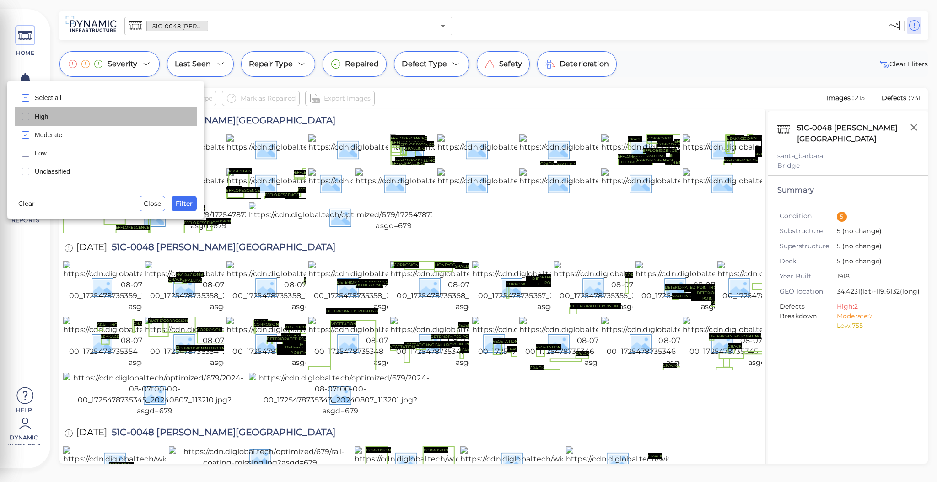
click at [59, 115] on span "High" at bounding box center [113, 116] width 157 height 9
click at [421, 118] on div at bounding box center [468, 241] width 937 height 482
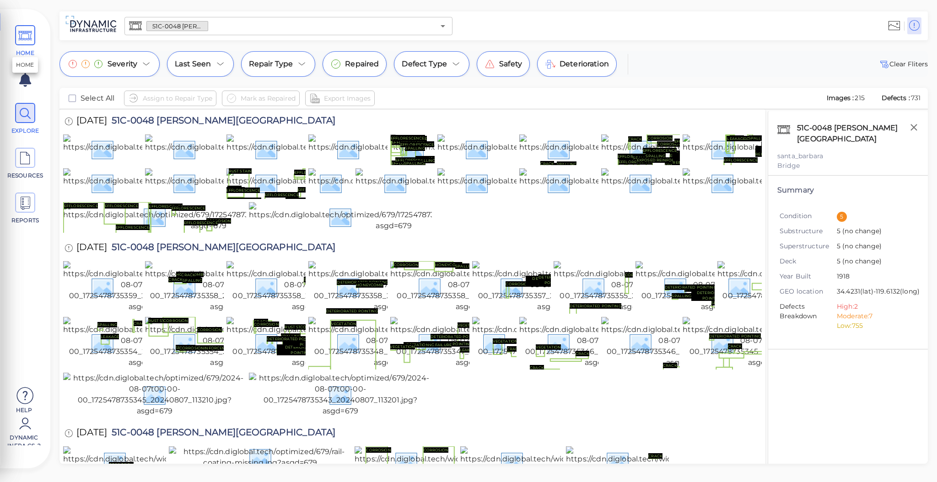
click at [25, 33] on icon at bounding box center [25, 36] width 14 height 21
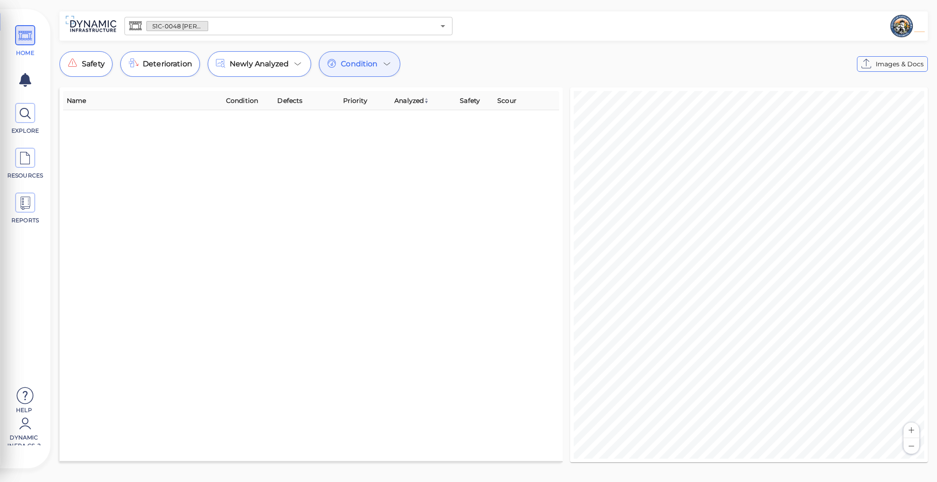
click at [270, 20] on input "text" at bounding box center [321, 26] width 227 height 13
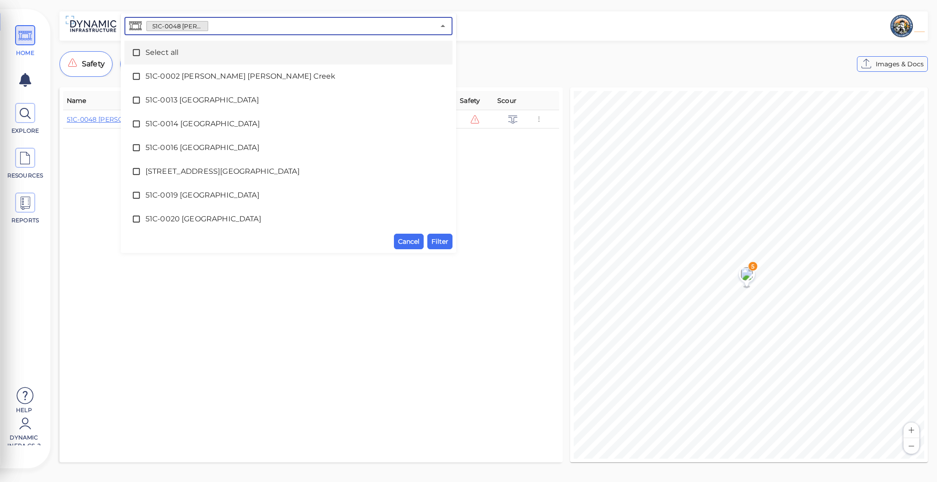
click at [138, 50] on icon at bounding box center [136, 52] width 9 height 9
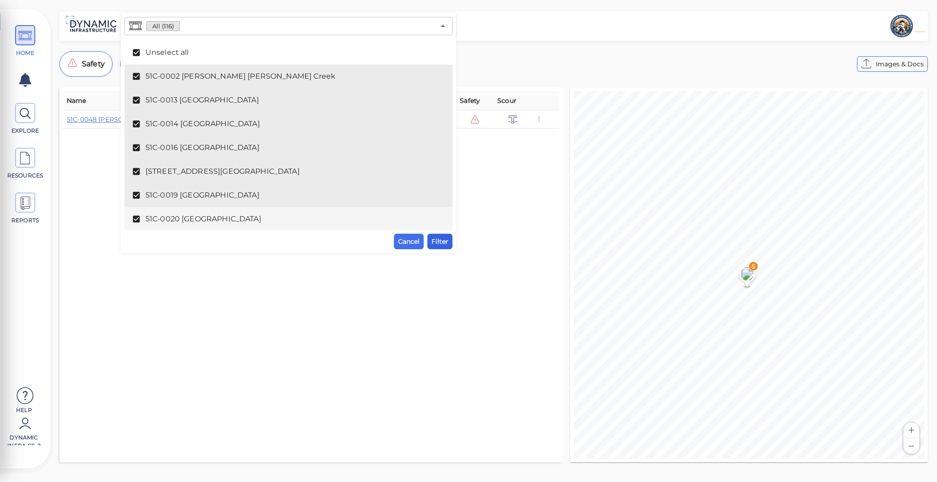
click at [449, 244] on button "Filter" at bounding box center [439, 242] width 25 height 16
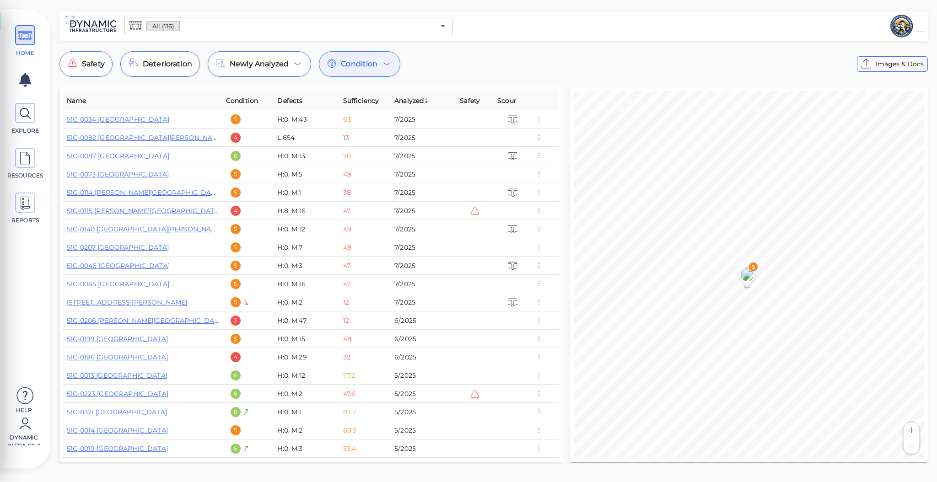
click at [391, 66] on icon at bounding box center [387, 64] width 11 height 11
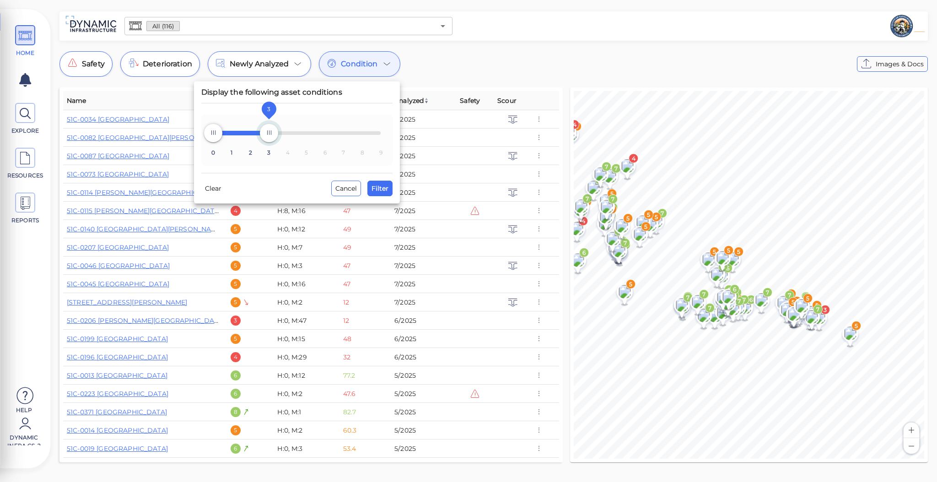
drag, startPoint x: 383, startPoint y: 132, endPoint x: 269, endPoint y: 134, distance: 114.0
click at [269, 134] on span "3" at bounding box center [269, 133] width 18 height 18
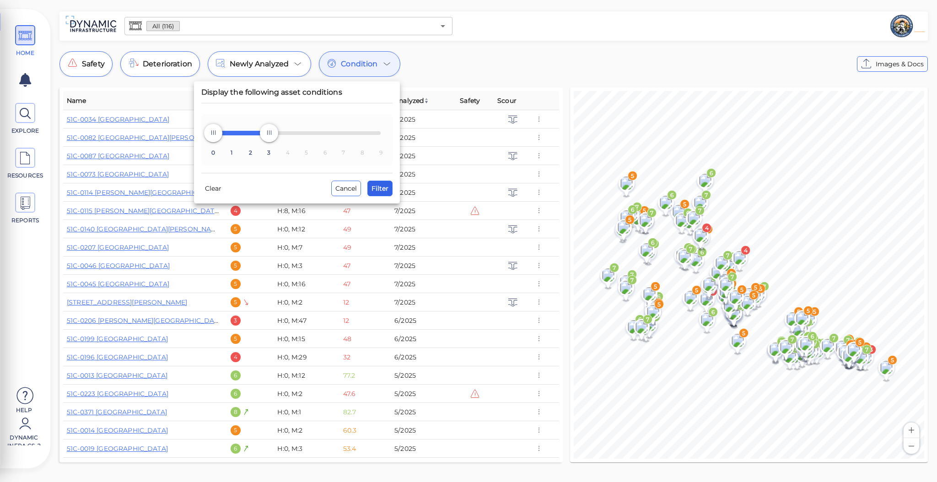
click at [383, 190] on span "Filter" at bounding box center [380, 188] width 17 height 11
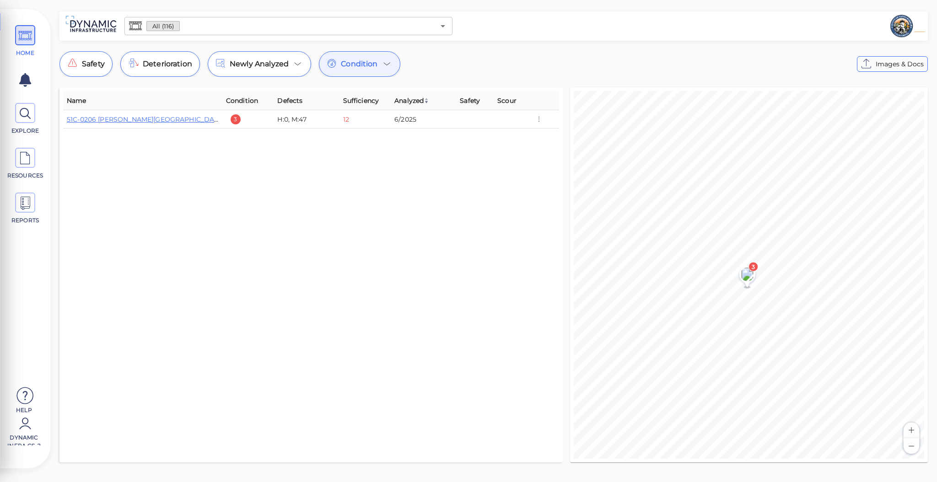
click at [367, 65] on span "Condition" at bounding box center [359, 64] width 37 height 11
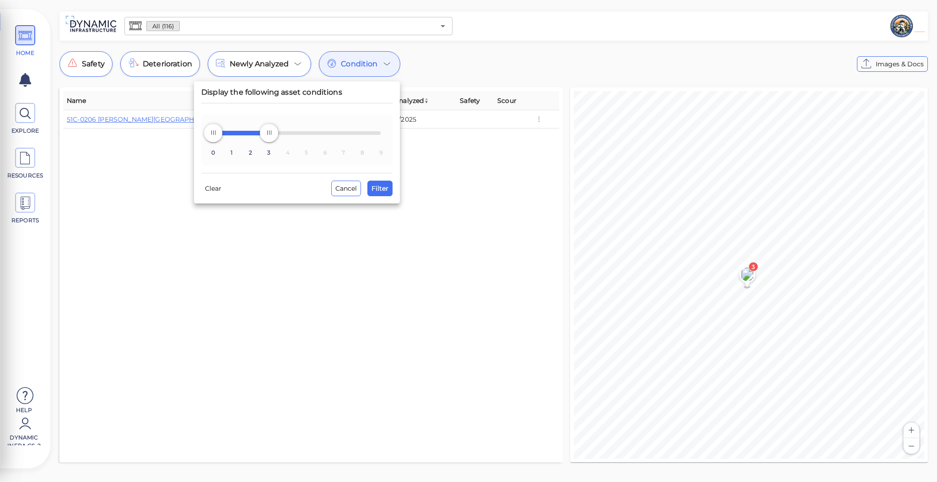
click at [254, 278] on div at bounding box center [468, 241] width 937 height 482
type input "9"
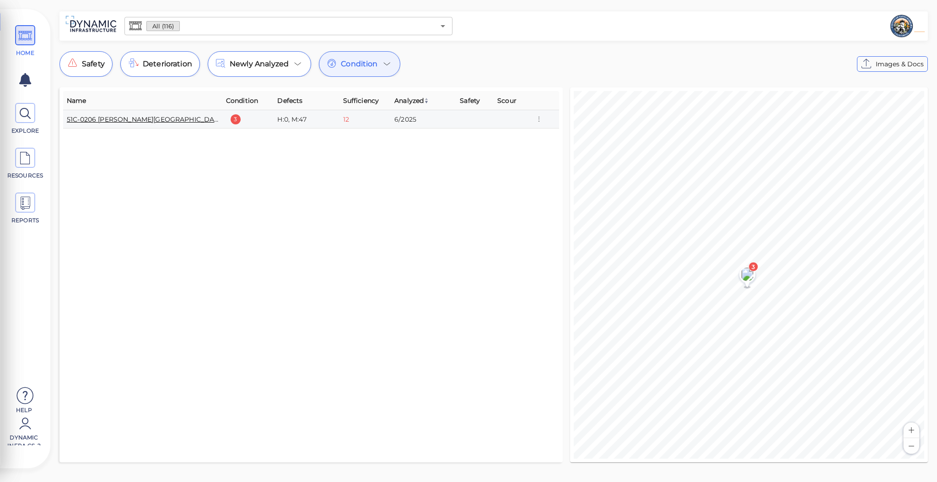
click at [177, 121] on link "51C-0206 Arroyo Paredon Creek Bridge" at bounding box center [146, 119] width 158 height 8
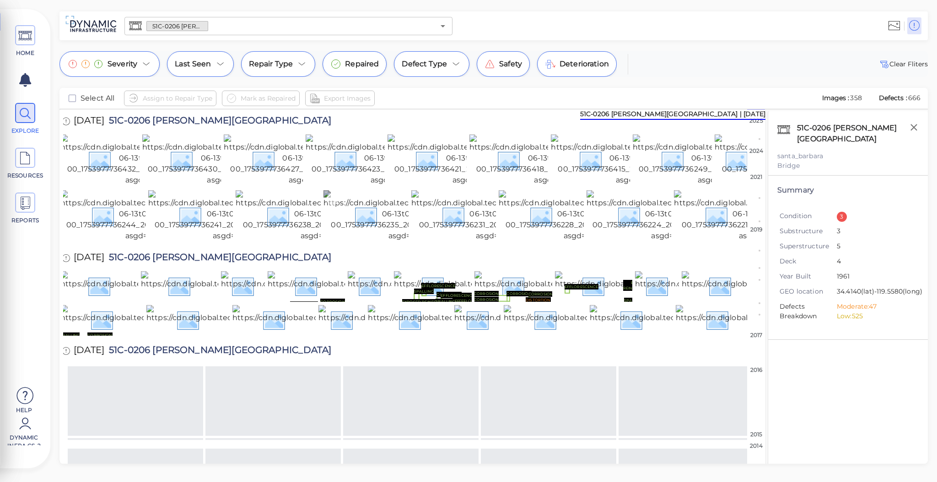
scroll to position [1, 2]
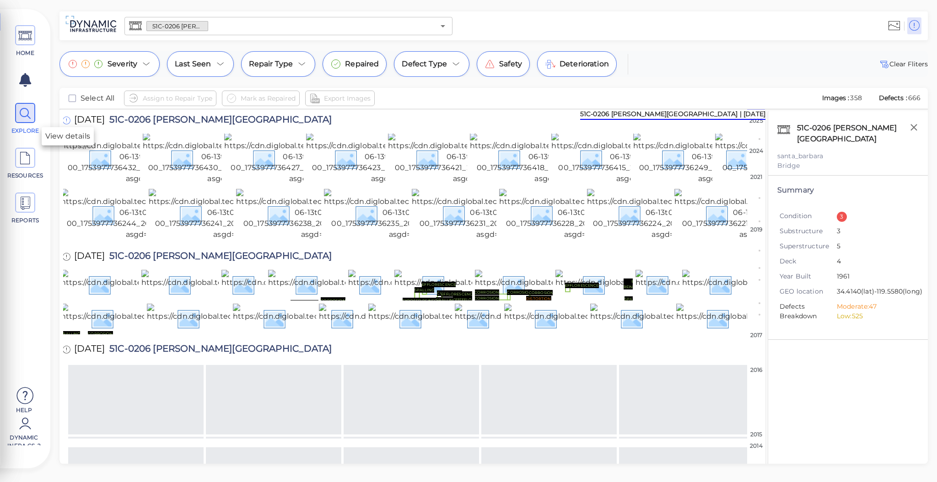
click at [69, 119] on icon at bounding box center [66, 121] width 8 height 10
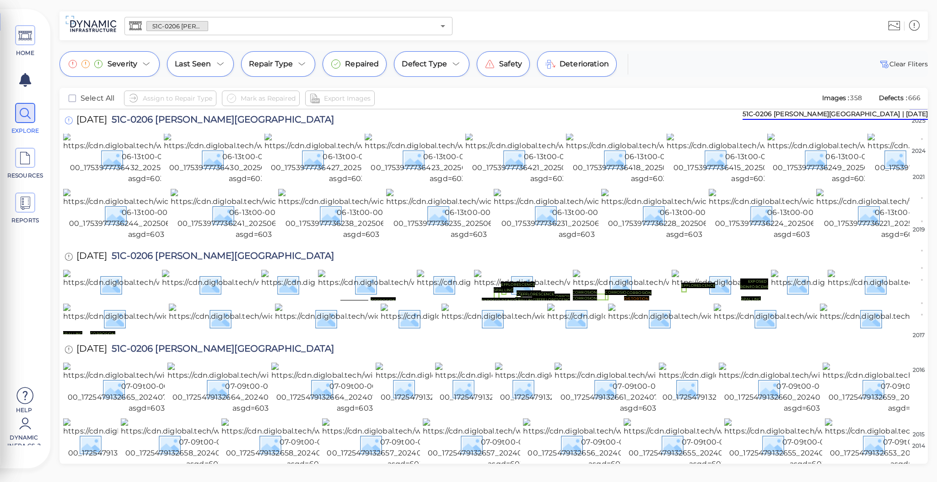
scroll to position [1, 0]
click at [69, 119] on icon at bounding box center [69, 121] width 8 height 10
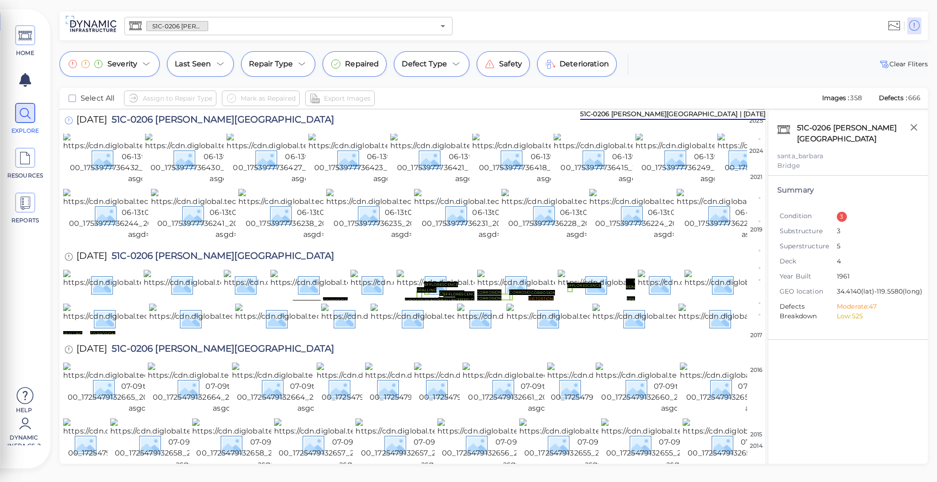
click at [69, 119] on icon at bounding box center [69, 121] width 8 height 10
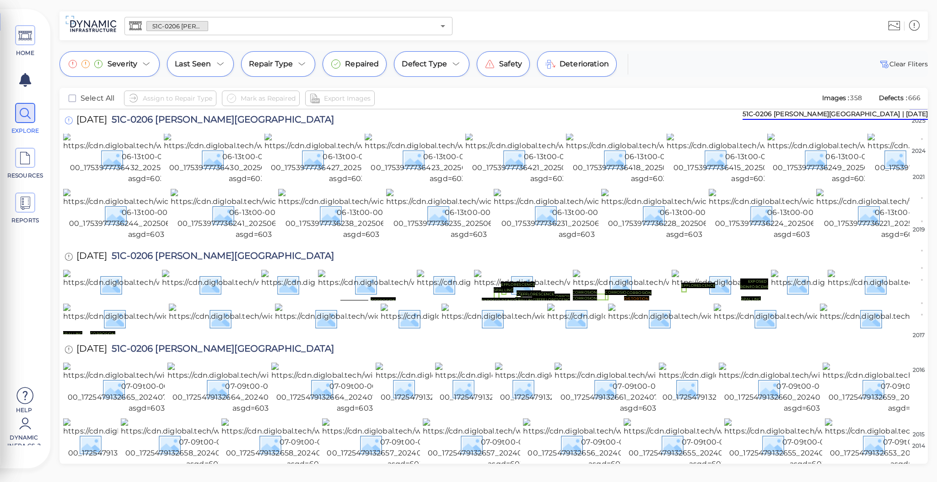
click at [69, 119] on icon at bounding box center [69, 121] width 8 height 10
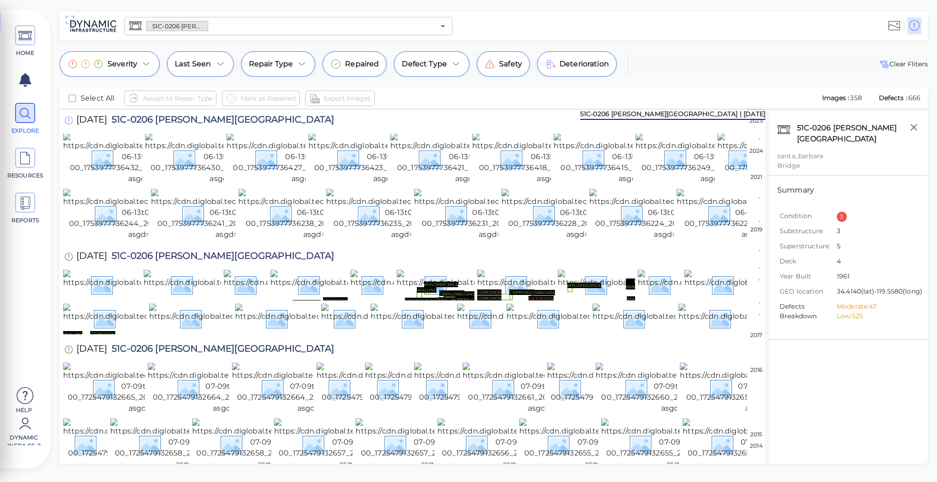
click at [69, 119] on icon at bounding box center [69, 121] width 8 height 10
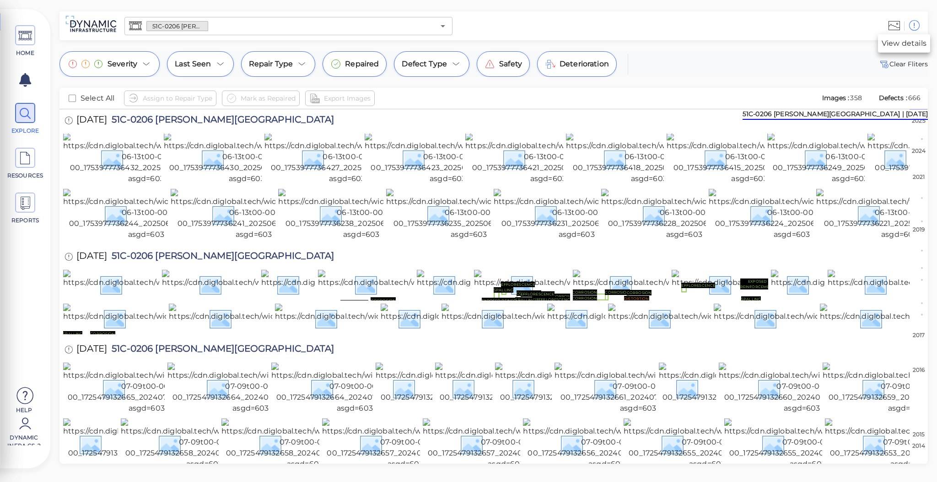
click at [912, 27] on icon at bounding box center [914, 26] width 11 height 14
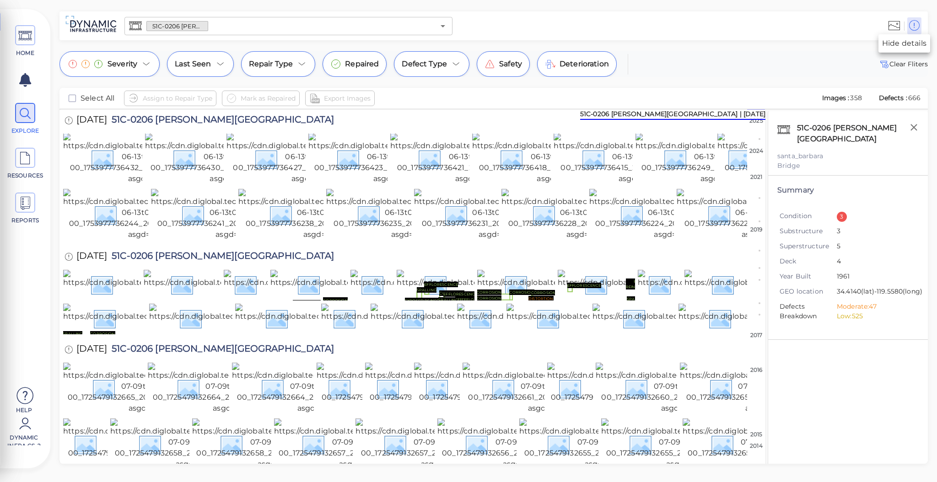
click at [912, 27] on icon at bounding box center [914, 26] width 11 height 14
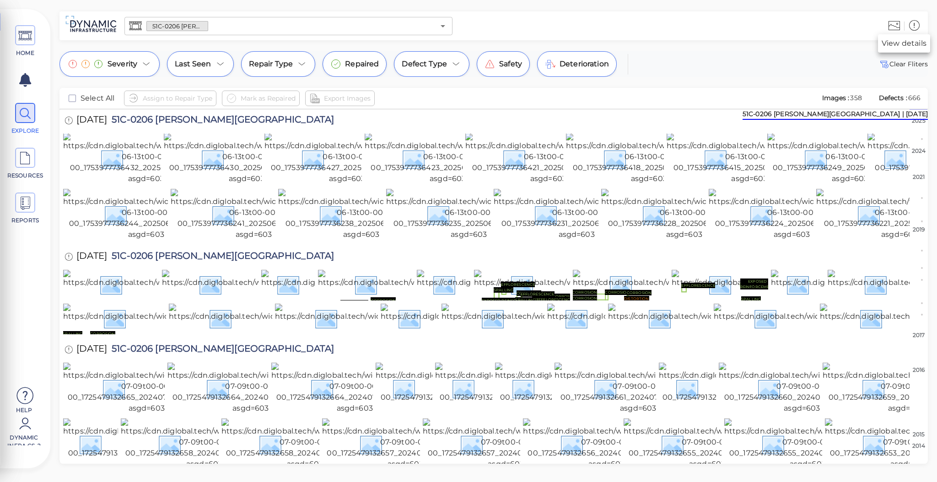
click at [912, 27] on icon at bounding box center [914, 26] width 11 height 14
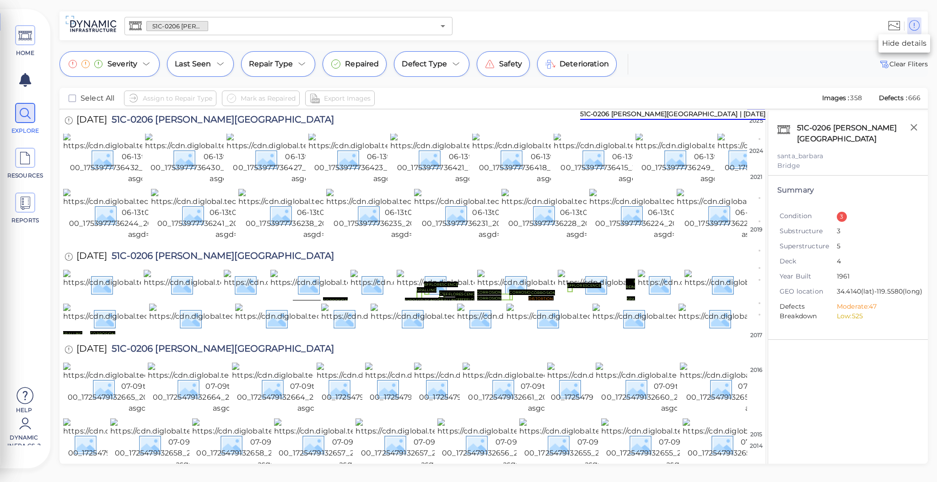
click at [916, 28] on icon at bounding box center [914, 26] width 11 height 14
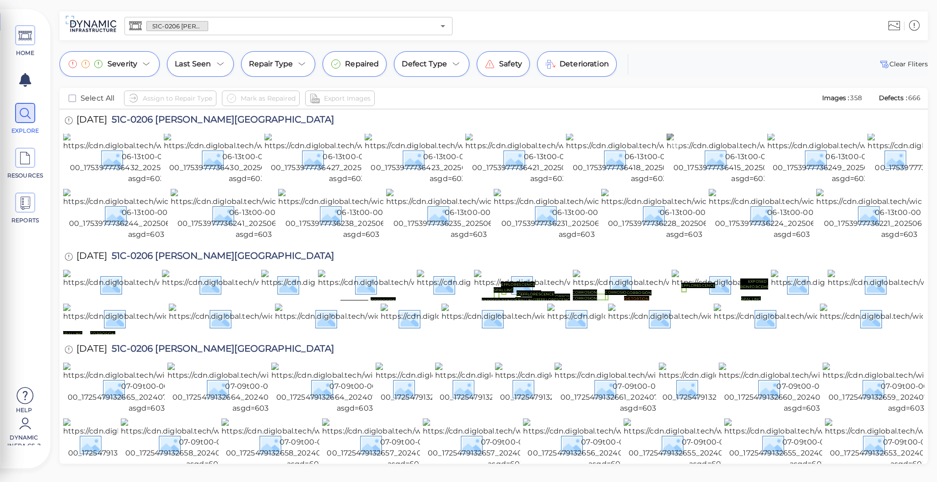
click at [715, 160] on img at bounding box center [750, 158] width 166 height 51
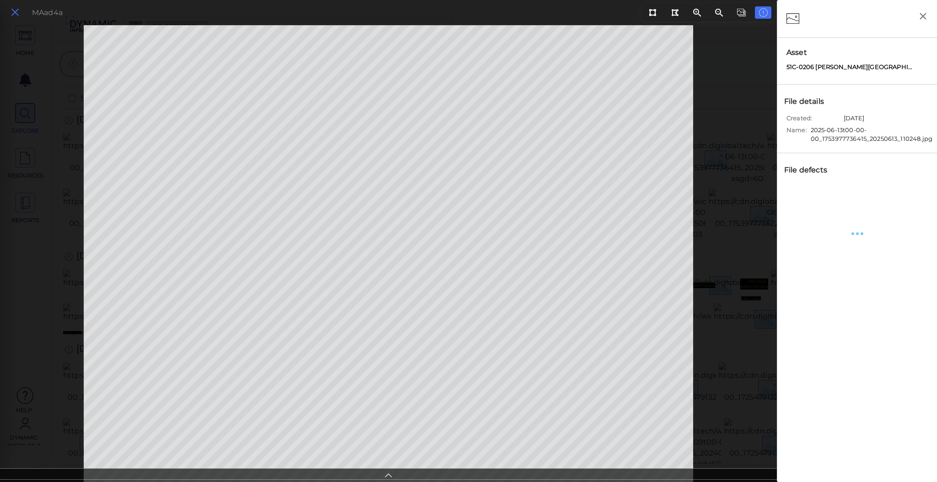
click at [18, 16] on icon at bounding box center [15, 12] width 10 height 12
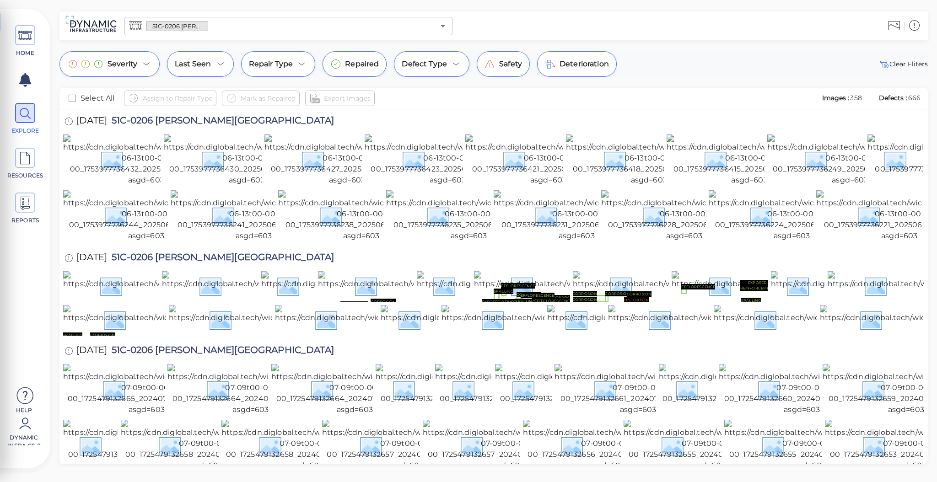
click at [145, 116] on span "51C-0206 Arroyo Paredon Creek Bridge" at bounding box center [220, 122] width 227 height 12
click at [26, 160] on icon at bounding box center [25, 158] width 14 height 21
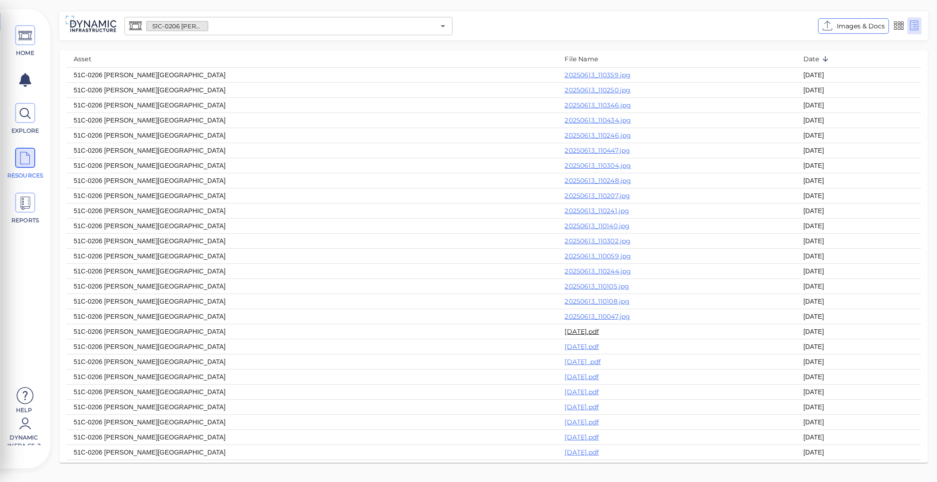
click at [557, 207] on th "20250613_110241.jpg" at bounding box center [676, 210] width 238 height 15
click at [27, 29] on icon at bounding box center [25, 36] width 14 height 21
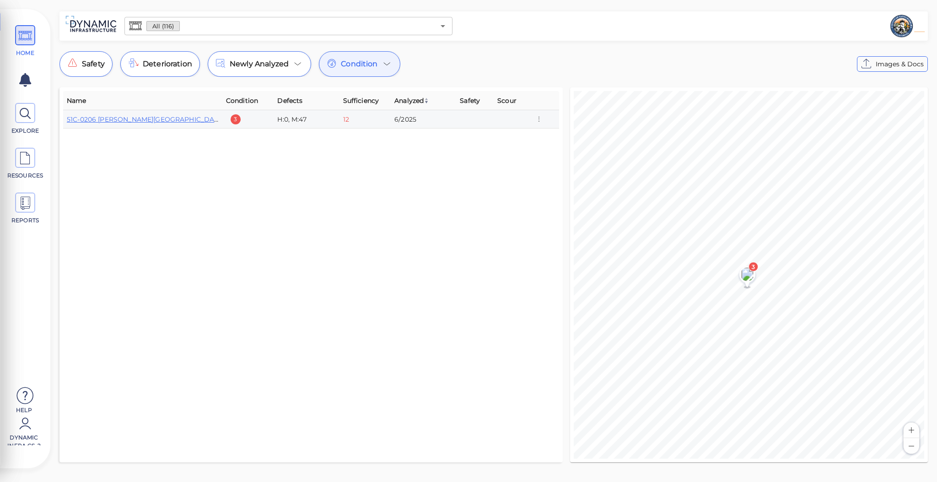
click at [130, 113] on td "51C-0206 Arroyo Paredon Creek Bridge" at bounding box center [142, 119] width 159 height 18
click at [128, 121] on link "51C-0206 Arroyo Paredon Creek Bridge" at bounding box center [146, 119] width 158 height 8
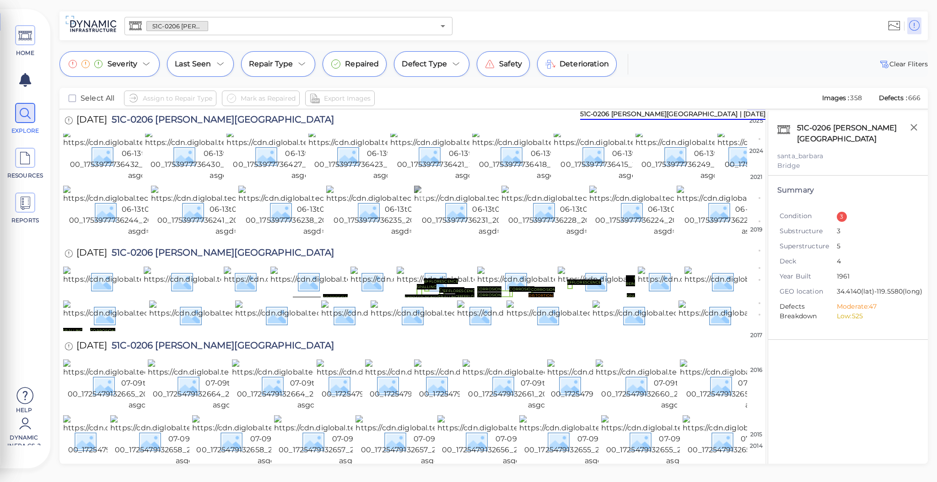
scroll to position [5, 0]
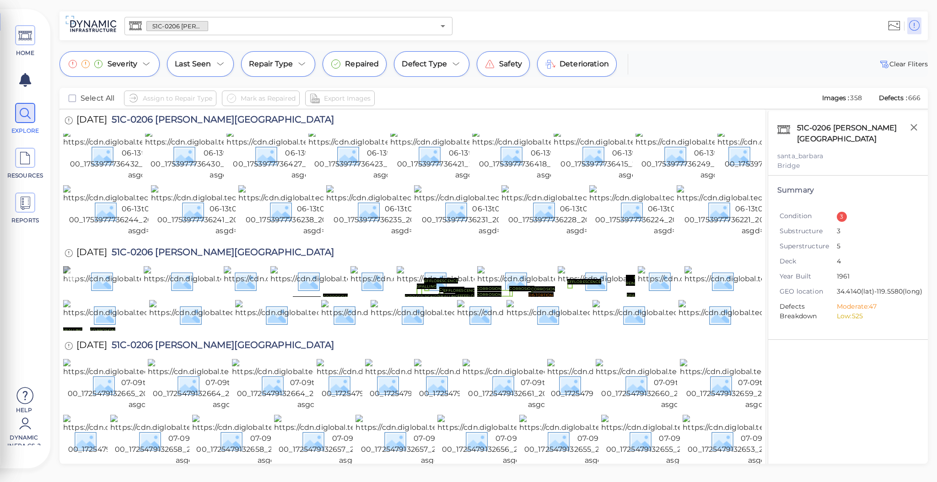
click at [74, 281] on icon at bounding box center [72, 275] width 12 height 12
click at [152, 281] on icon at bounding box center [152, 275] width 12 height 12
click at [232, 276] on icon at bounding box center [233, 275] width 4 height 2
click at [279, 281] on icon at bounding box center [279, 275] width 12 height 12
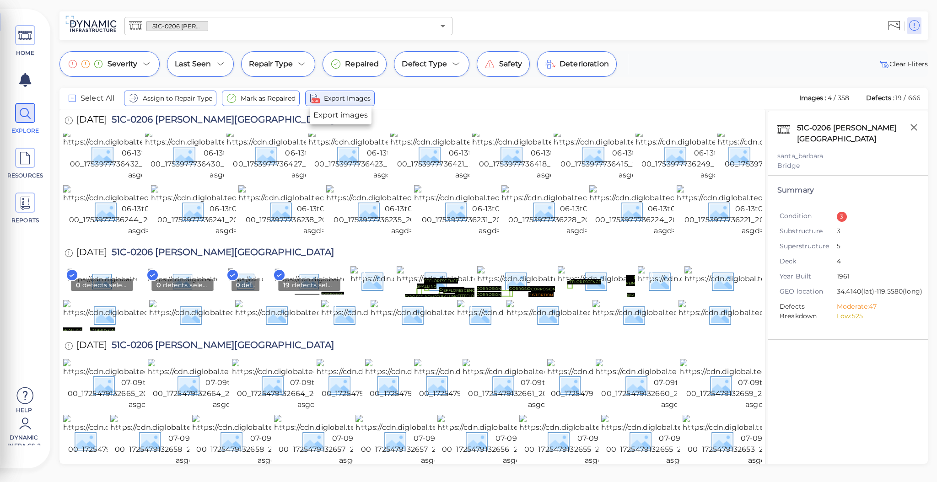
click at [347, 99] on span "Export Images" at bounding box center [347, 98] width 47 height 11
click at [26, 204] on icon at bounding box center [25, 203] width 14 height 21
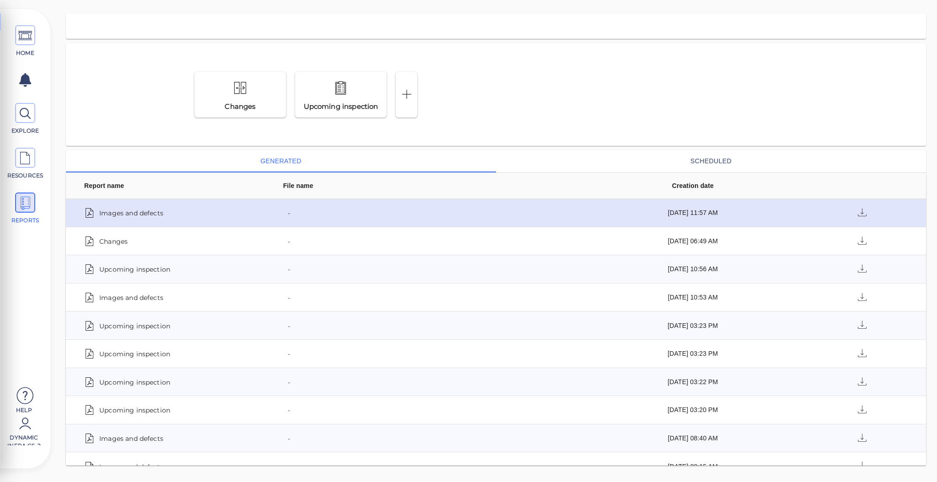
click at [140, 214] on span "Images and defects" at bounding box center [131, 212] width 64 height 13
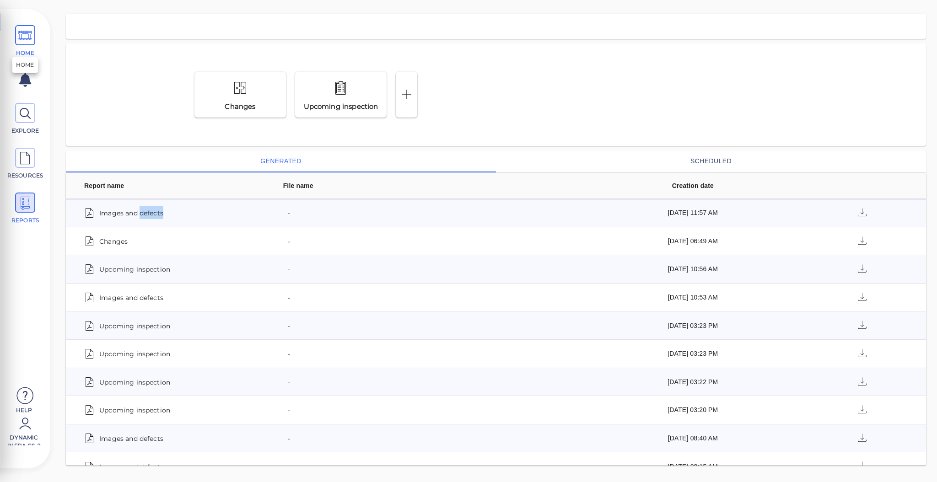
click at [17, 36] on span at bounding box center [25, 35] width 20 height 20
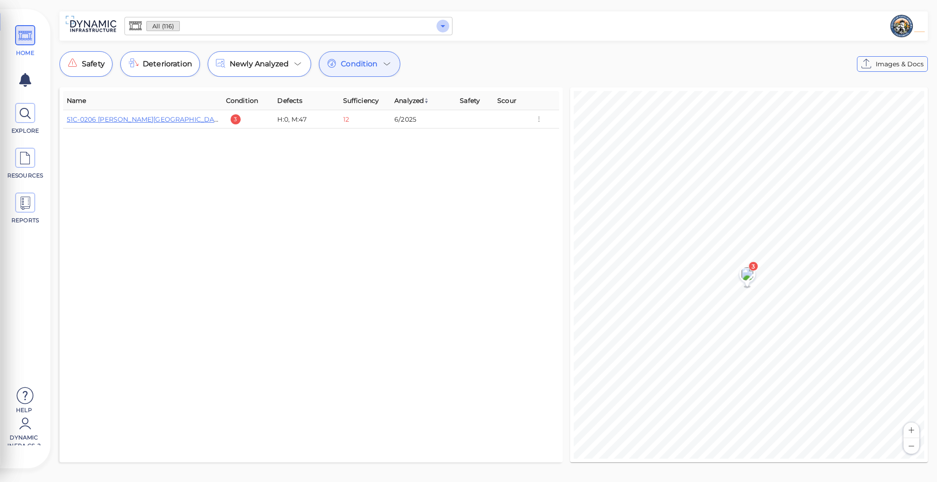
click at [443, 26] on icon "Open" at bounding box center [443, 26] width 5 height 2
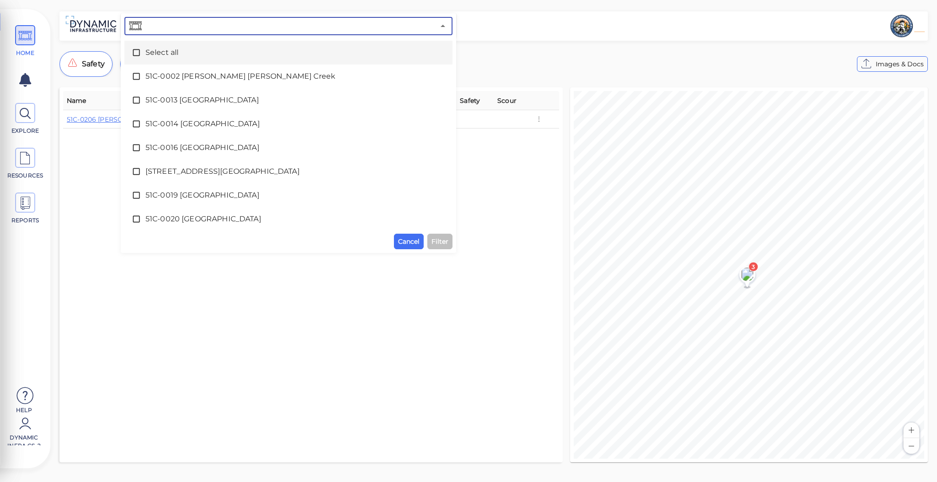
click at [144, 51] on span at bounding box center [139, 52] width 14 height 9
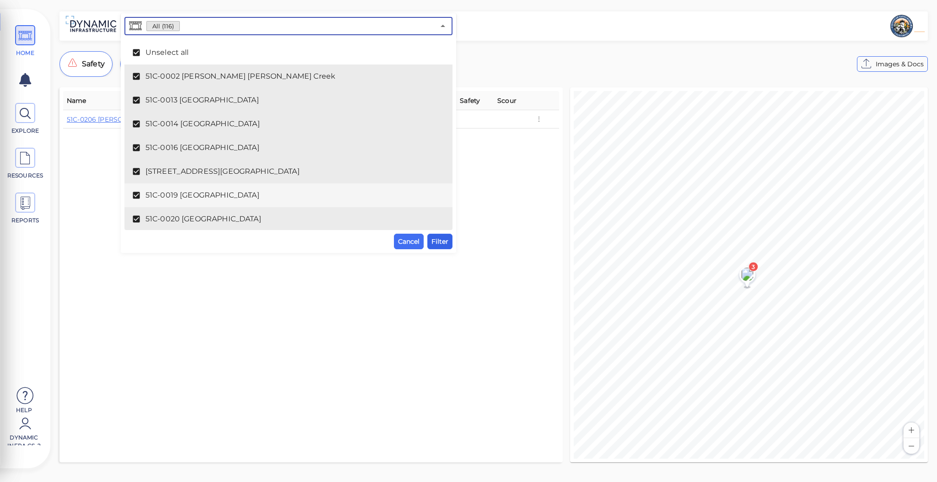
click at [443, 235] on button "Filter" at bounding box center [439, 242] width 25 height 16
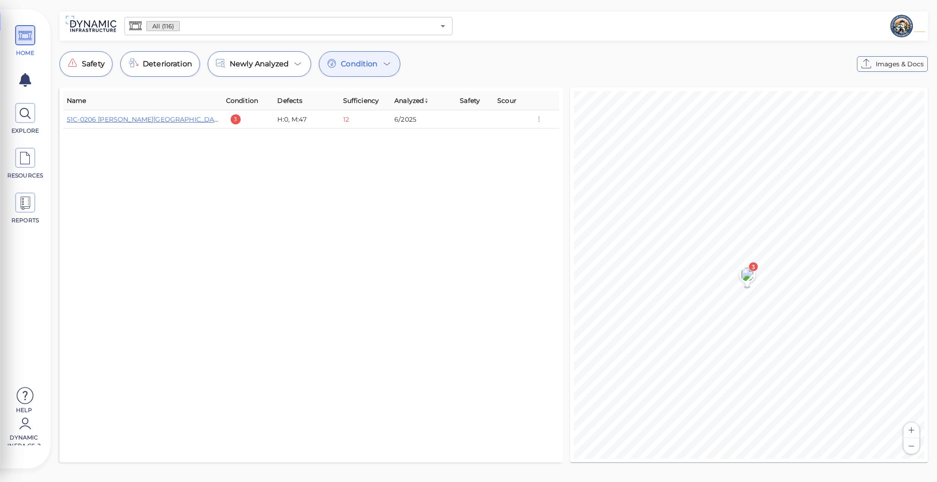
drag, startPoint x: 376, startPoint y: 61, endPoint x: 377, endPoint y: 68, distance: 6.5
click at [377, 68] on span "Condition" at bounding box center [359, 64] width 37 height 11
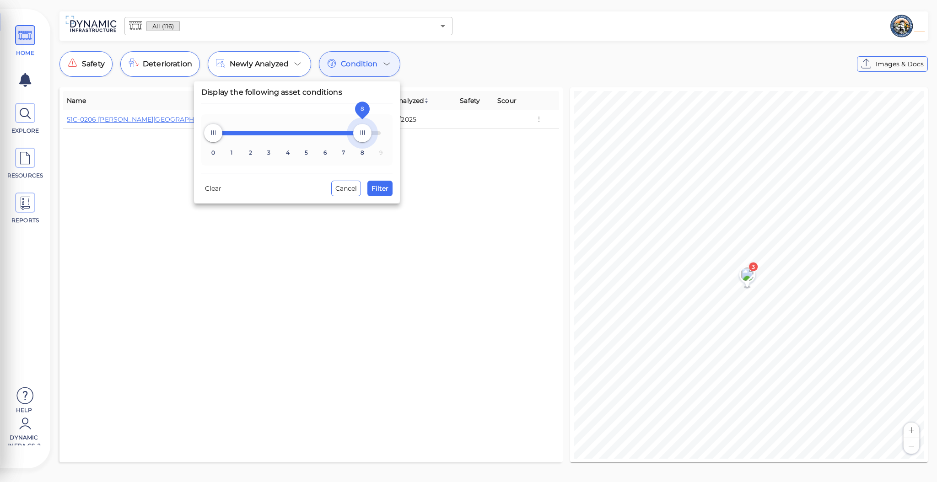
type input "9"
drag, startPoint x: 270, startPoint y: 133, endPoint x: 398, endPoint y: 136, distance: 128.6
click at [398, 136] on div "Display the following asset conditions 0 1 2 3 4 5 6 7 8 9 0 9 Clear Cancel Fil…" at bounding box center [297, 142] width 206 height 122
click at [374, 192] on span "Filter" at bounding box center [380, 188] width 17 height 11
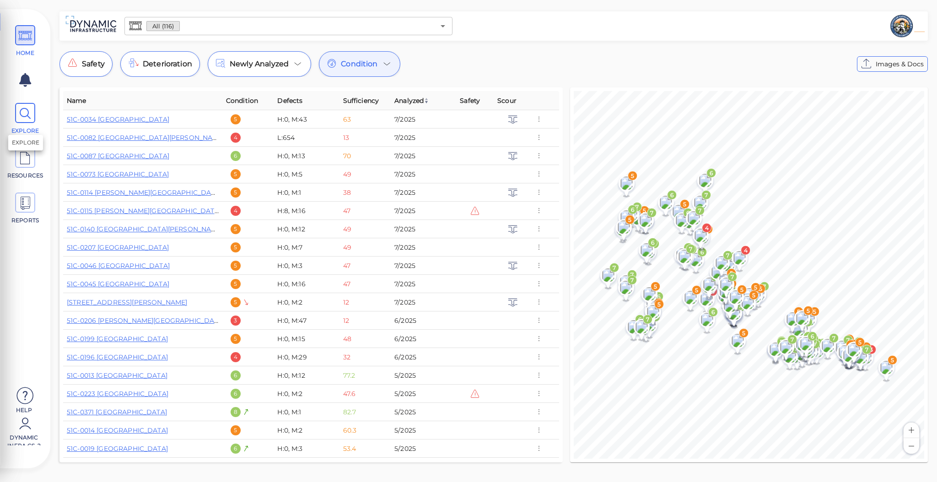
click at [30, 114] on icon at bounding box center [25, 113] width 14 height 21
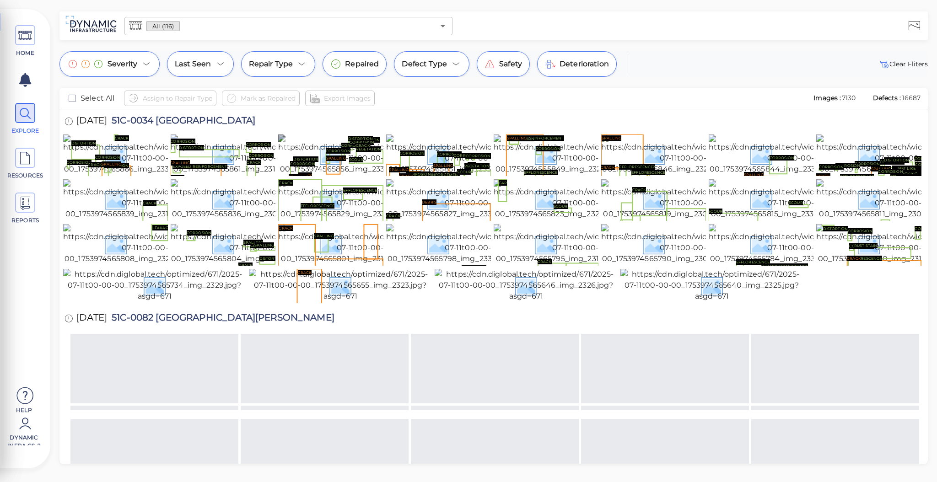
click at [357, 168] on img at bounding box center [360, 155] width 164 height 40
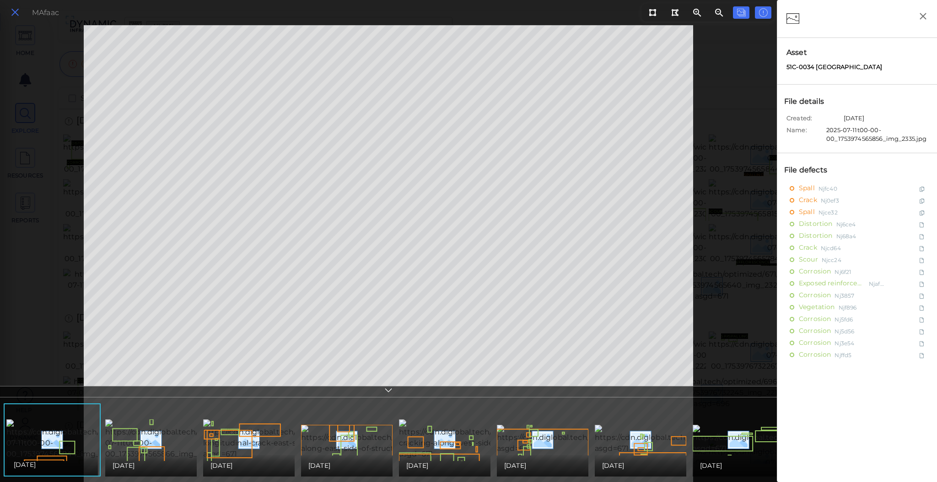
click at [12, 12] on icon at bounding box center [15, 12] width 10 height 12
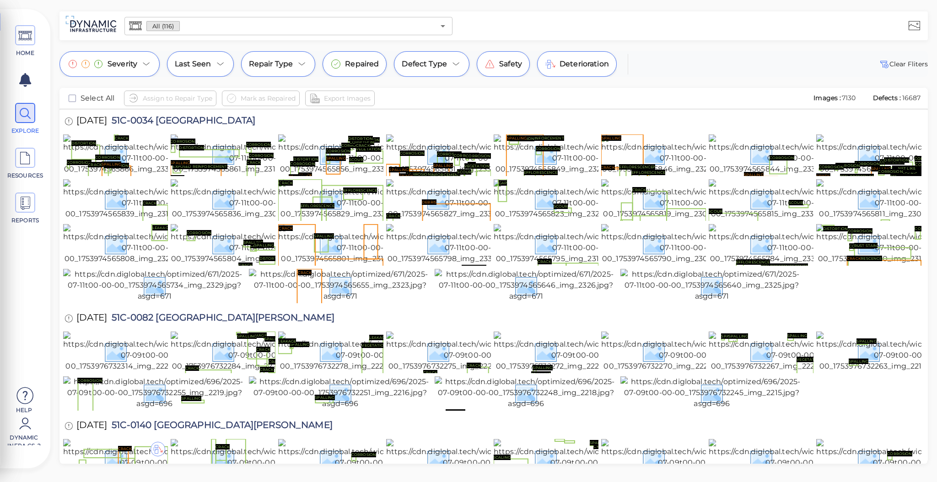
click at [200, 15] on div "All (116) ​" at bounding box center [288, 26] width 335 height 26
click at [200, 18] on div "All (116) ​" at bounding box center [288, 26] width 328 height 18
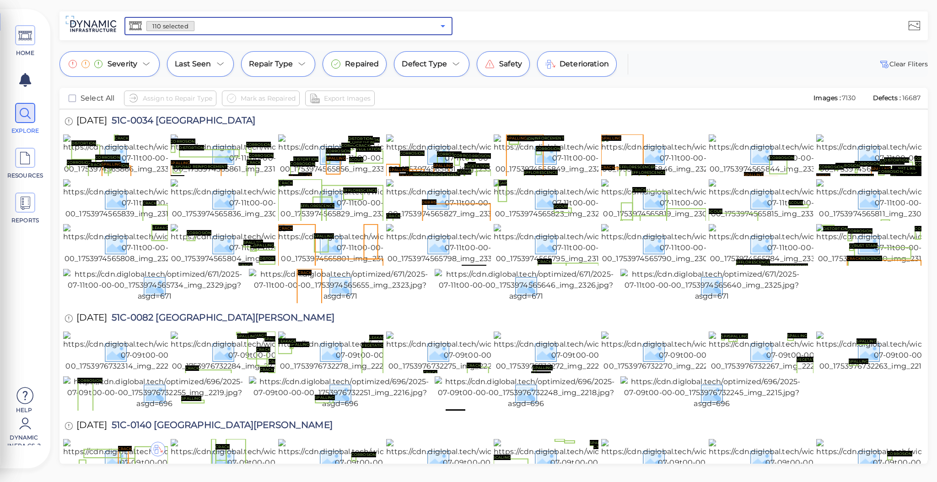
click at [443, 25] on icon "Open" at bounding box center [443, 26] width 11 height 11
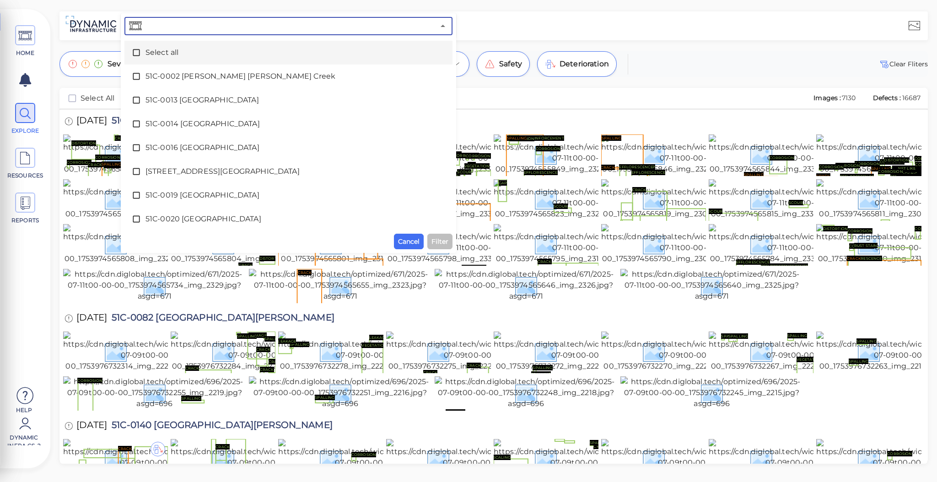
click at [137, 50] on icon at bounding box center [136, 52] width 9 height 9
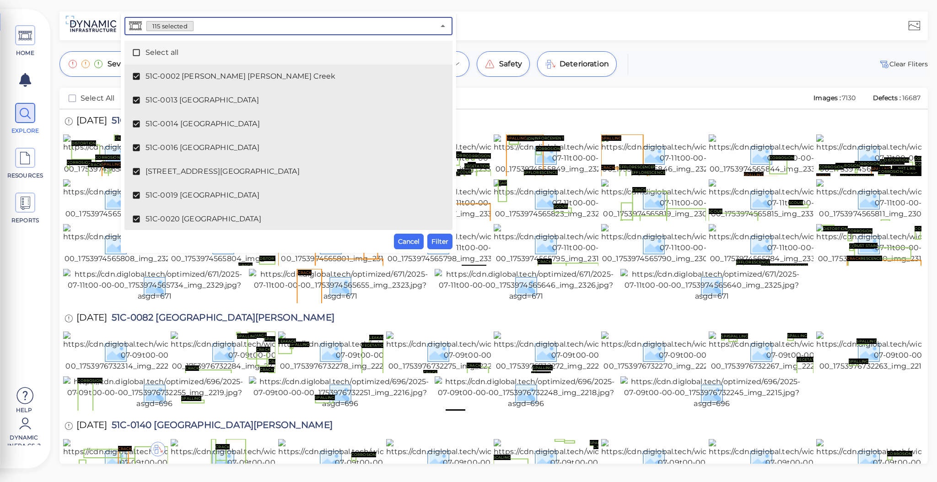
click at [135, 48] on icon at bounding box center [136, 52] width 9 height 9
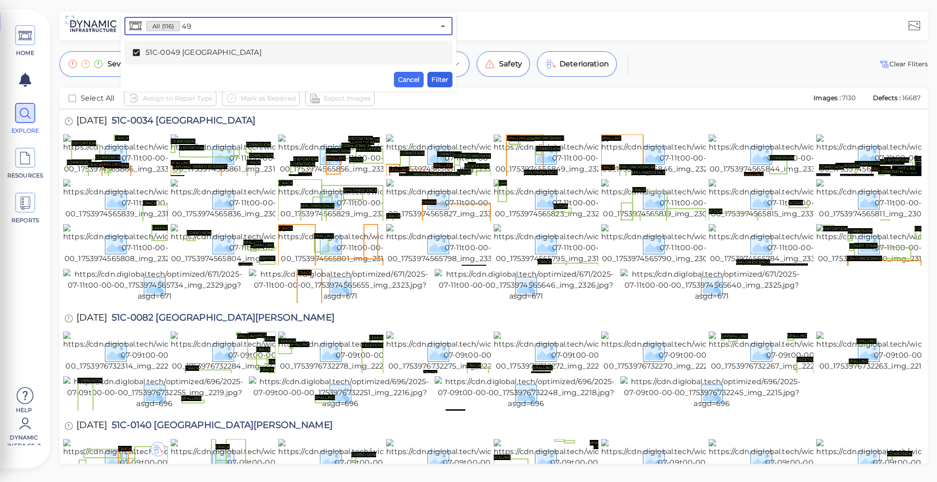
type input "49"
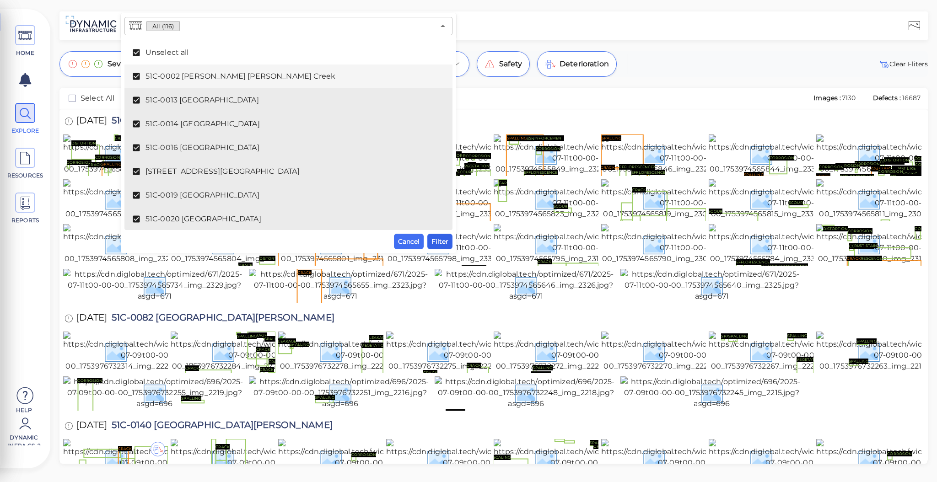
click at [447, 82] on div "All (116) ​ Unselect all 51C-0002 Maria Ygnacia Creek 51C-0013 Salsipuedes Cree…" at bounding box center [288, 133] width 328 height 232
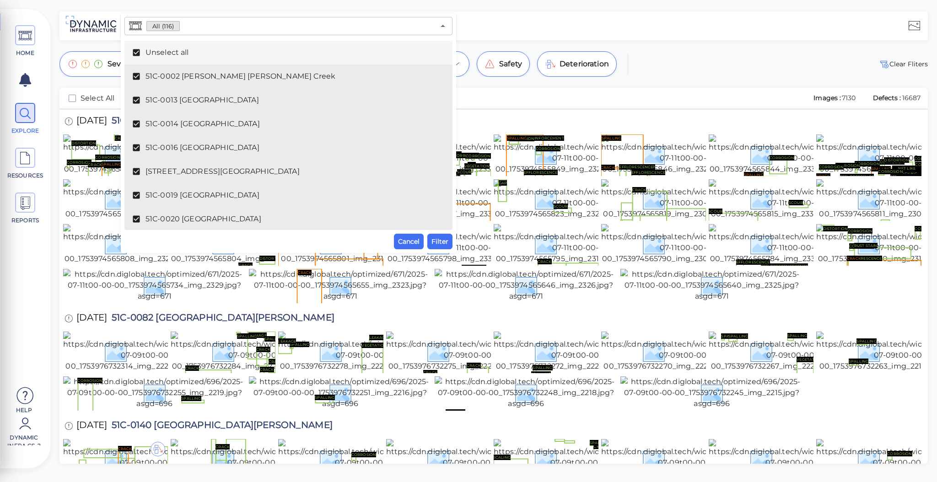
click at [135, 53] on icon at bounding box center [136, 52] width 7 height 7
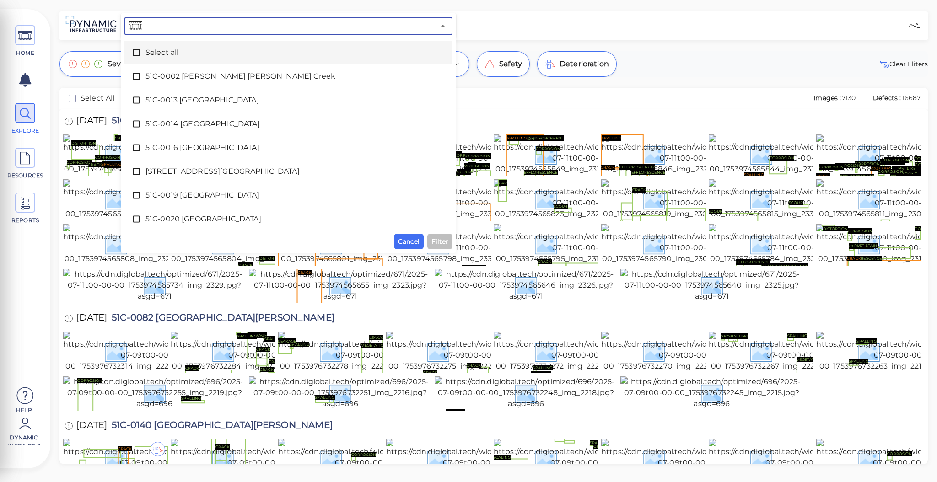
click at [161, 24] on input "text" at bounding box center [289, 26] width 291 height 13
type input "49"
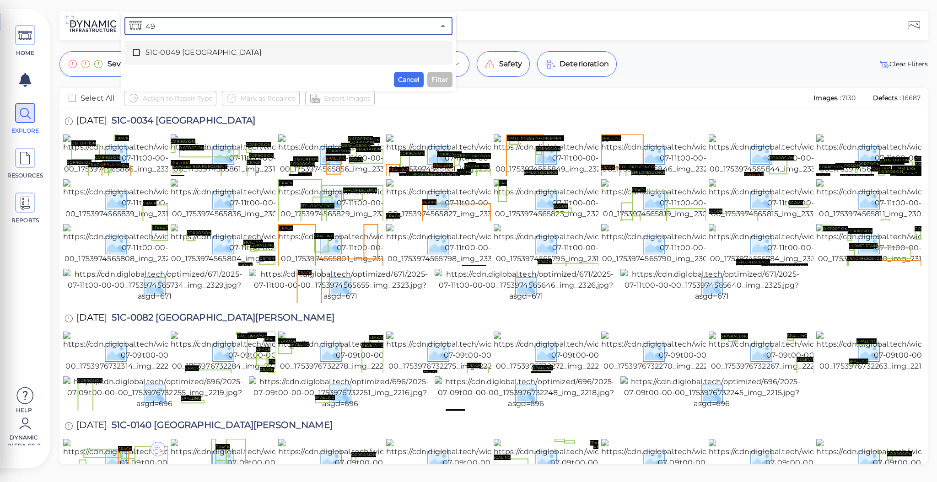
click at [136, 52] on icon at bounding box center [136, 52] width 9 height 9
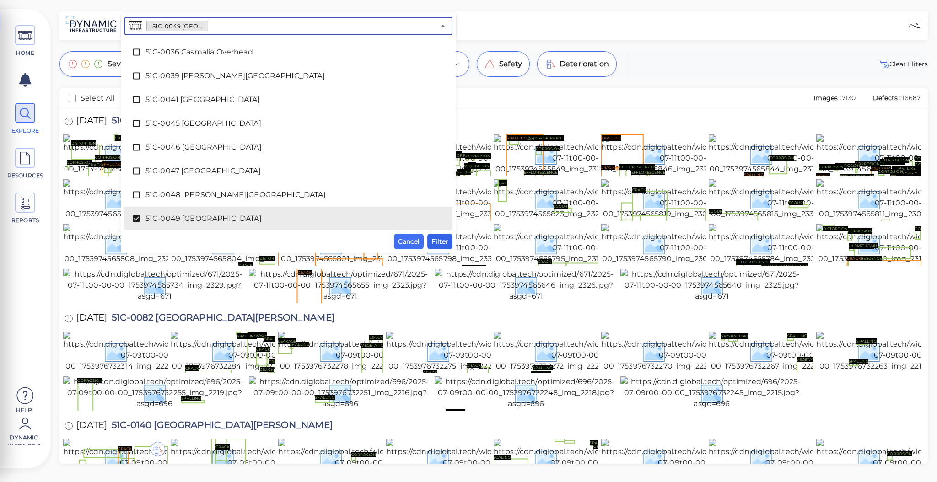
click at [439, 248] on button "Filter" at bounding box center [439, 242] width 25 height 16
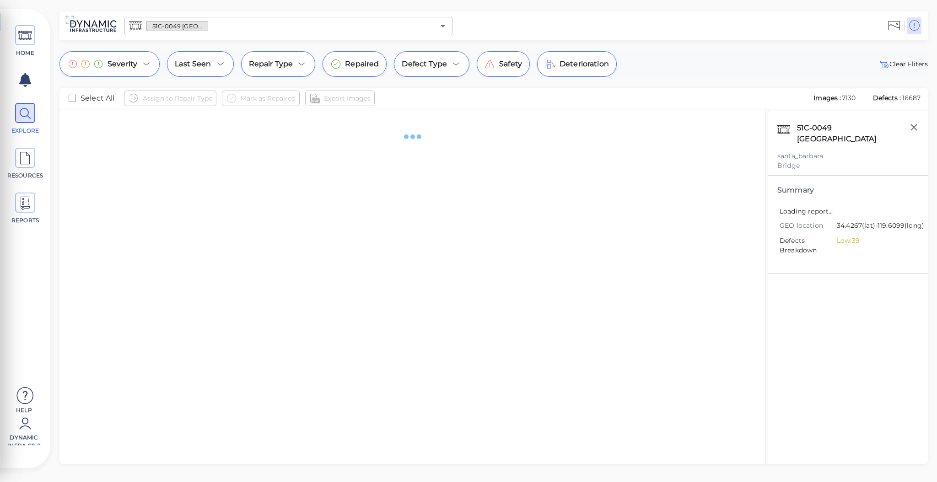
click at [438, 238] on div at bounding box center [412, 297] width 706 height 376
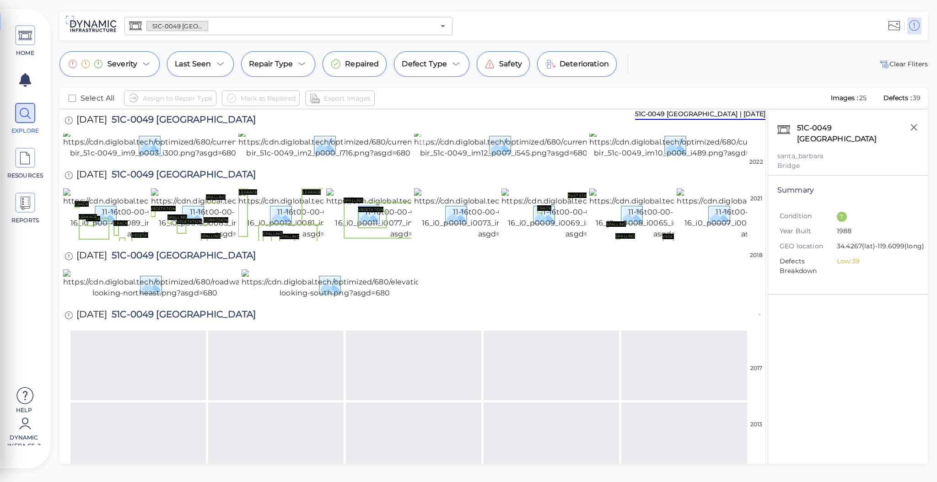
scroll to position [0, 0]
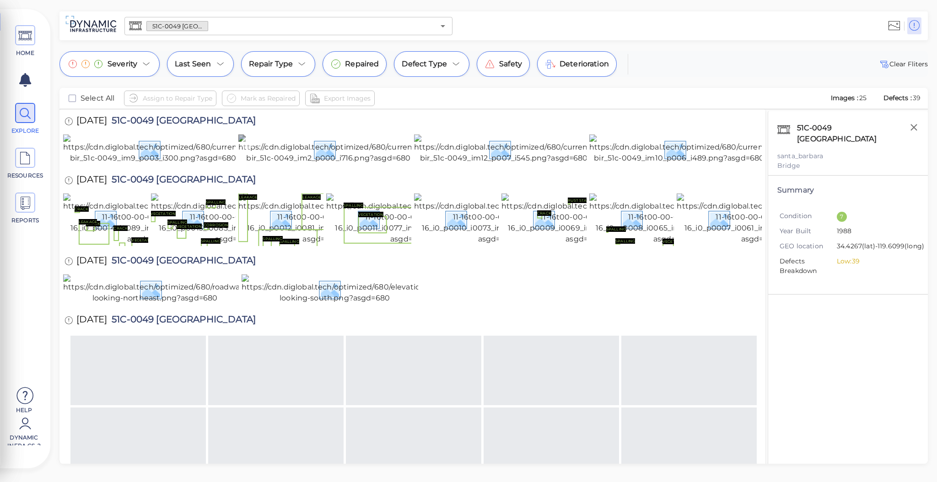
click at [324, 164] on img at bounding box center [328, 149] width 180 height 29
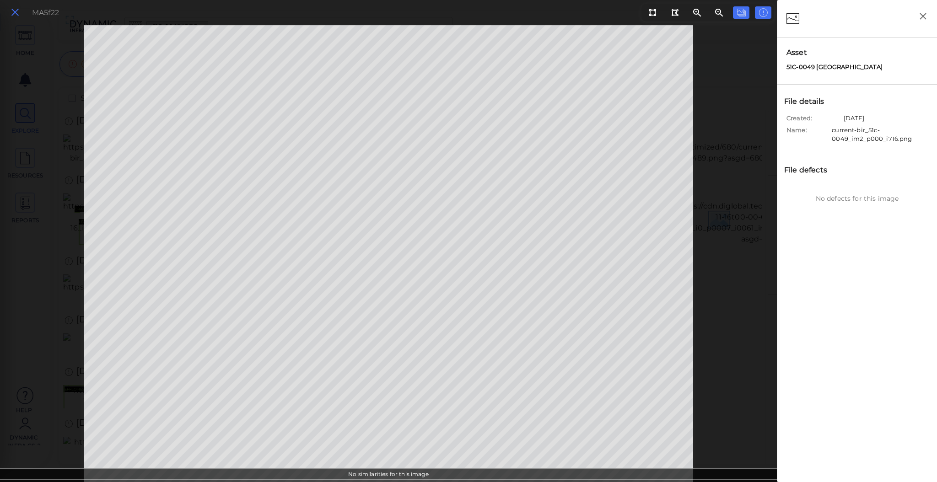
click at [16, 15] on icon at bounding box center [15, 12] width 10 height 12
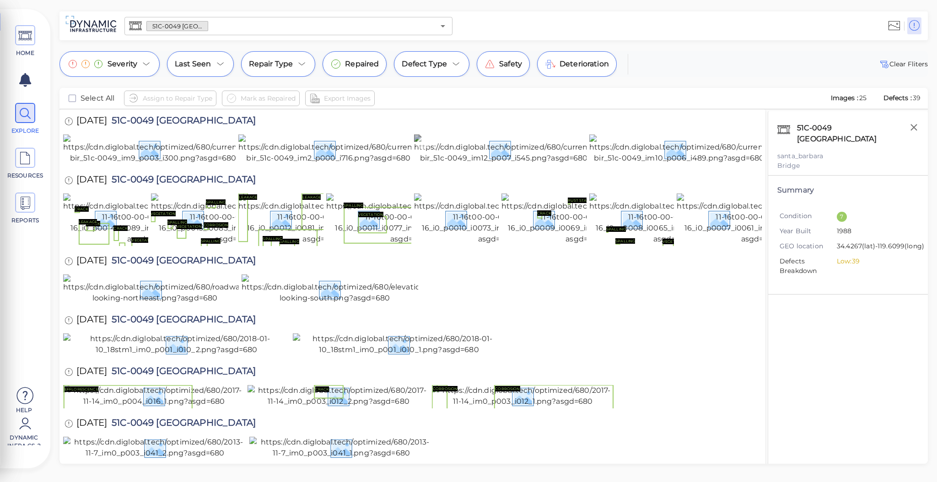
click at [531, 164] on img at bounding box center [504, 149] width 180 height 29
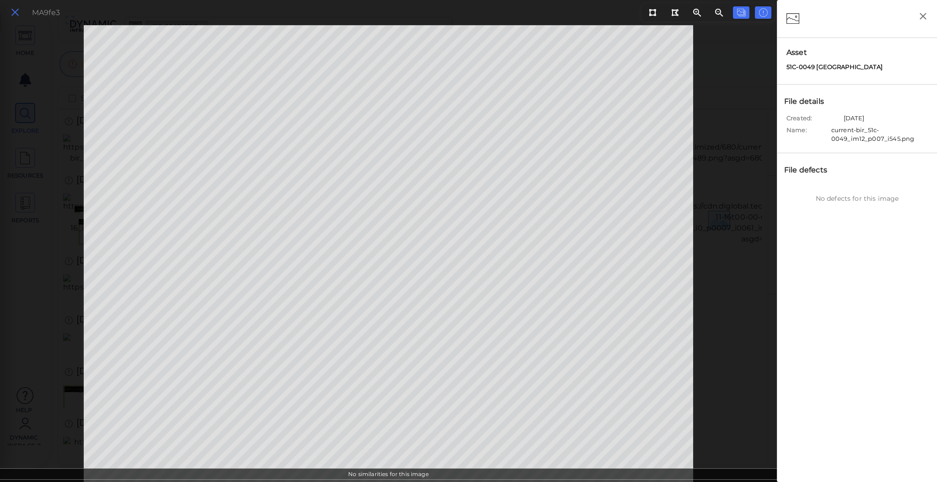
click at [17, 10] on icon at bounding box center [15, 12] width 10 height 12
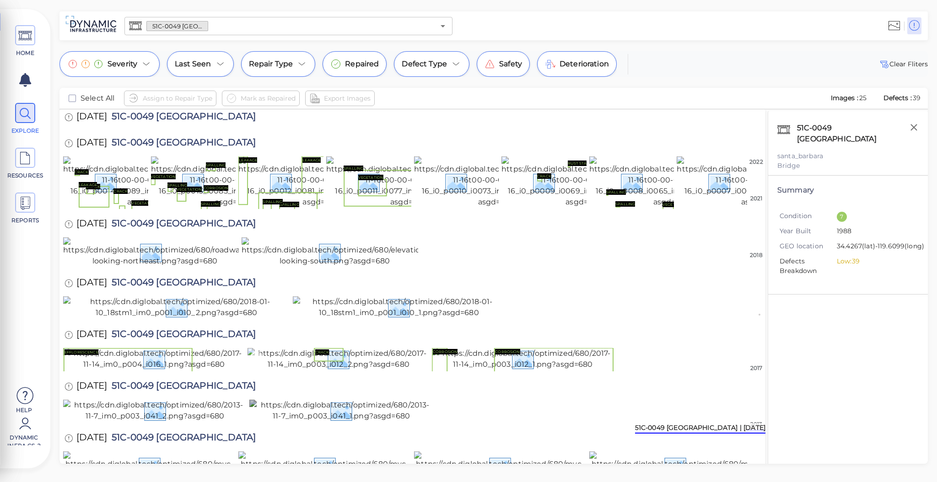
scroll to position [647, 0]
click at [346, 400] on img at bounding box center [341, 411] width 184 height 22
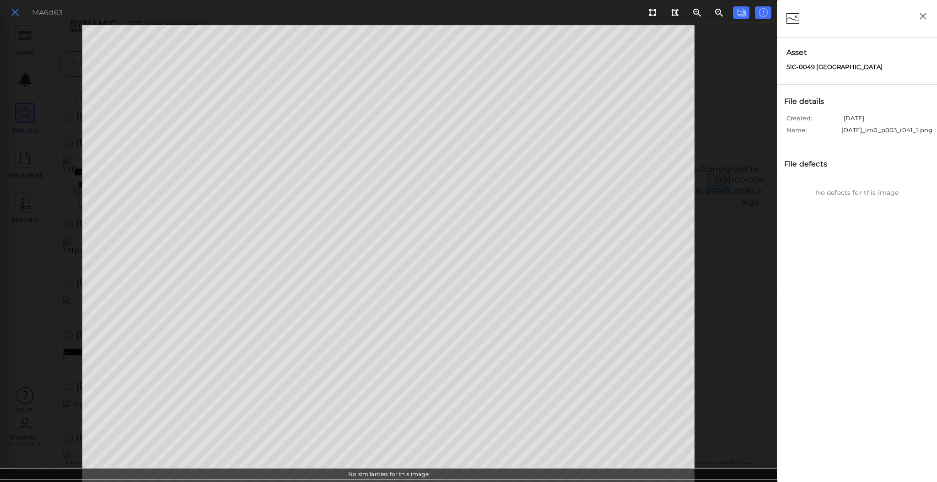
click at [16, 9] on icon at bounding box center [15, 12] width 10 height 12
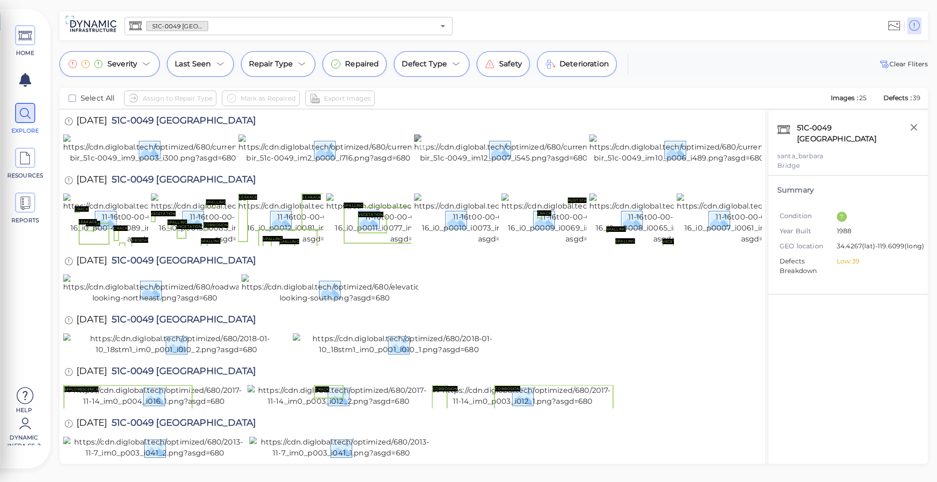
click at [495, 164] on img at bounding box center [504, 149] width 180 height 29
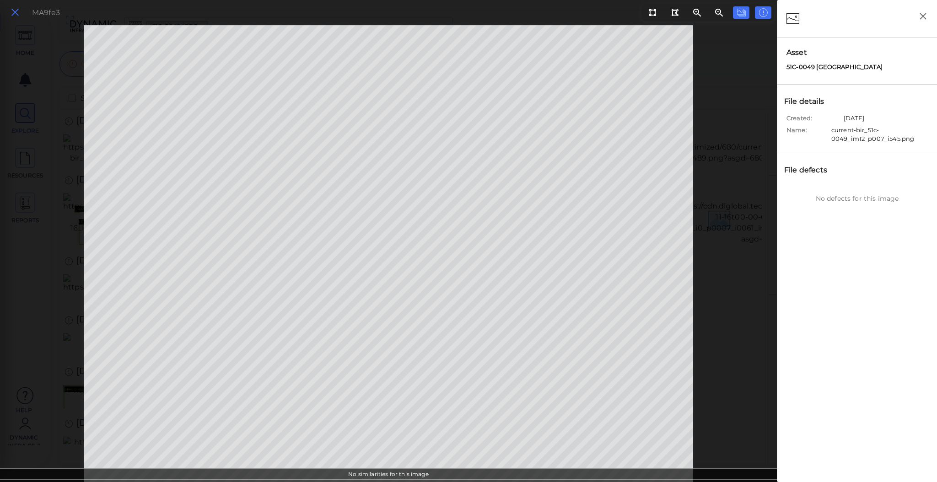
click at [18, 15] on icon at bounding box center [15, 12] width 10 height 12
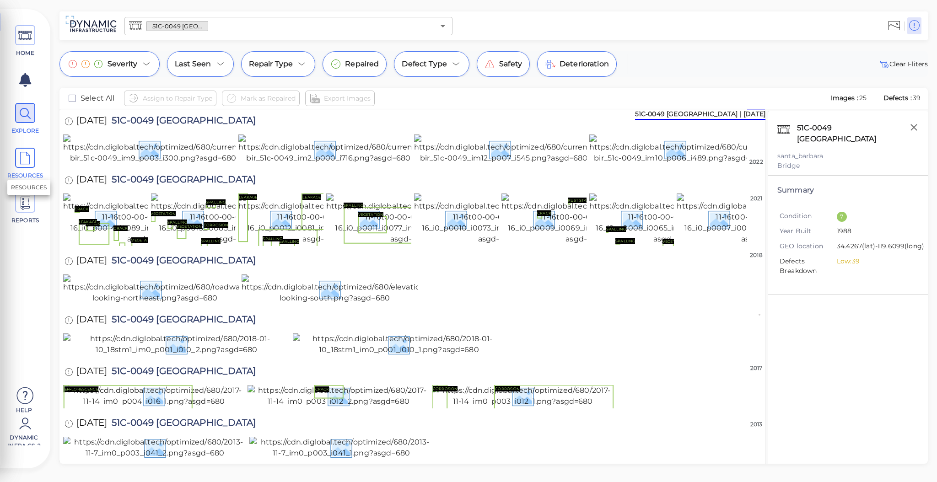
click at [23, 151] on icon at bounding box center [25, 158] width 14 height 21
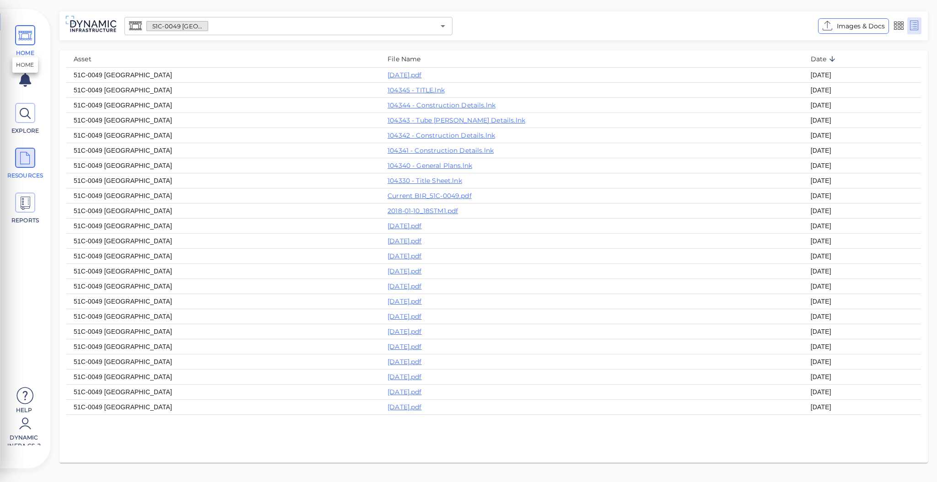
click at [29, 29] on icon at bounding box center [25, 36] width 14 height 21
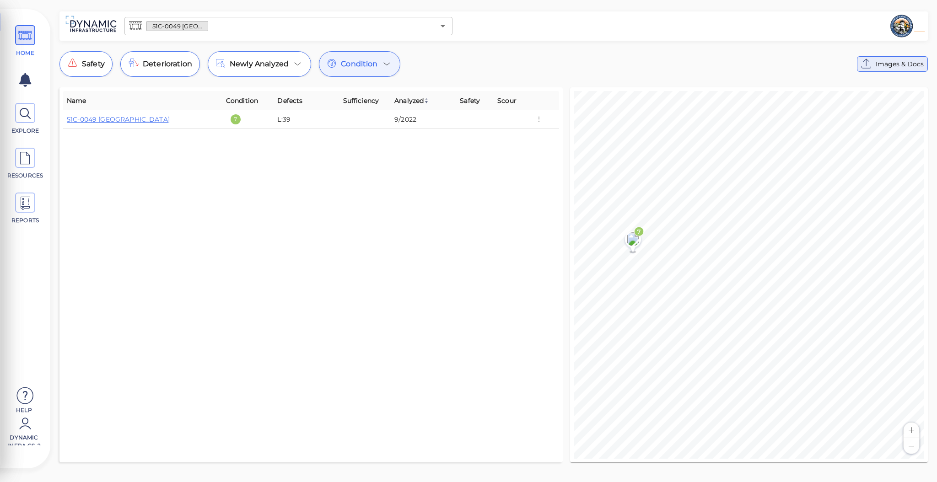
click at [895, 62] on span "Images & Docs" at bounding box center [900, 64] width 48 height 11
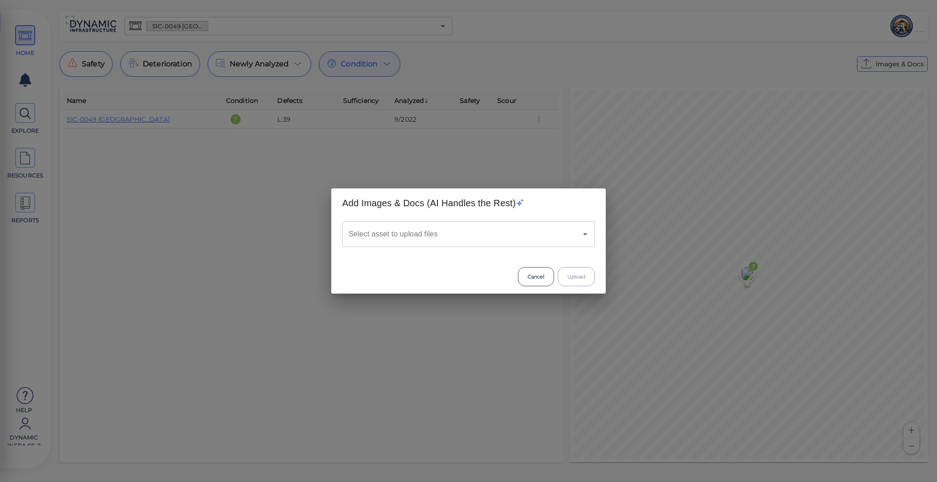
click at [552, 230] on input "Select asset to upload files" at bounding box center [455, 234] width 219 height 17
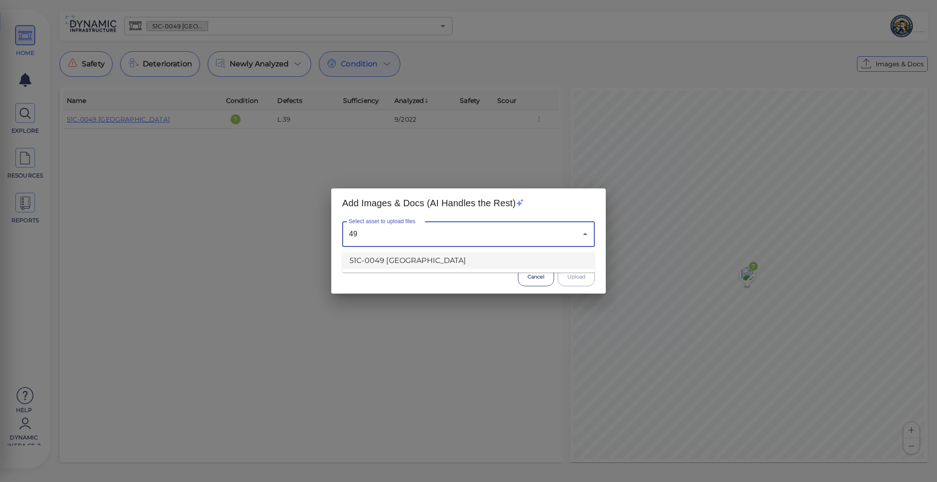
click at [448, 267] on li "51C-0049 Buena Vista Creek" at bounding box center [468, 261] width 253 height 16
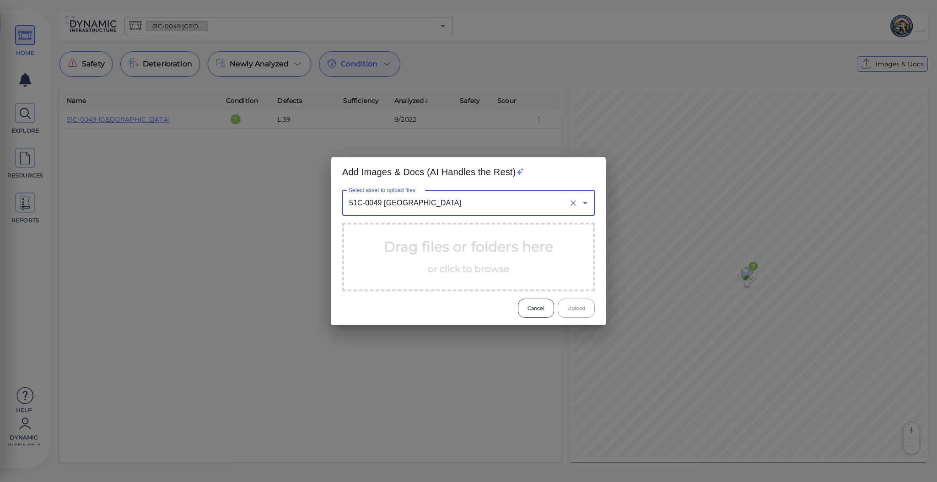
type input "51C-0049 Buena Vista Creek"
click at [449, 264] on span "or click to browse" at bounding box center [469, 269] width 82 height 11
drag, startPoint x: 547, startPoint y: 309, endPoint x: 258, endPoint y: 266, distance: 292.5
drag, startPoint x: 258, startPoint y: 266, endPoint x: 539, endPoint y: 308, distance: 284.5
click at [539, 308] on button "Cancel" at bounding box center [536, 308] width 36 height 19
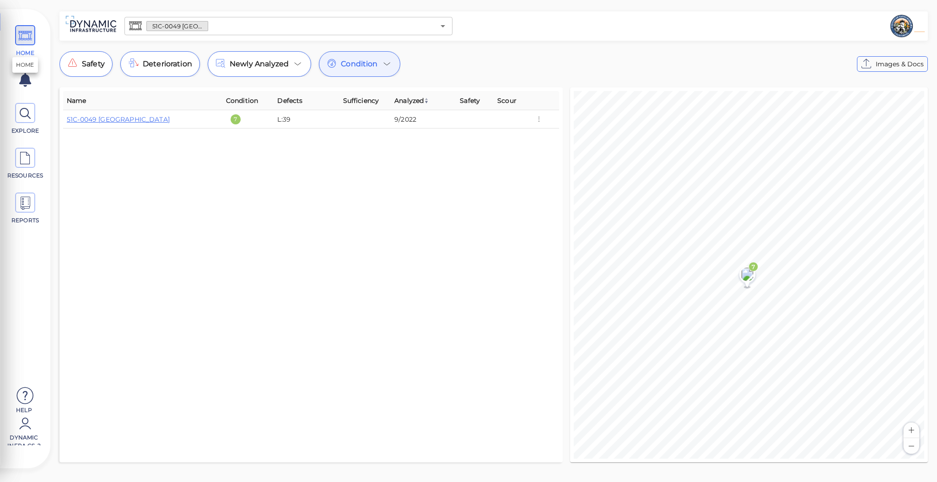
click at [25, 32] on icon at bounding box center [25, 36] width 14 height 21
click at [32, 116] on span at bounding box center [25, 113] width 20 height 20
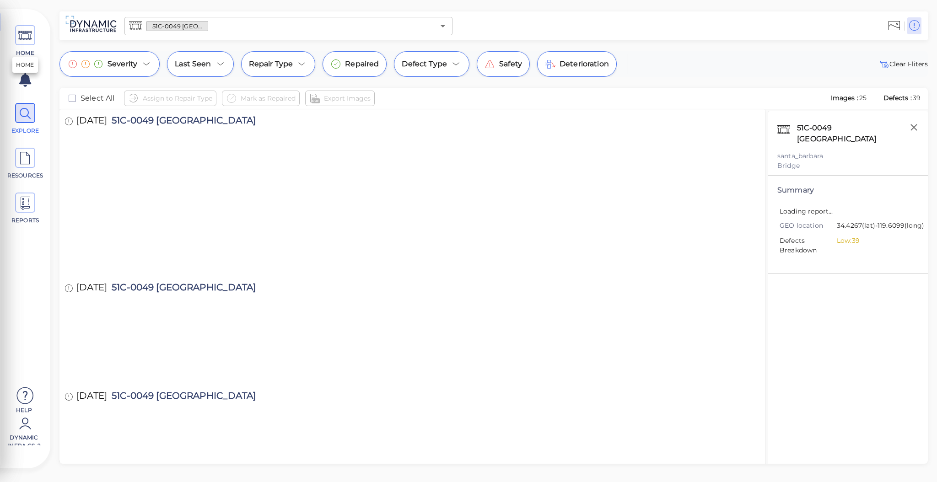
click at [31, 41] on icon at bounding box center [25, 36] width 14 height 21
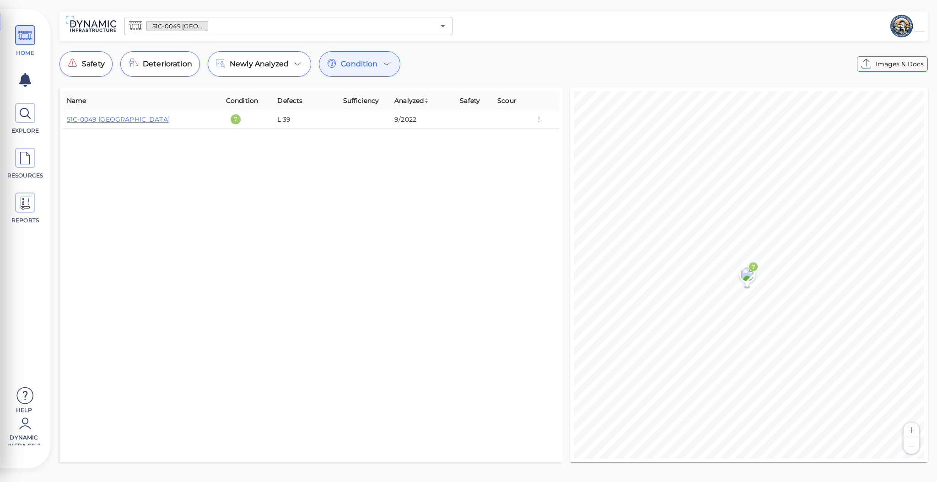
click at [373, 63] on span "Condition" at bounding box center [359, 64] width 37 height 11
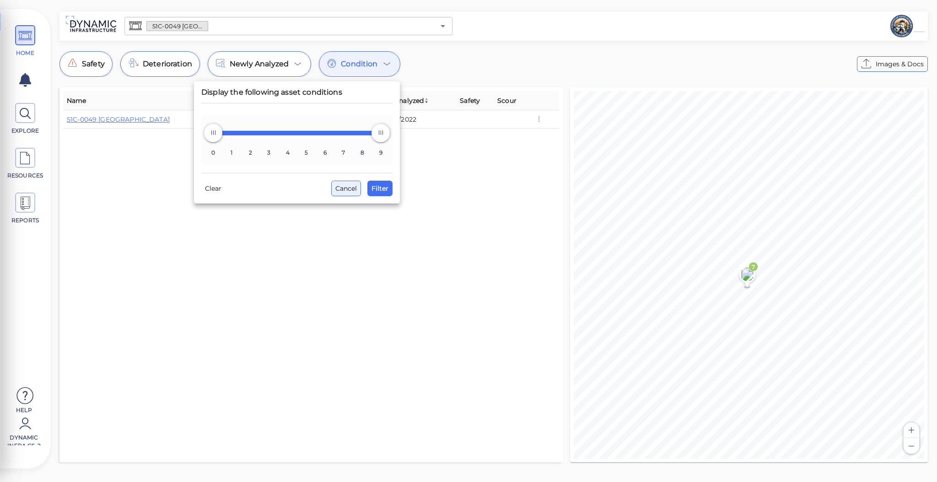
click at [352, 187] on span "Cancel" at bounding box center [346, 188] width 22 height 11
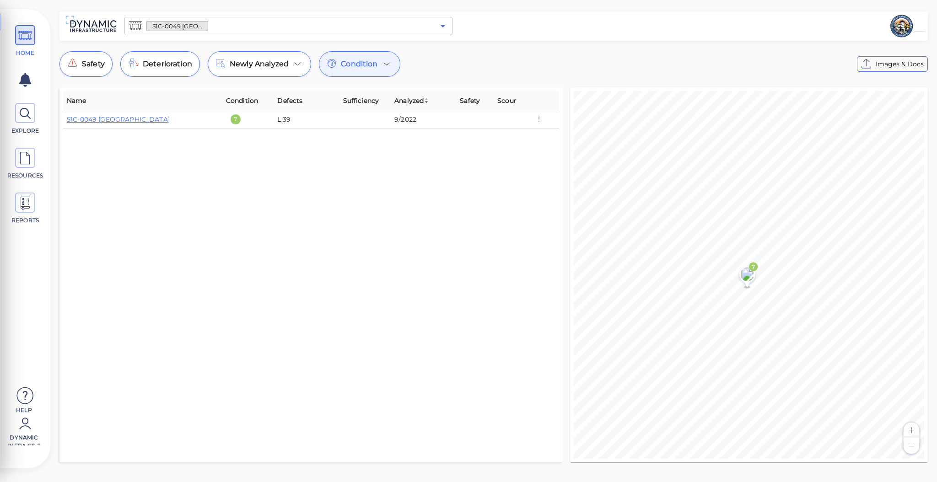
click at [445, 25] on icon "Open" at bounding box center [443, 26] width 11 height 11
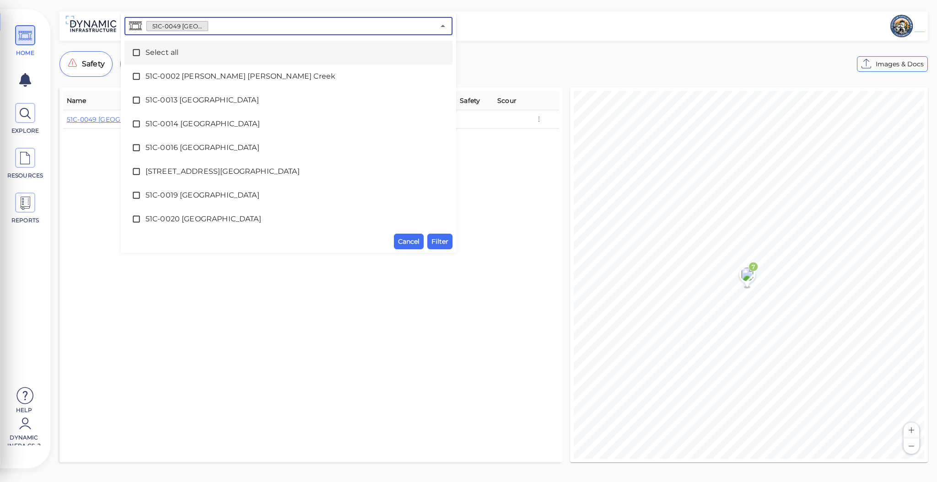
click at [136, 48] on icon at bounding box center [136, 52] width 9 height 9
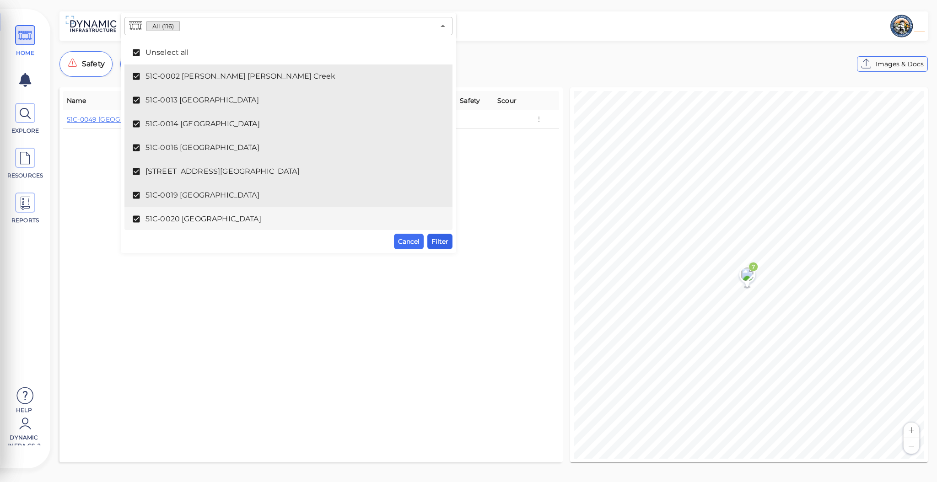
click at [442, 240] on span "Filter" at bounding box center [440, 241] width 17 height 11
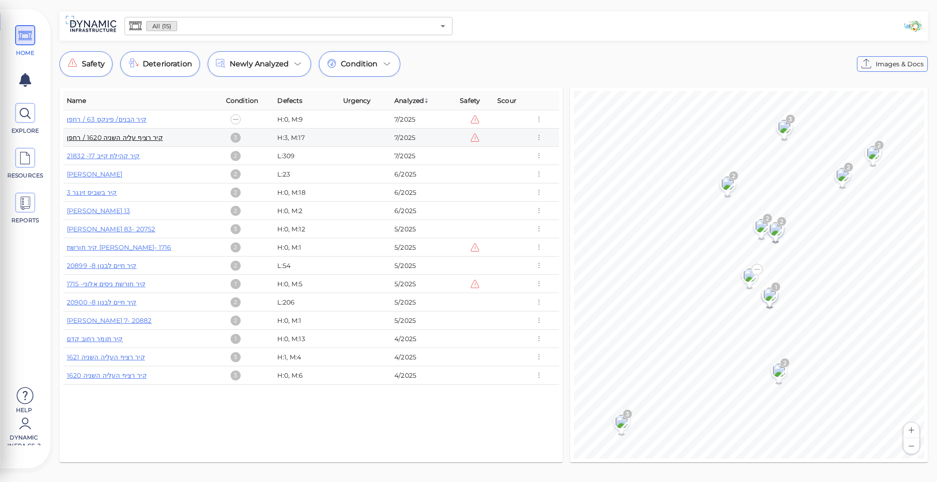
click at [141, 138] on link "קיר רציף עליה השניה 1620 / רחפן" at bounding box center [115, 138] width 96 height 8
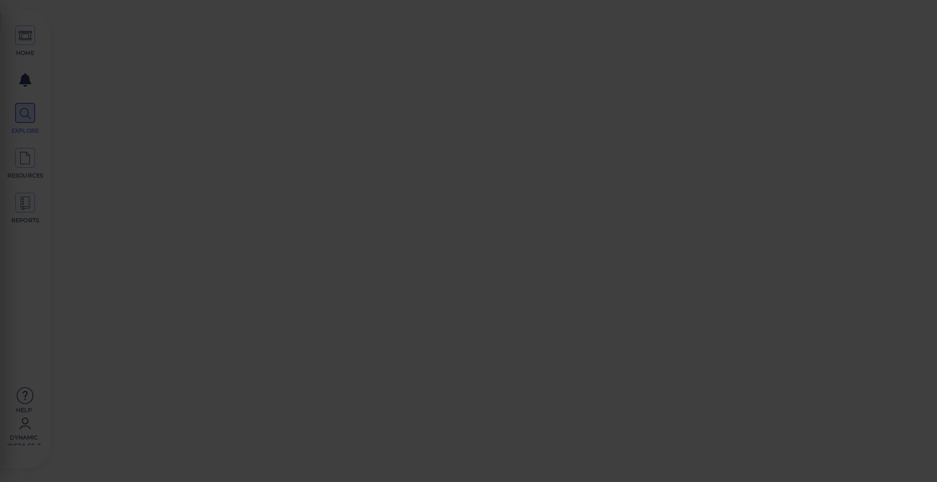
click at [141, 138] on div at bounding box center [468, 241] width 937 height 482
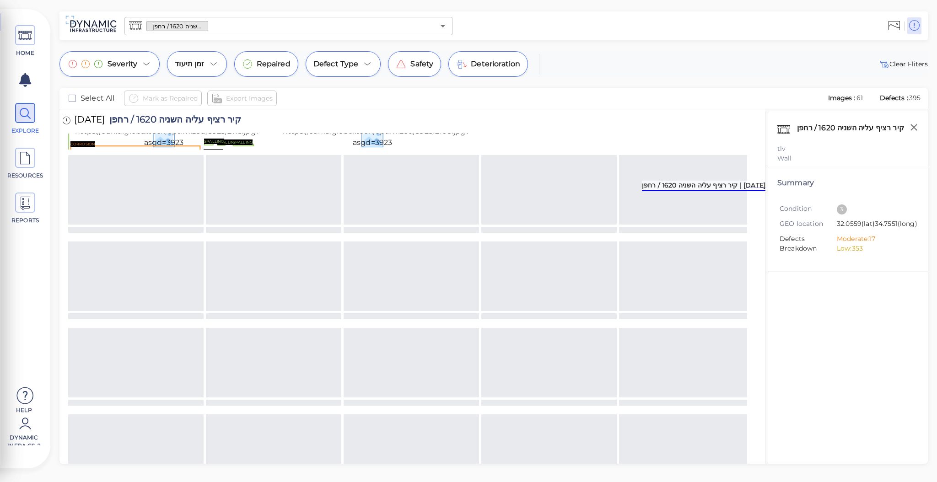
scroll to position [142, 2]
click at [415, 90] on img at bounding box center [453, 74] width 182 height 29
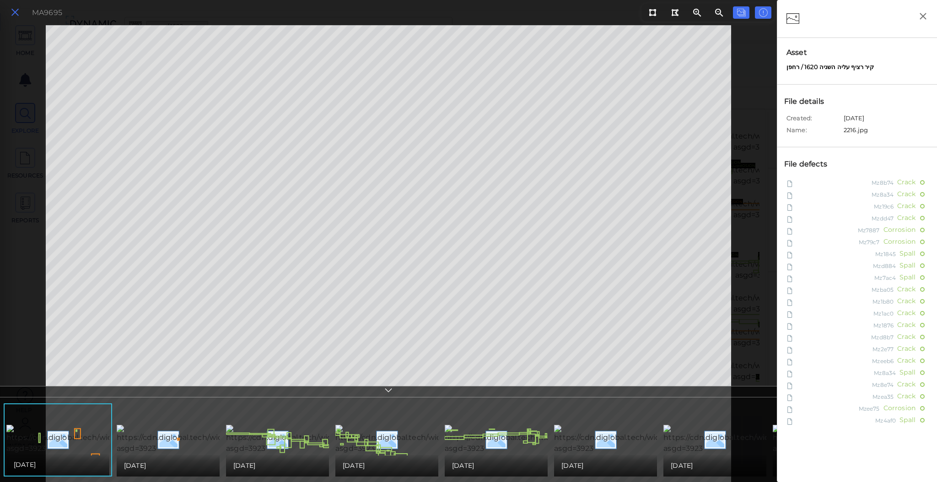
click at [17, 10] on icon at bounding box center [15, 12] width 10 height 12
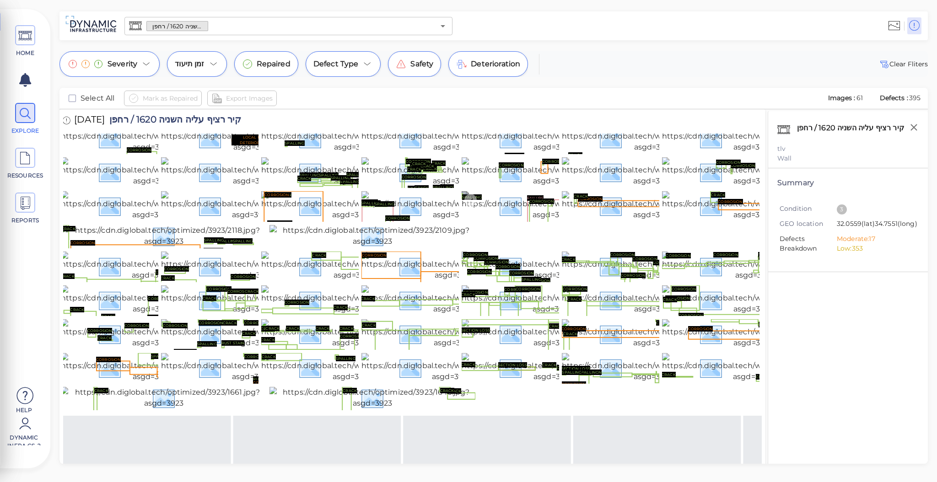
click at [517, 221] on img at bounding box center [552, 205] width 181 height 29
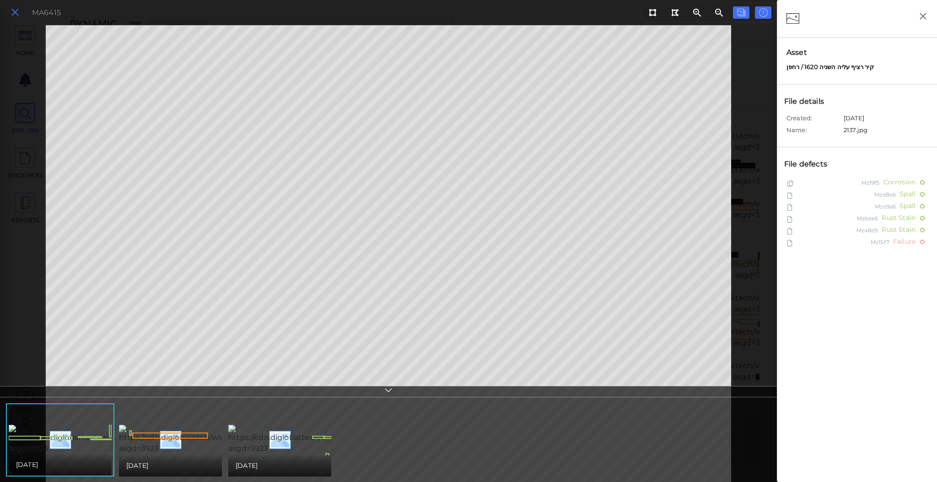
click at [17, 17] on icon at bounding box center [15, 12] width 10 height 12
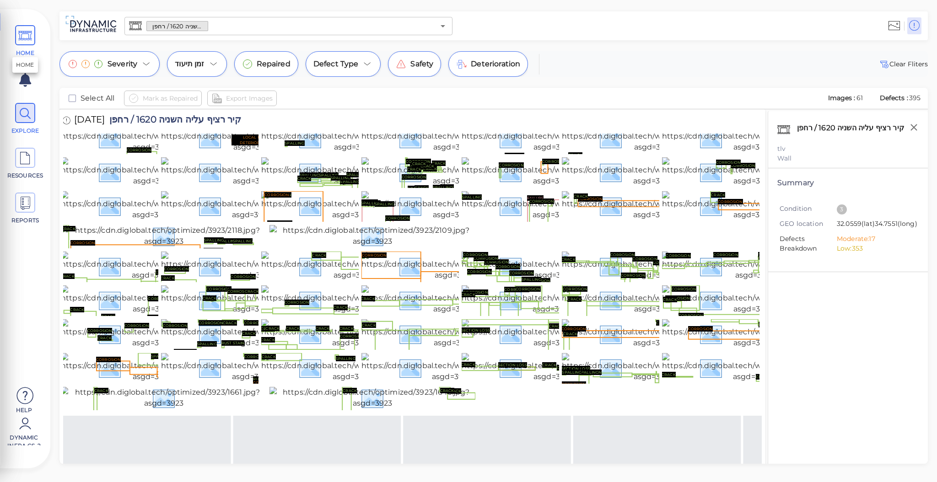
click at [32, 40] on span at bounding box center [25, 35] width 20 height 20
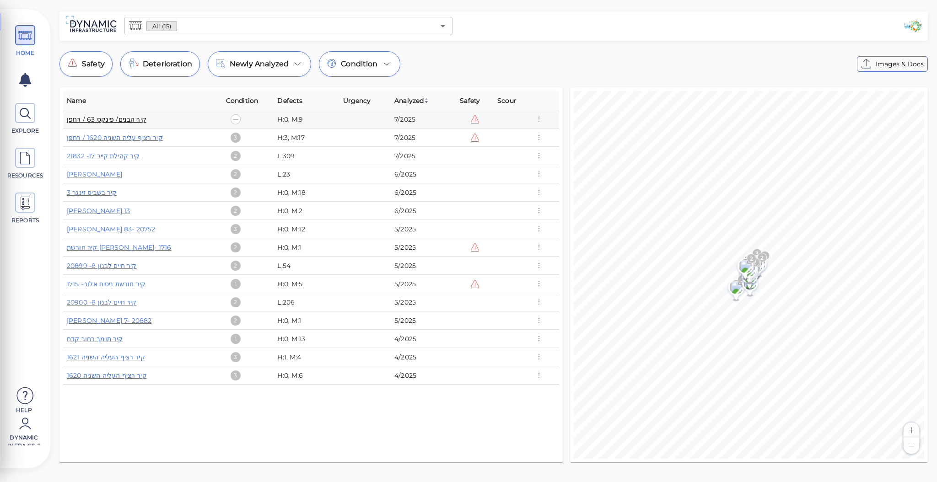
click at [121, 120] on link "קיר הבנים/ פינקס 63 / רחפן" at bounding box center [107, 119] width 80 height 8
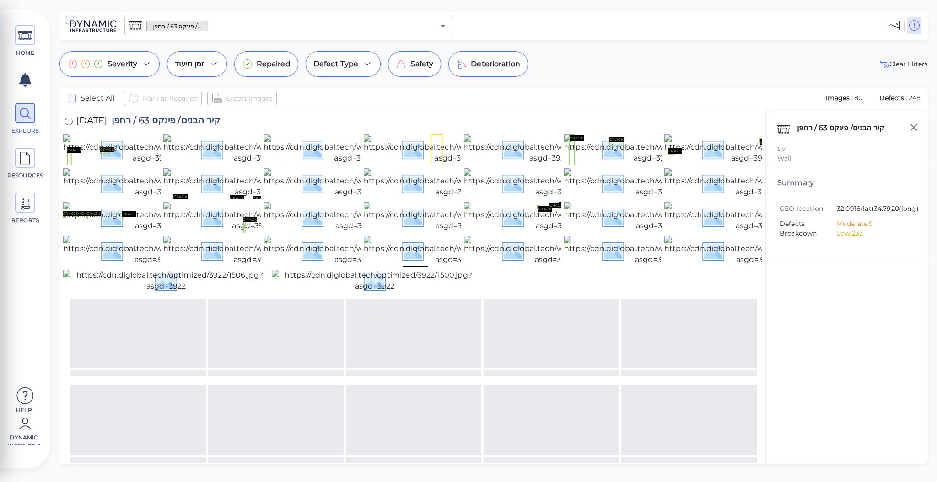
click at [72, 95] on icon "checkbox" at bounding box center [72, 98] width 11 height 11
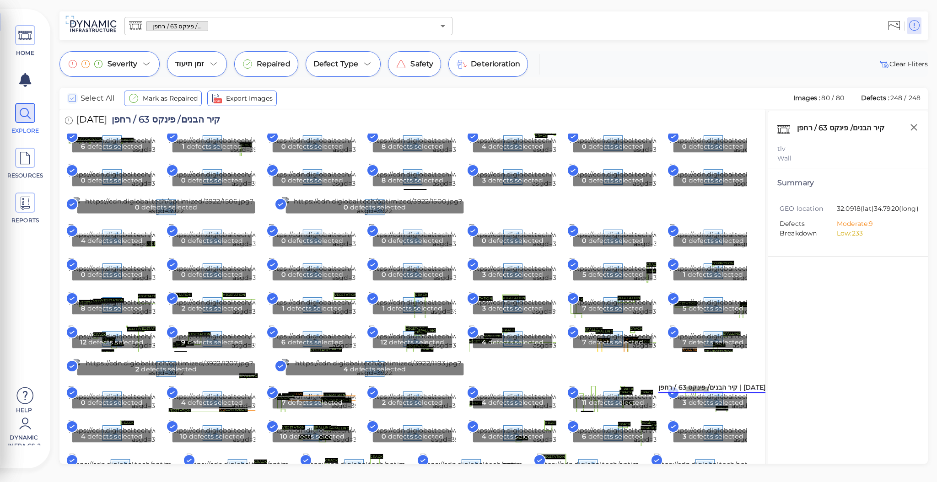
scroll to position [396, 0]
click at [71, 95] on icon "checkbox" at bounding box center [72, 98] width 11 height 11
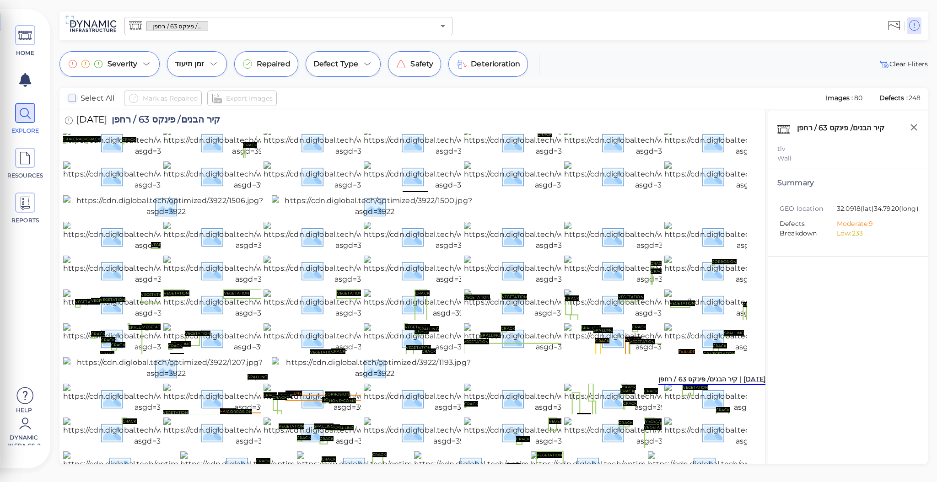
scroll to position [874, 0]
click at [33, 34] on span at bounding box center [25, 35] width 20 height 20
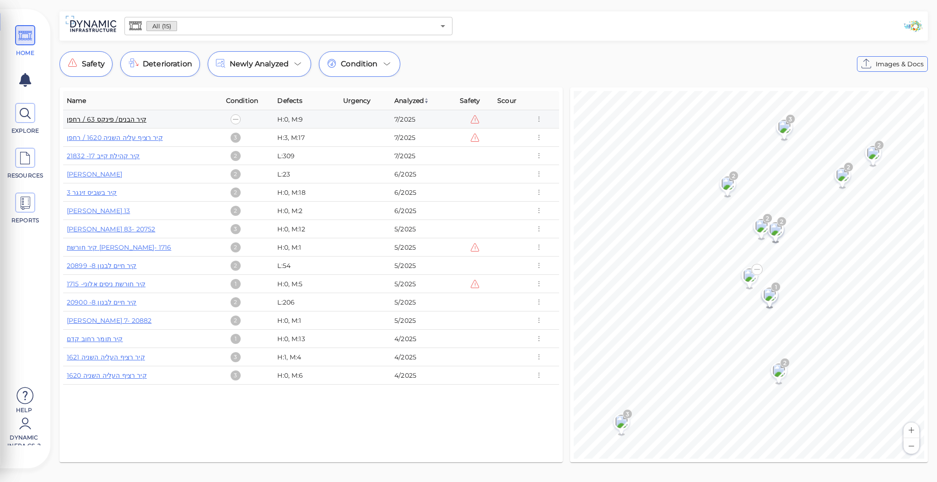
click at [116, 116] on link "קיר הבנים/ פינקס 63 / רחפן" at bounding box center [107, 119] width 80 height 8
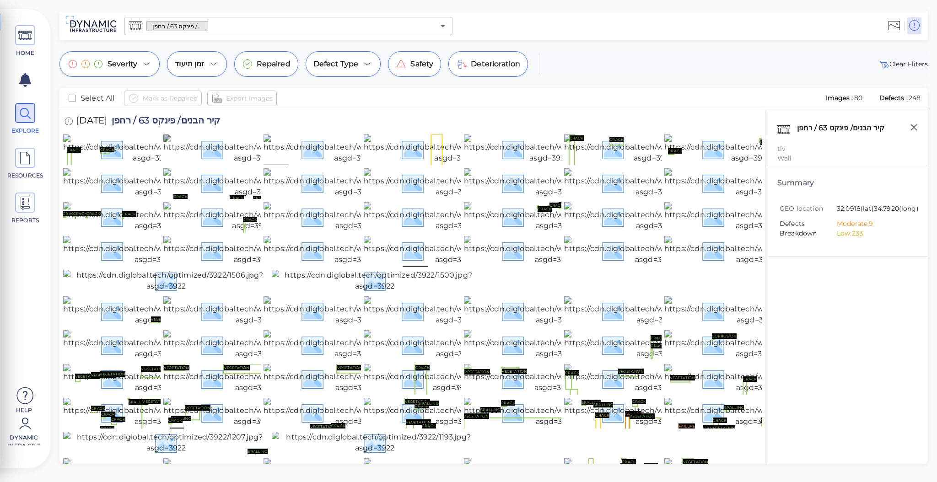
click at [211, 164] on img at bounding box center [253, 149] width 180 height 29
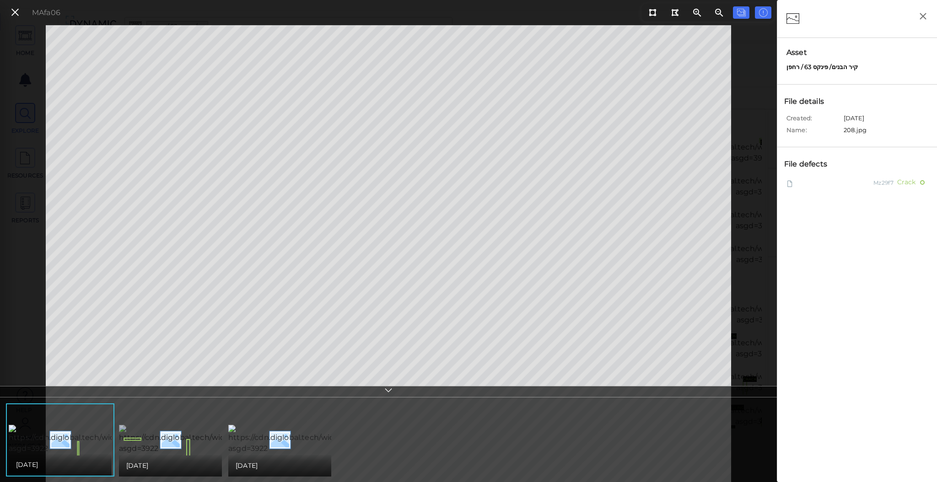
click at [179, 438] on img at bounding box center [210, 439] width 183 height 29
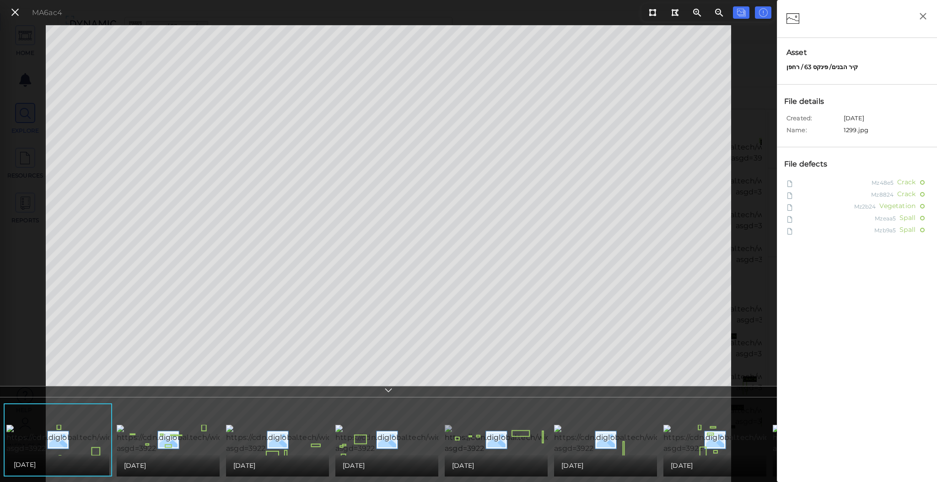
click at [493, 432] on img at bounding box center [536, 439] width 183 height 29
click at [27, 5] on div "MA39c4" at bounding box center [35, 13] width 64 height 20
click at [20, 6] on button at bounding box center [15, 12] width 16 height 13
